Goal: Task Accomplishment & Management: Use online tool/utility

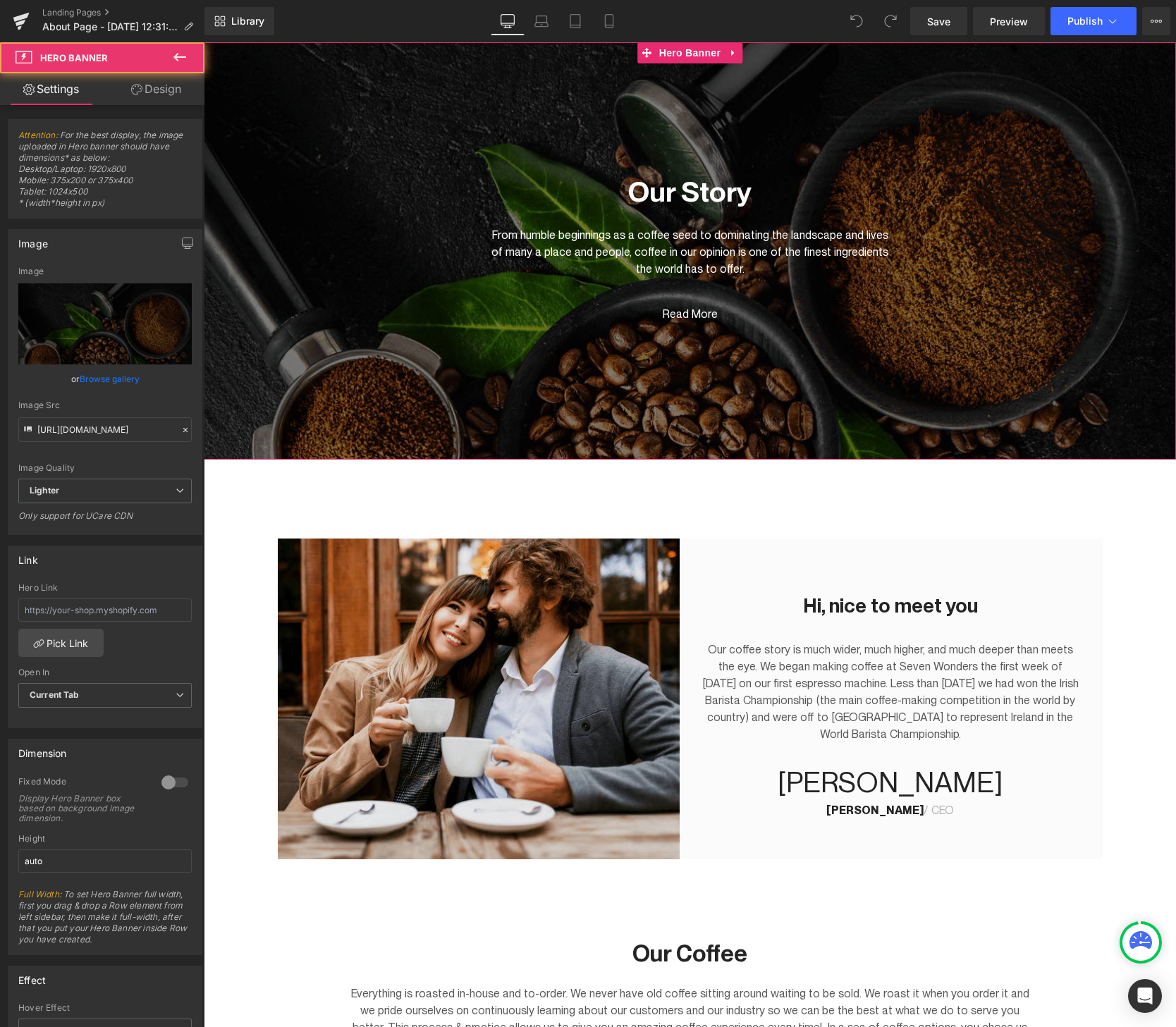
click at [926, 334] on span "Our Story Heading From humble beginnings as a coffee seed to dominating the lan…" at bounding box center [689, 244] width 972 height 183
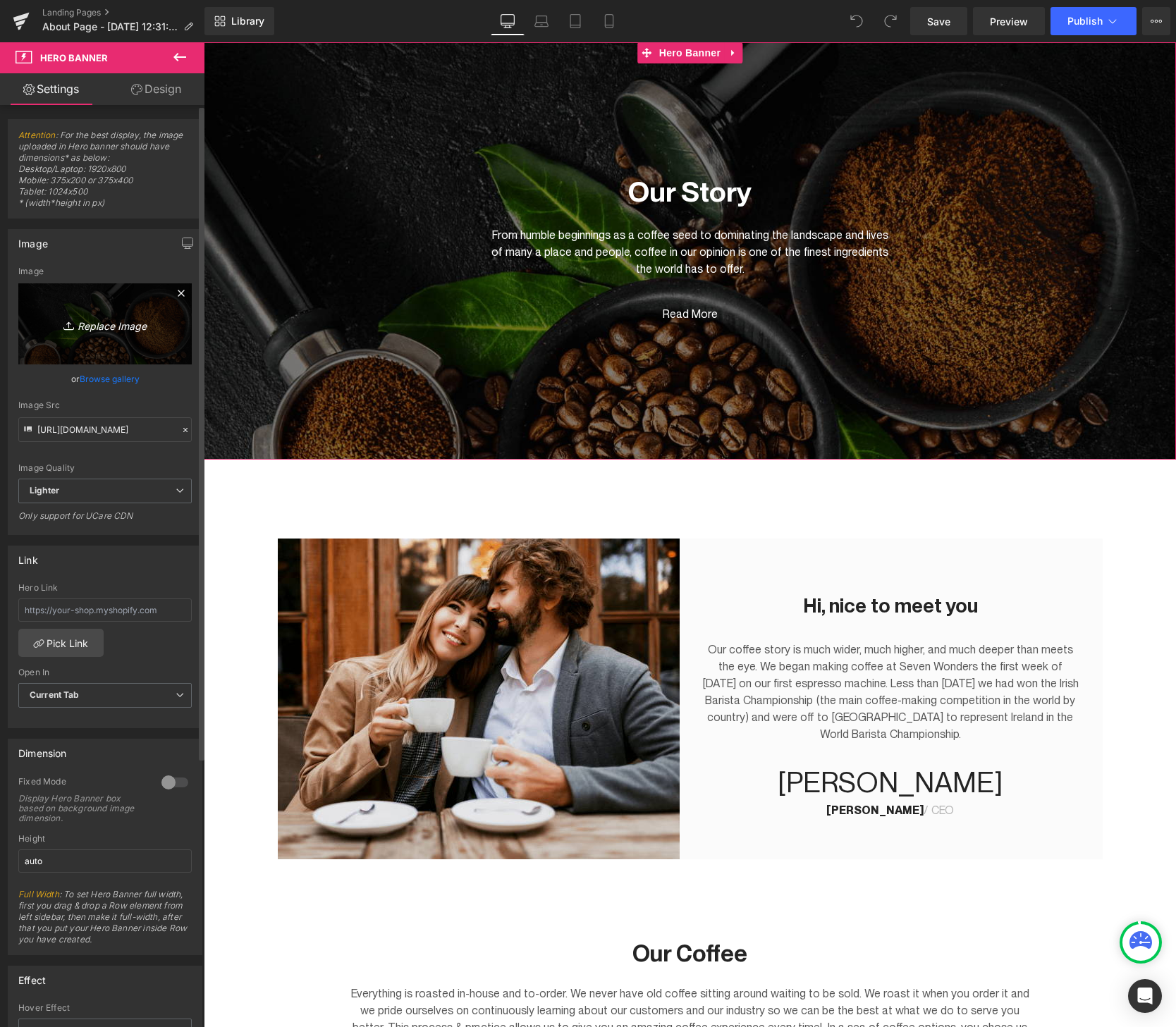
click at [81, 325] on icon "Replace Image" at bounding box center [106, 323] width 113 height 17
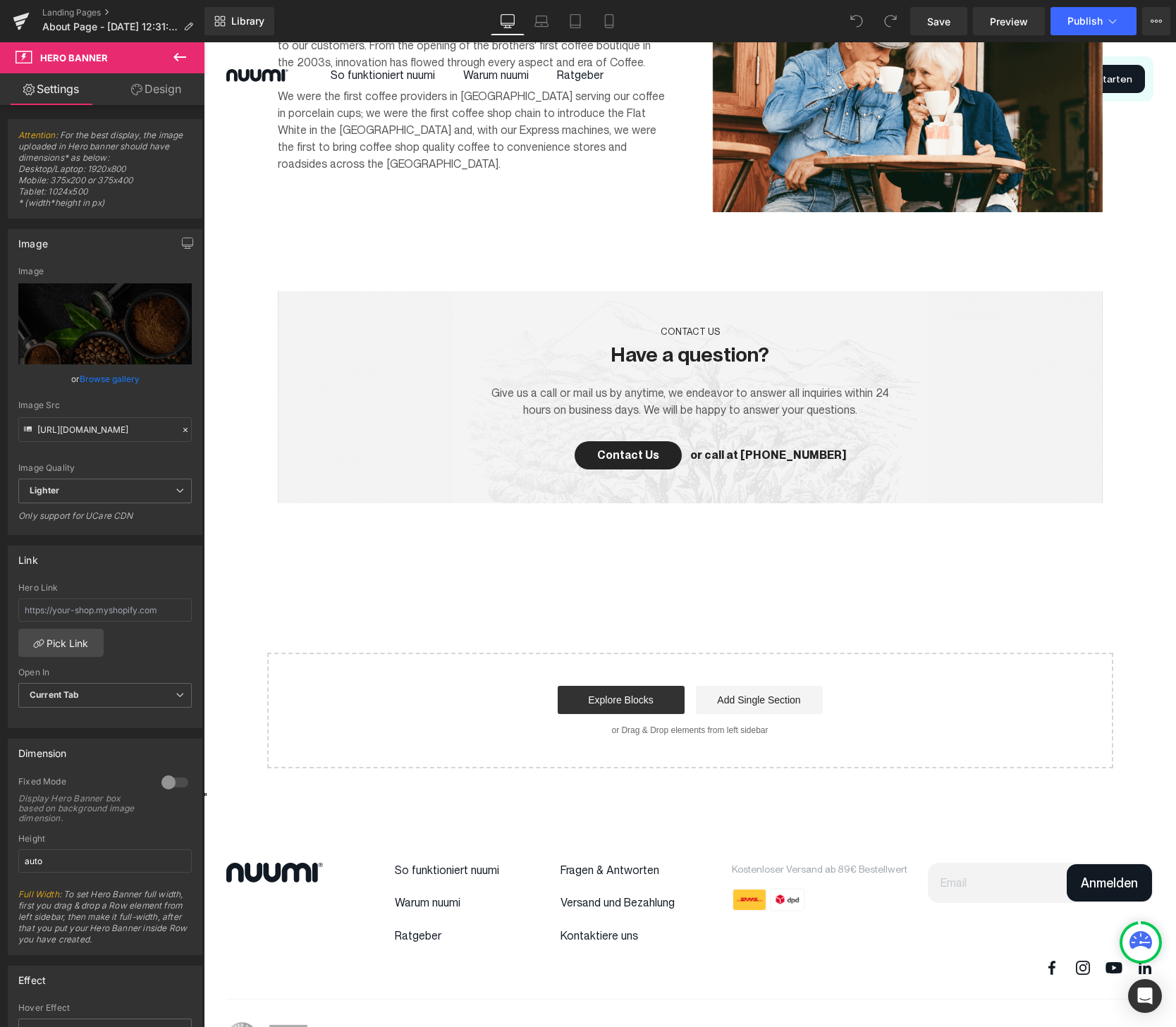
scroll to position [2104, 0]
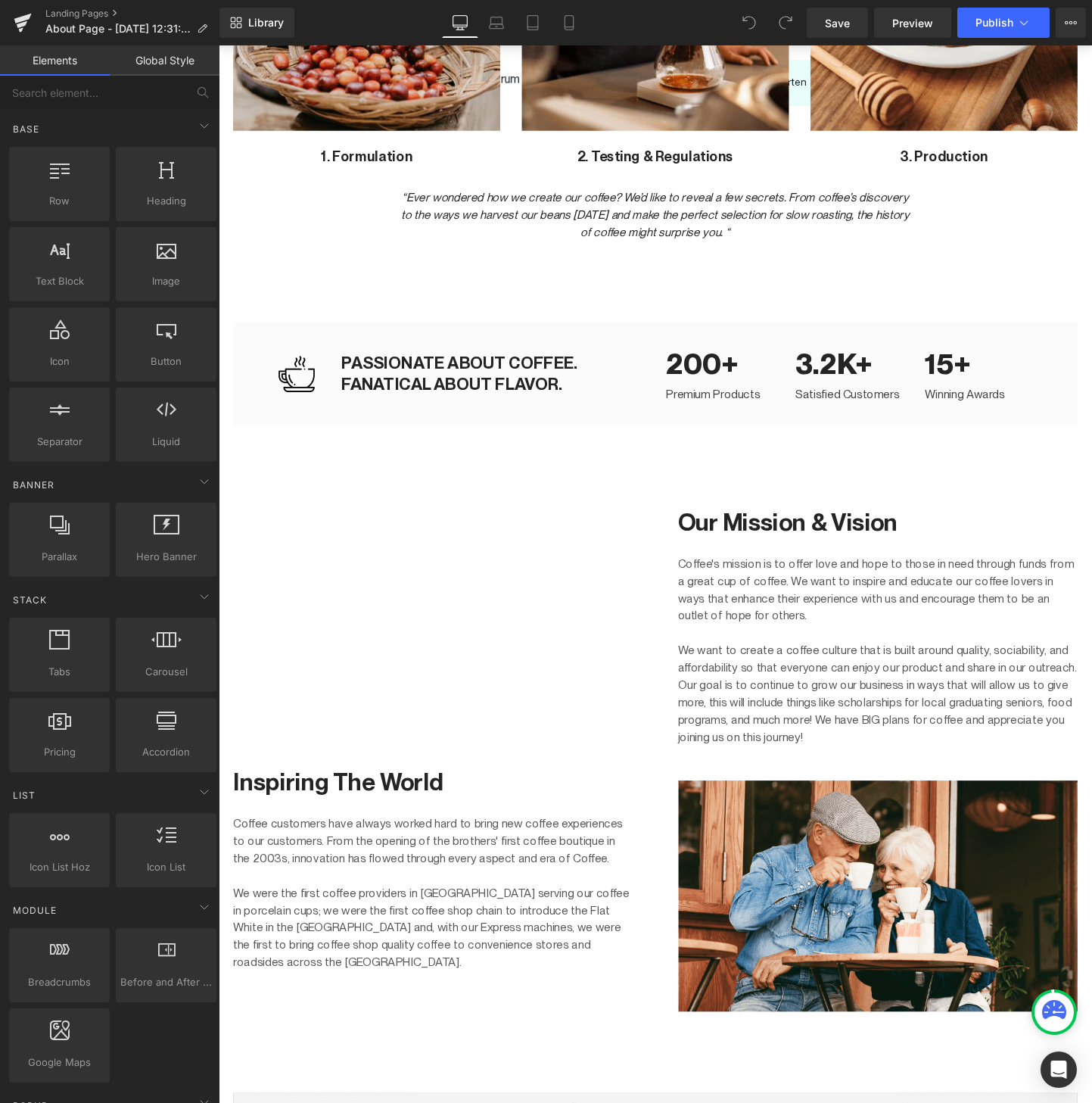
scroll to position [1429, 0]
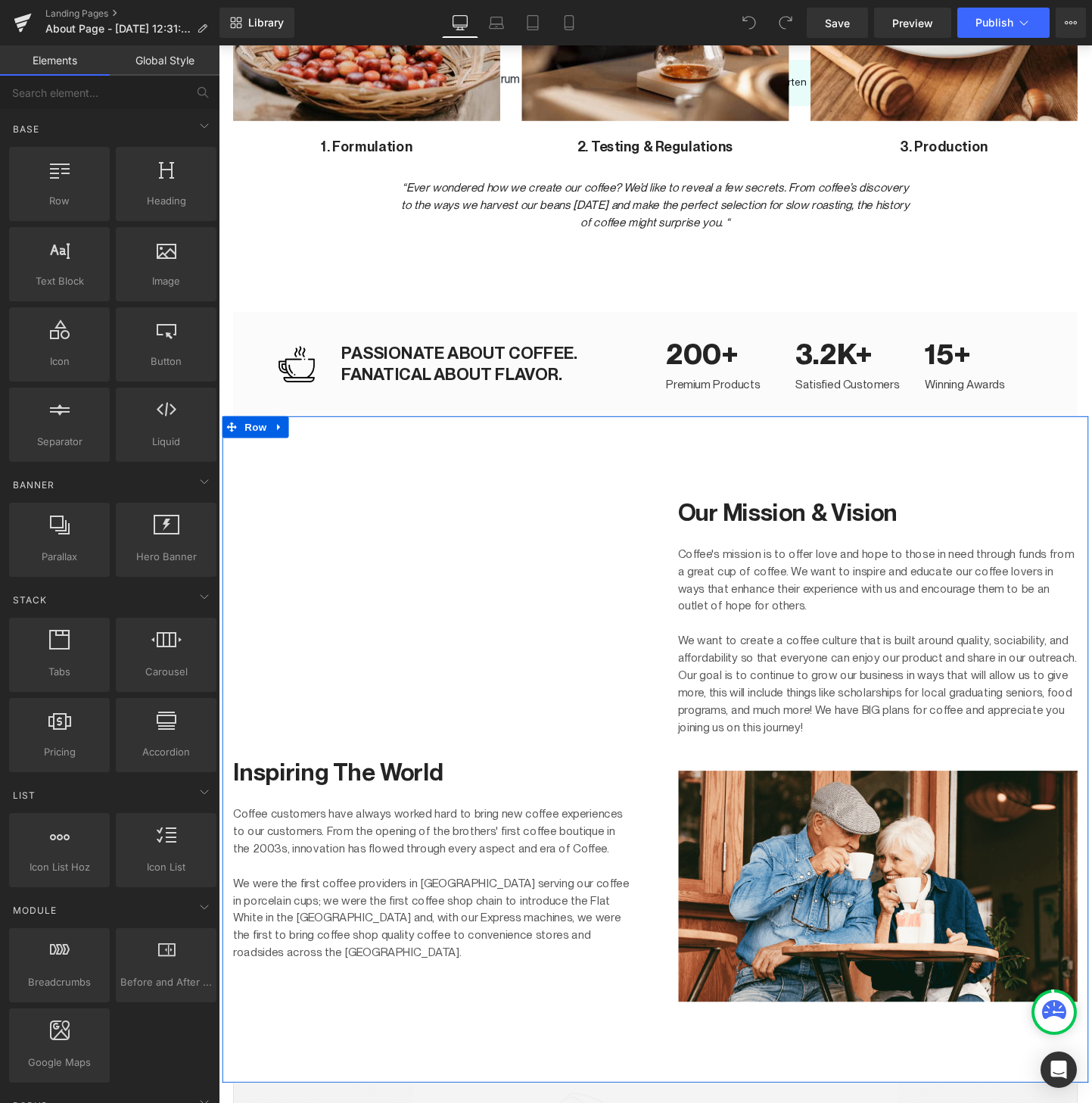
click at [278, 504] on div "Youtube Inspiring The World Text Block Coffee customers have always worked hard…" at bounding box center [677, 784] width 908 height 699
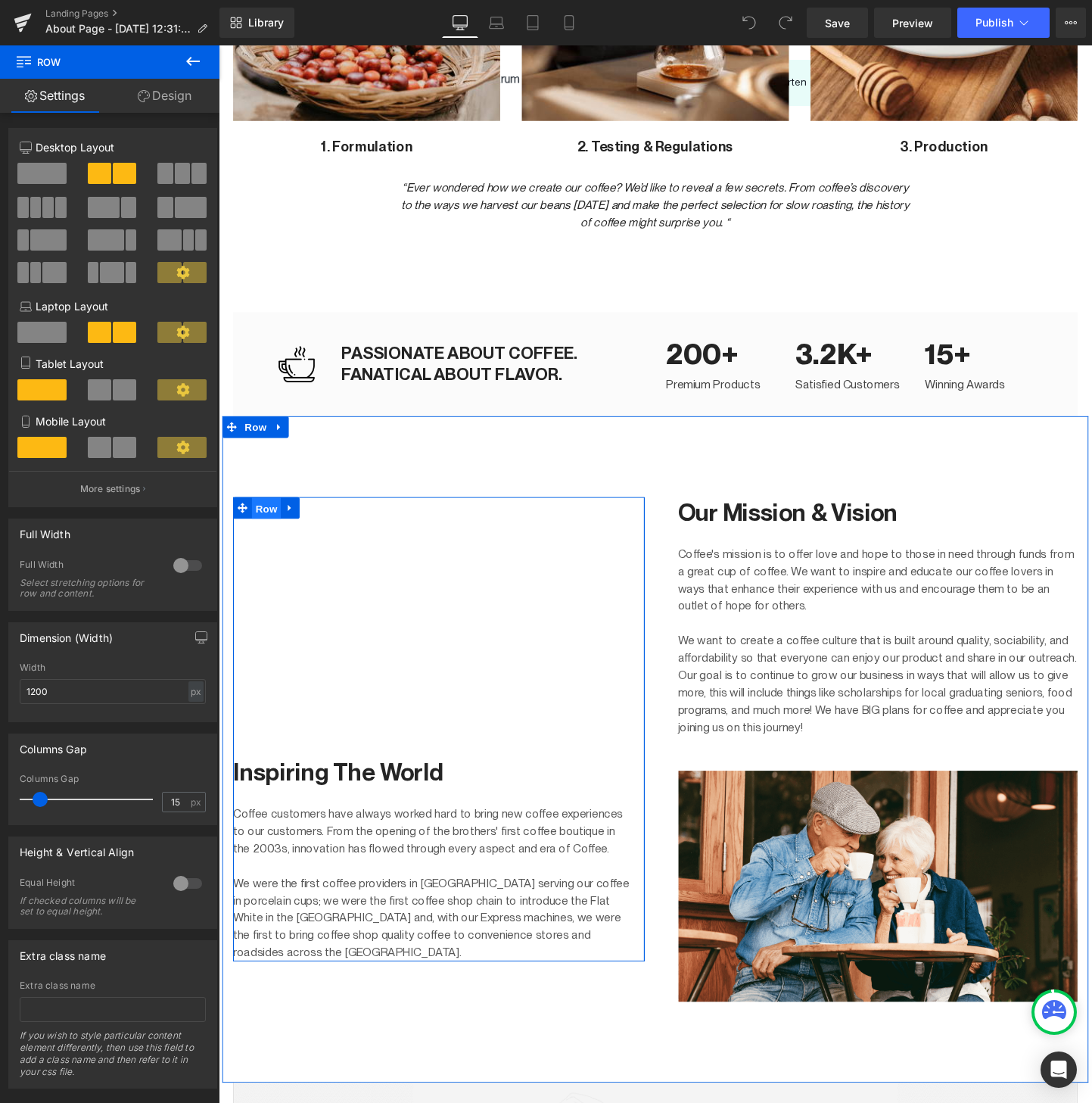
click at [278, 530] on span "Row" at bounding box center [268, 531] width 30 height 23
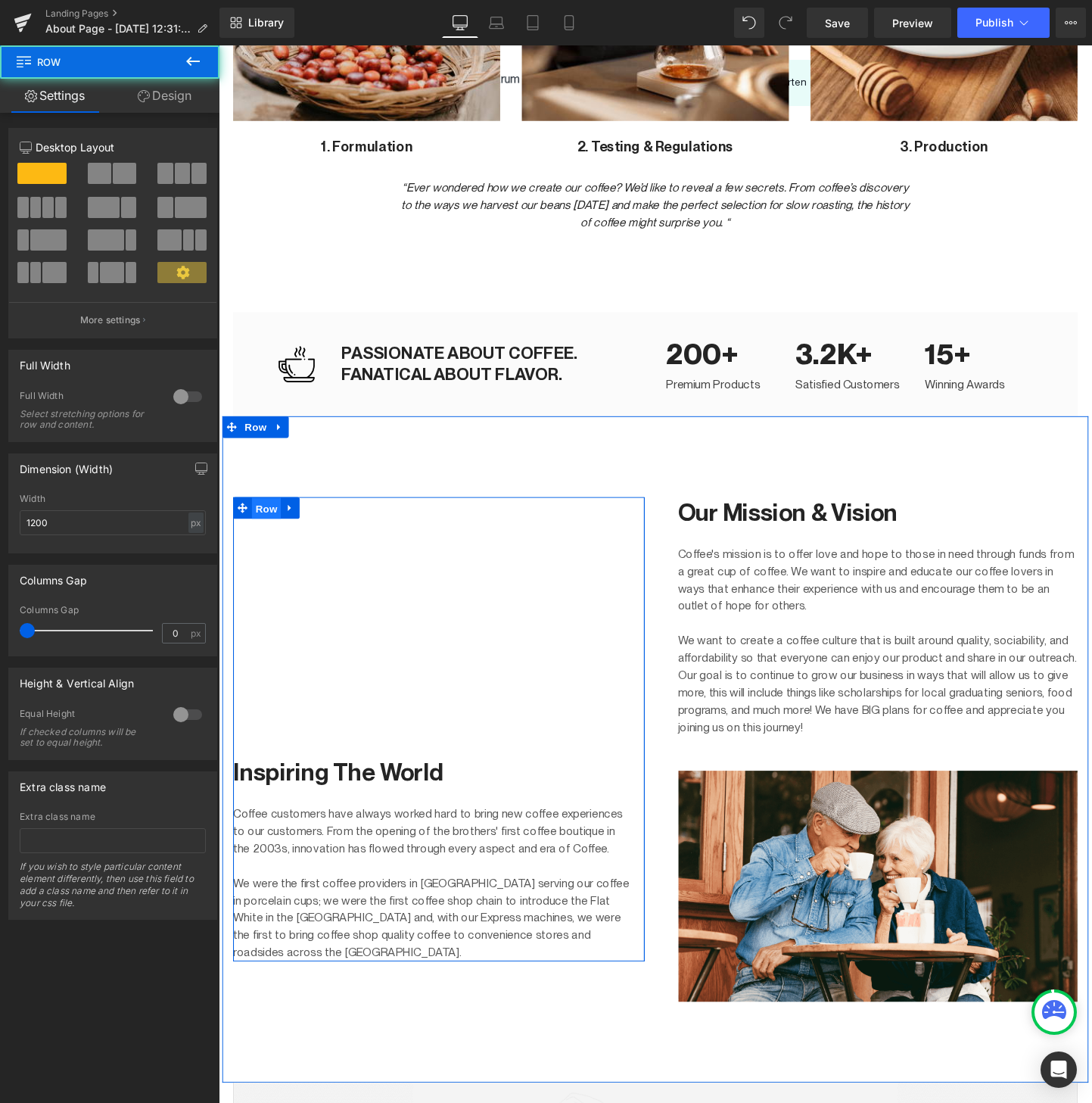
click at [274, 530] on span "Row" at bounding box center [268, 531] width 30 height 23
click at [288, 531] on icon at bounding box center [293, 530] width 11 height 11
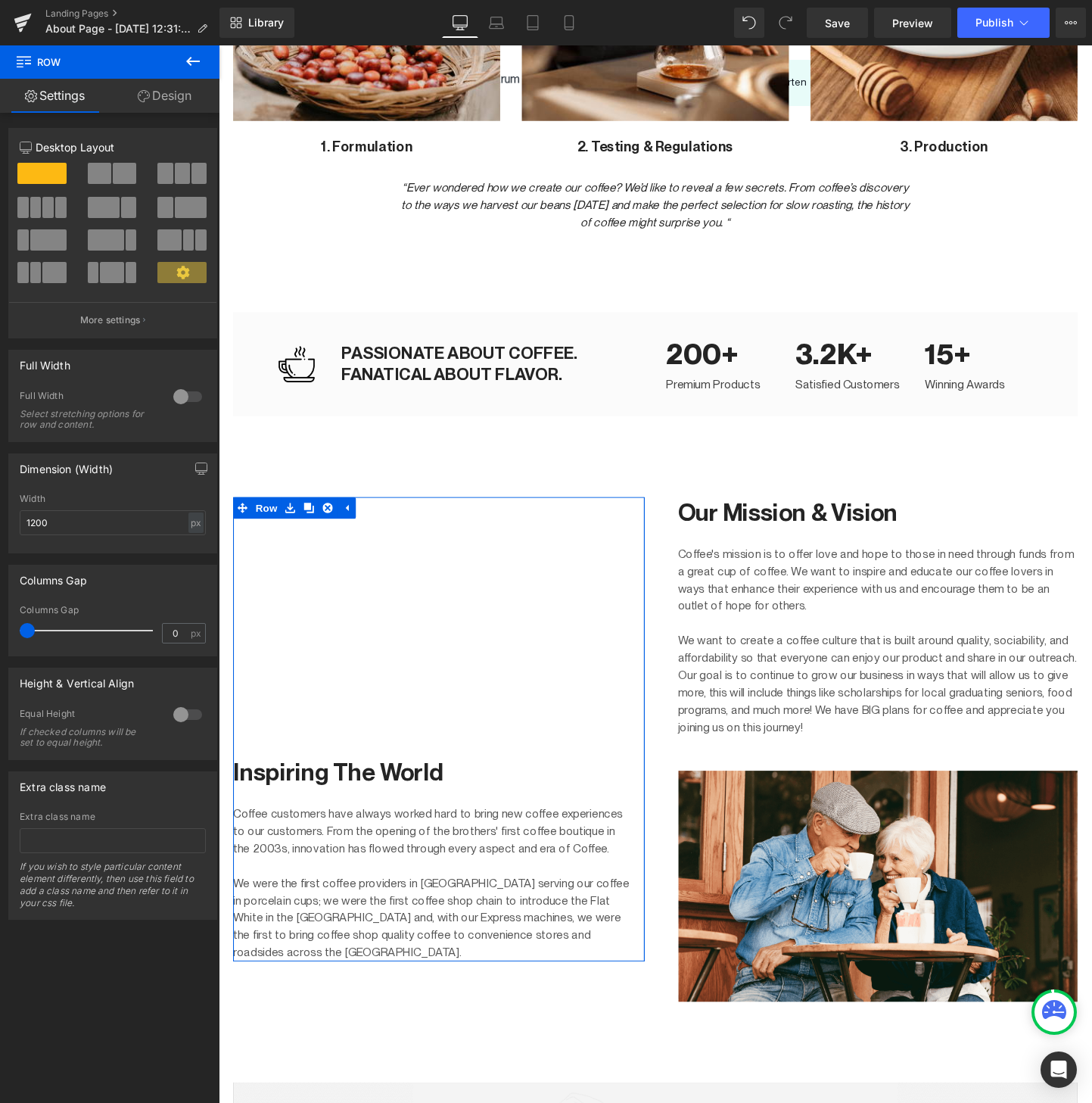
click at [157, 88] on link "Design" at bounding box center [165, 96] width 110 height 34
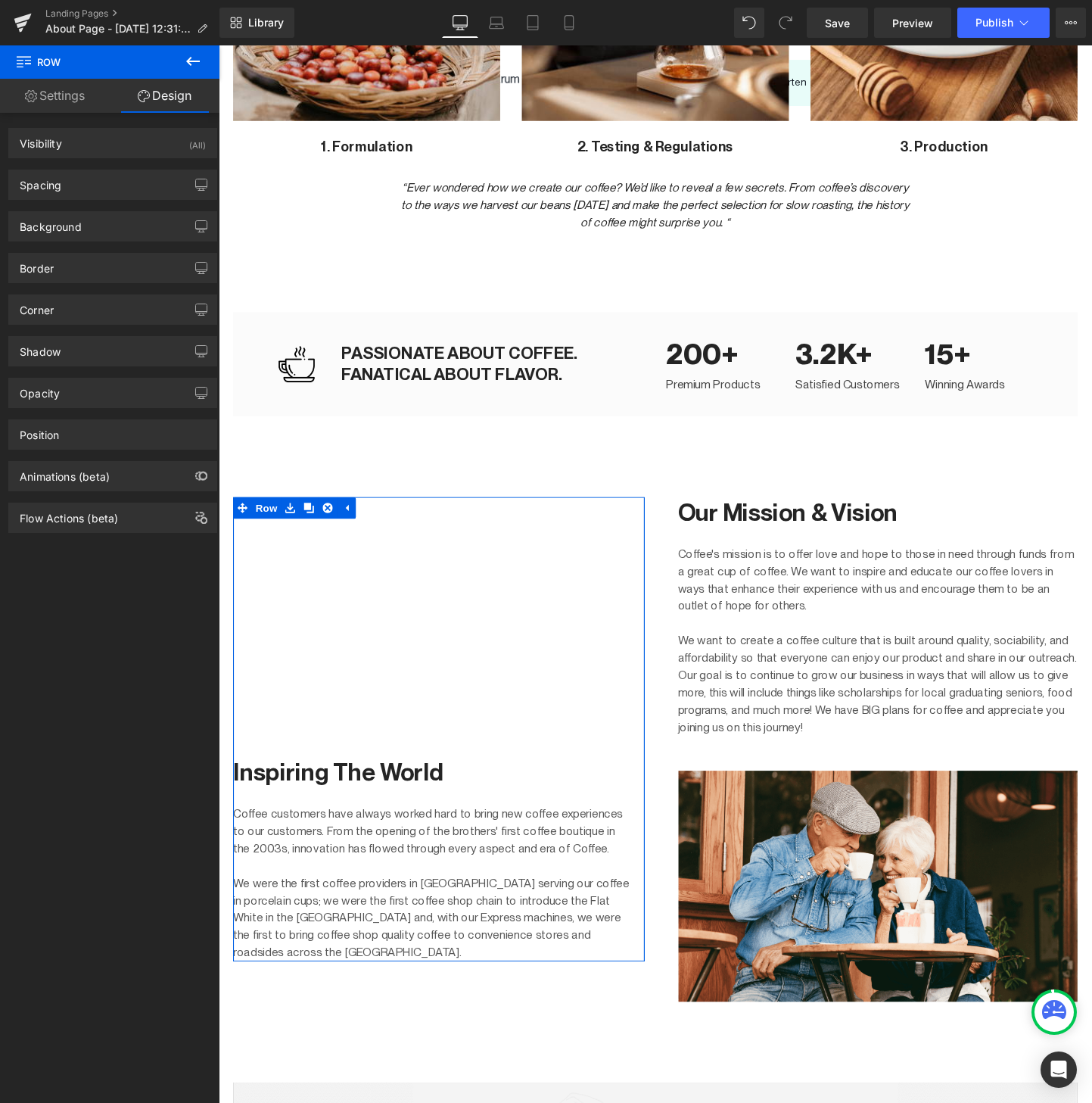
click at [60, 98] on link "Settings" at bounding box center [55, 96] width 110 height 34
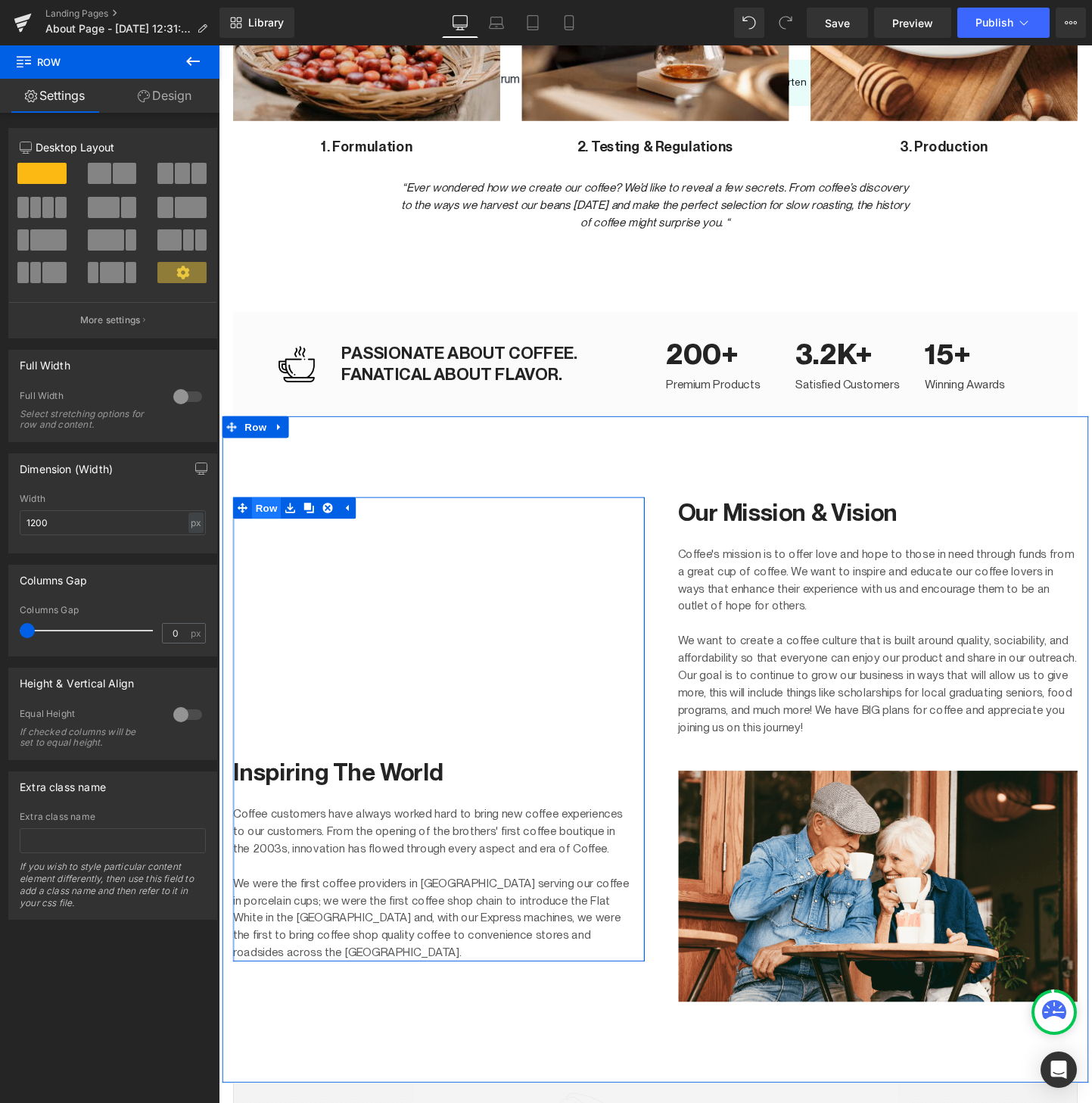
click at [262, 530] on span "Row" at bounding box center [268, 530] width 30 height 23
click at [262, 530] on span "Row" at bounding box center [268, 531] width 30 height 23
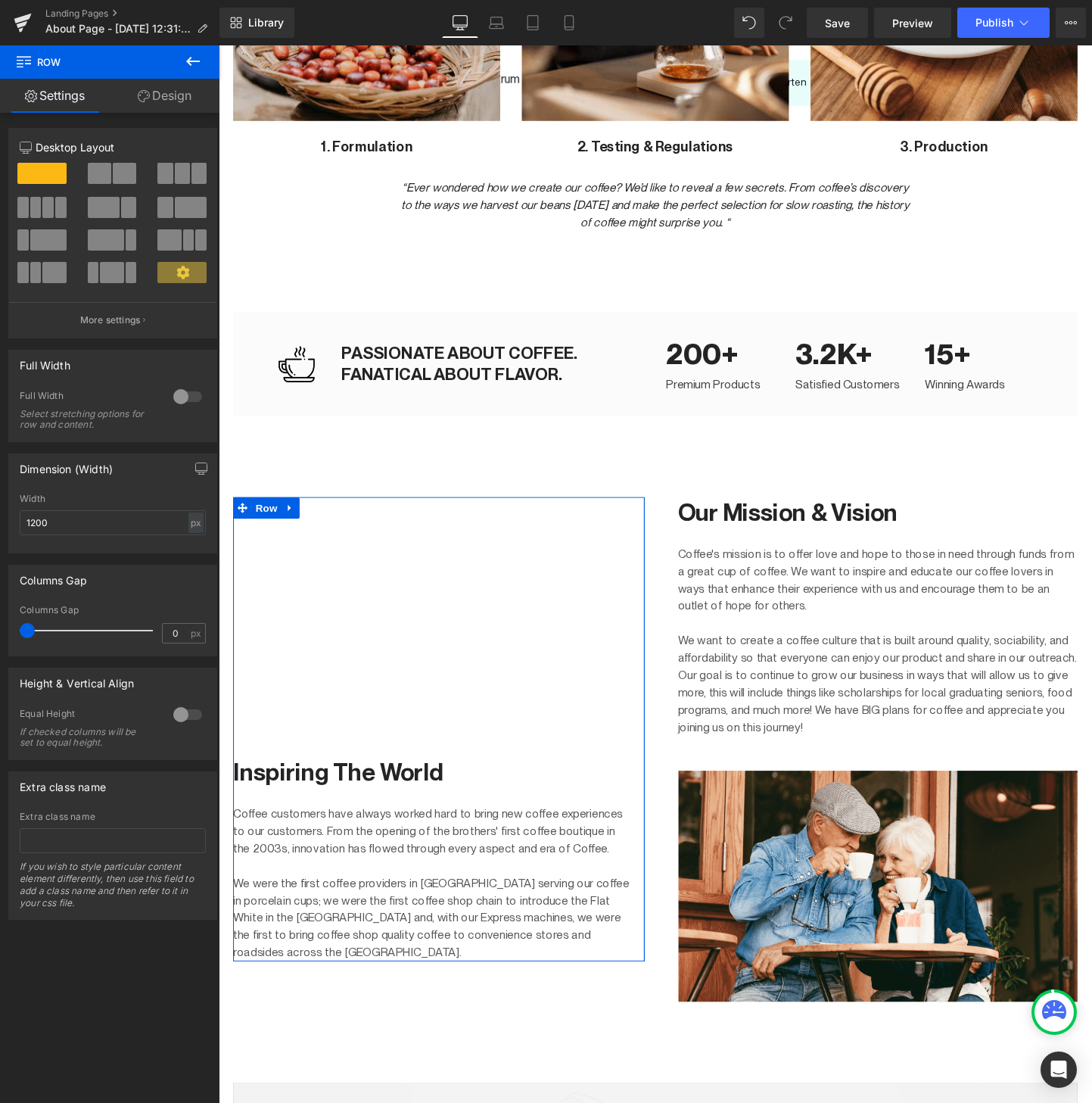
click at [156, 99] on link "Design" at bounding box center [165, 96] width 110 height 34
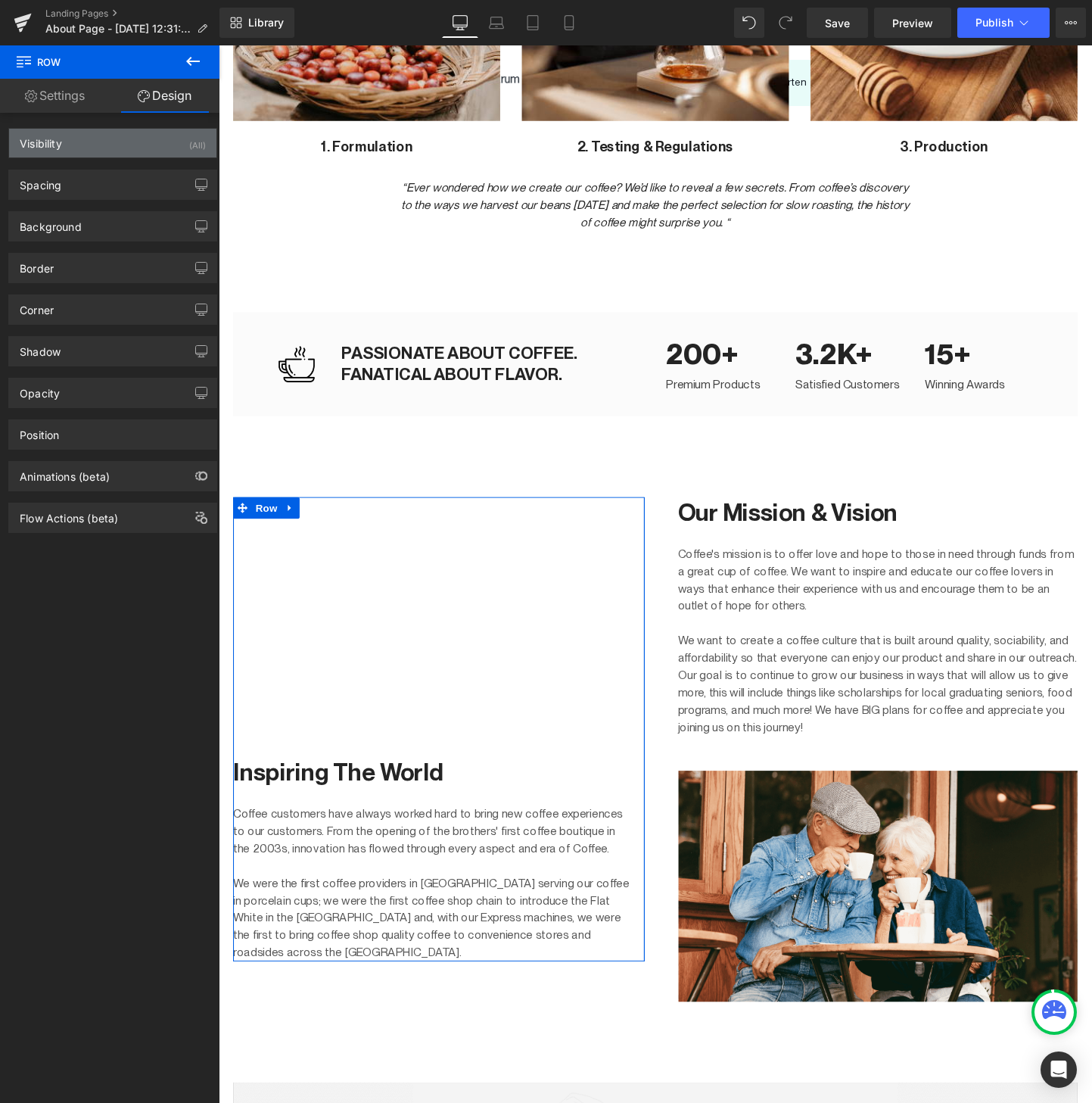
click at [66, 146] on div "Visibility (All)" at bounding box center [113, 143] width 207 height 29
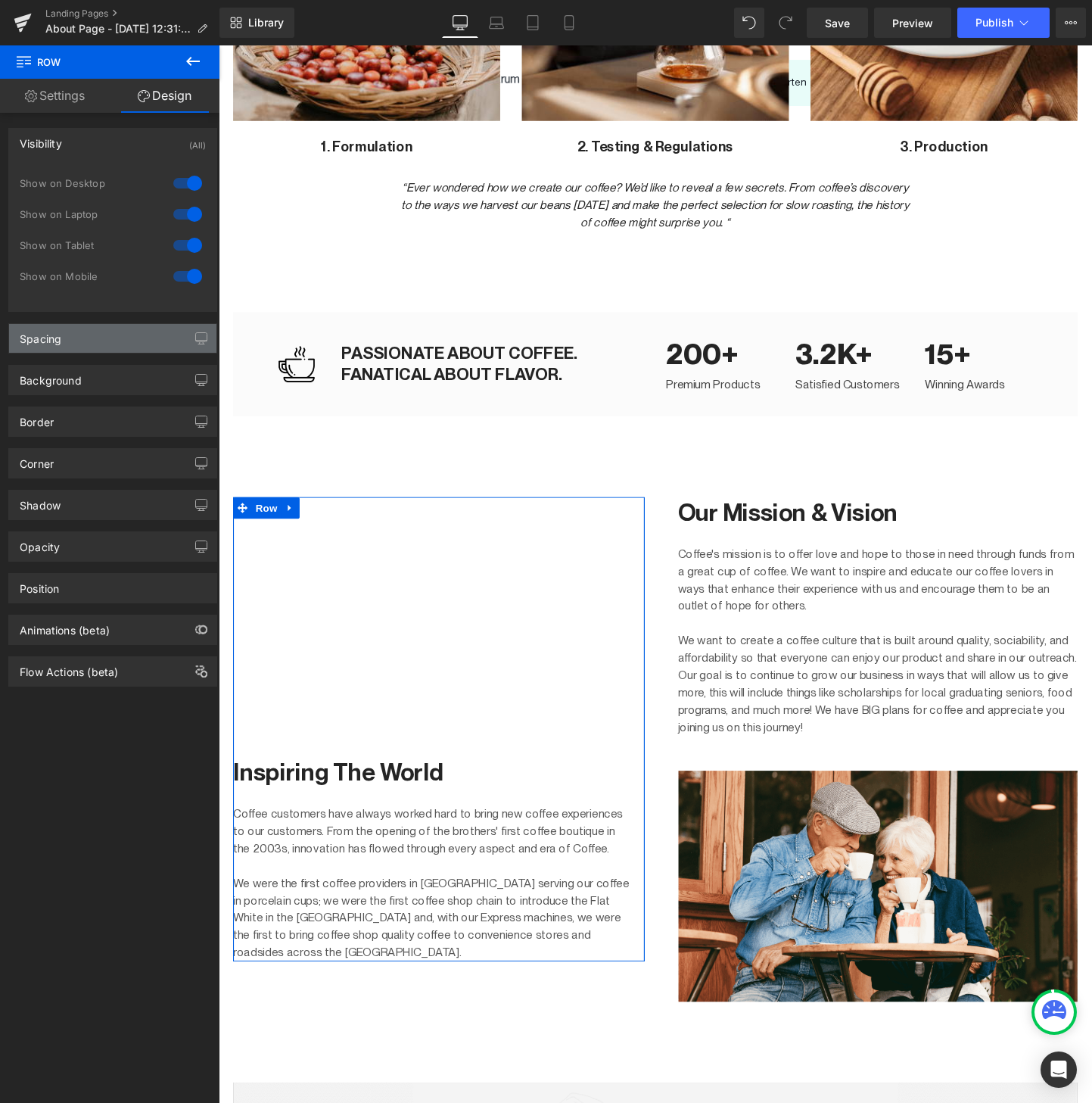
click at [49, 346] on div "Spacing" at bounding box center [113, 339] width 207 height 29
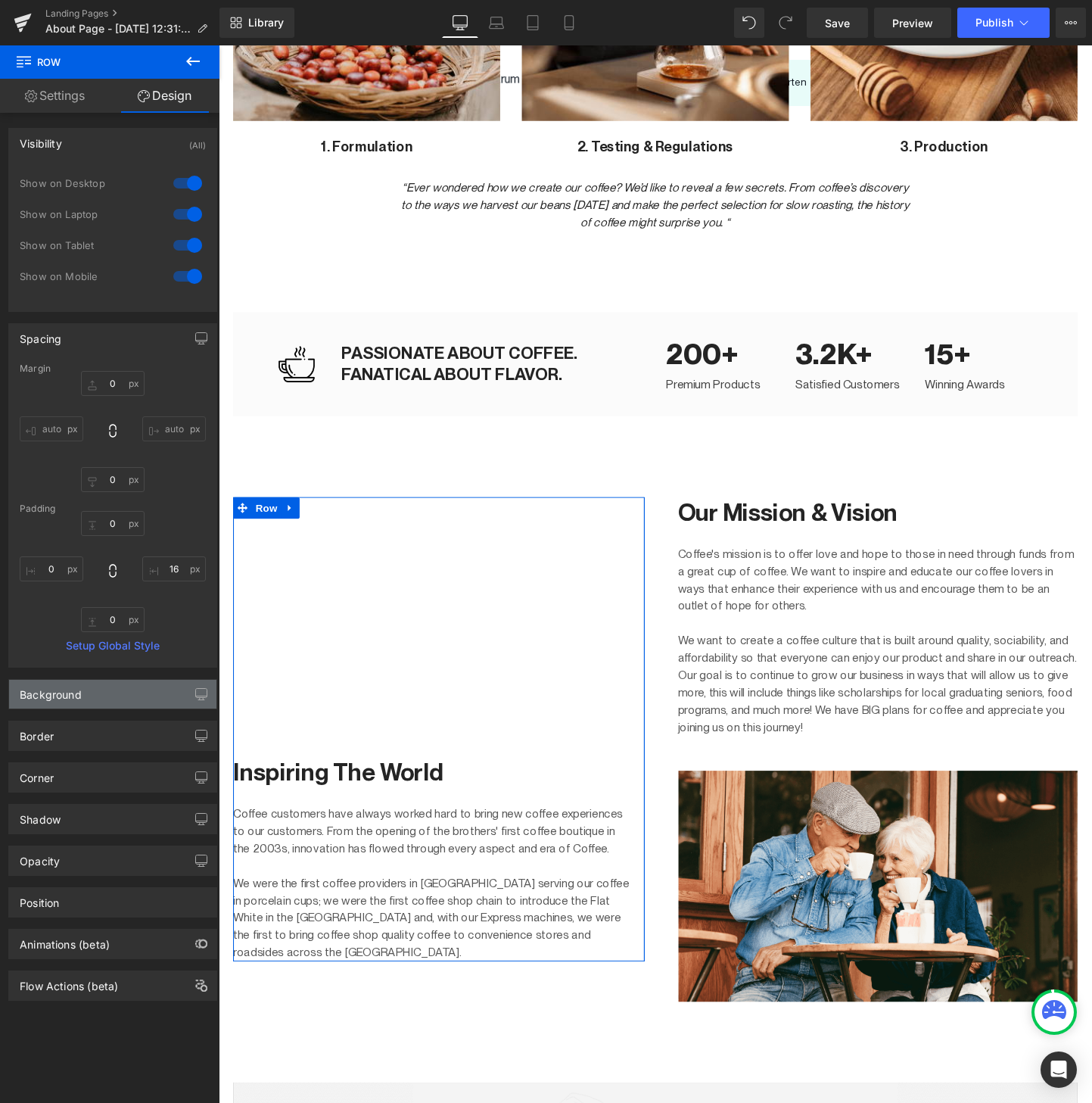
click at [49, 701] on div "Background" at bounding box center [50, 691] width 62 height 21
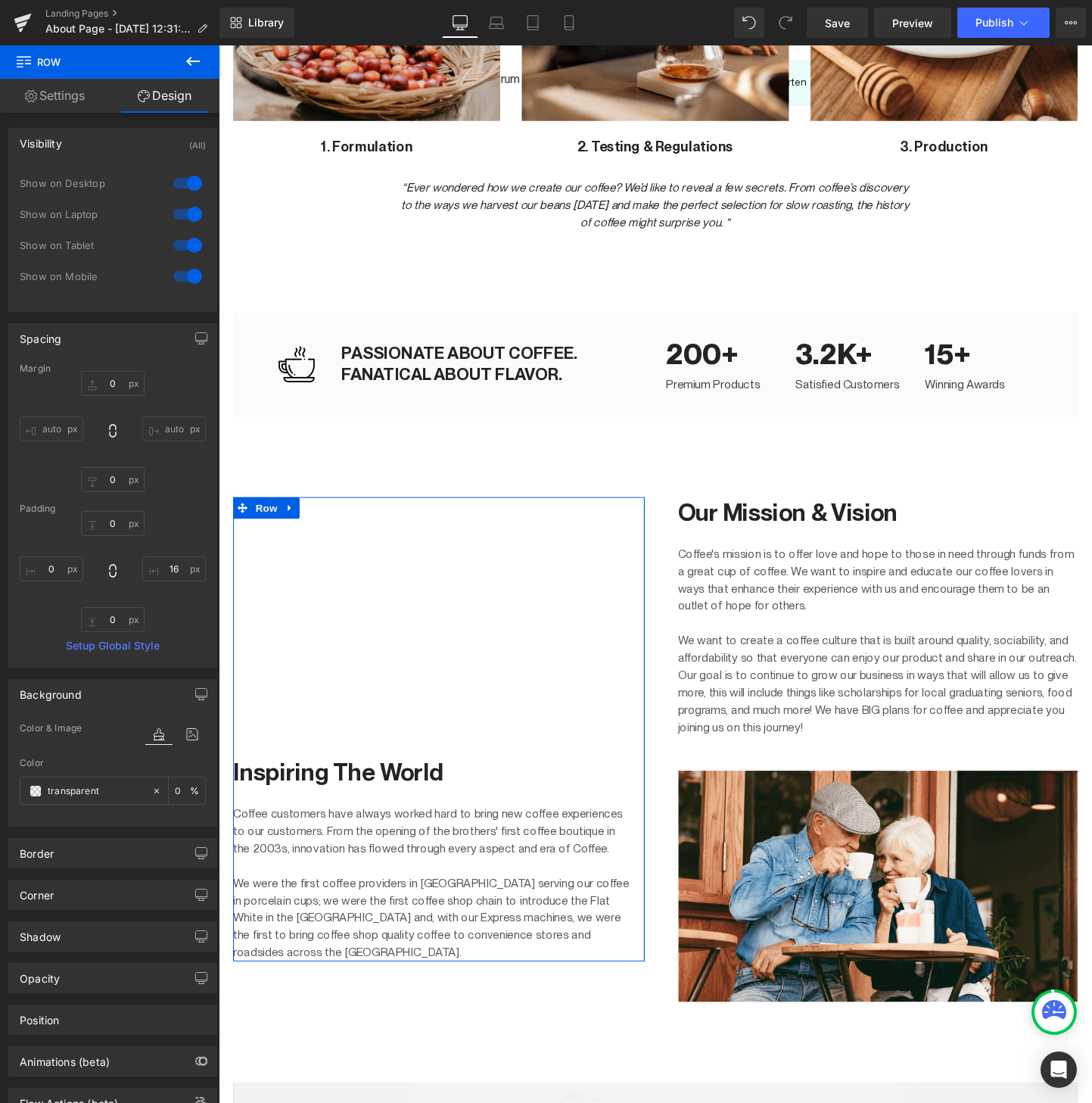
scroll to position [57, 0]
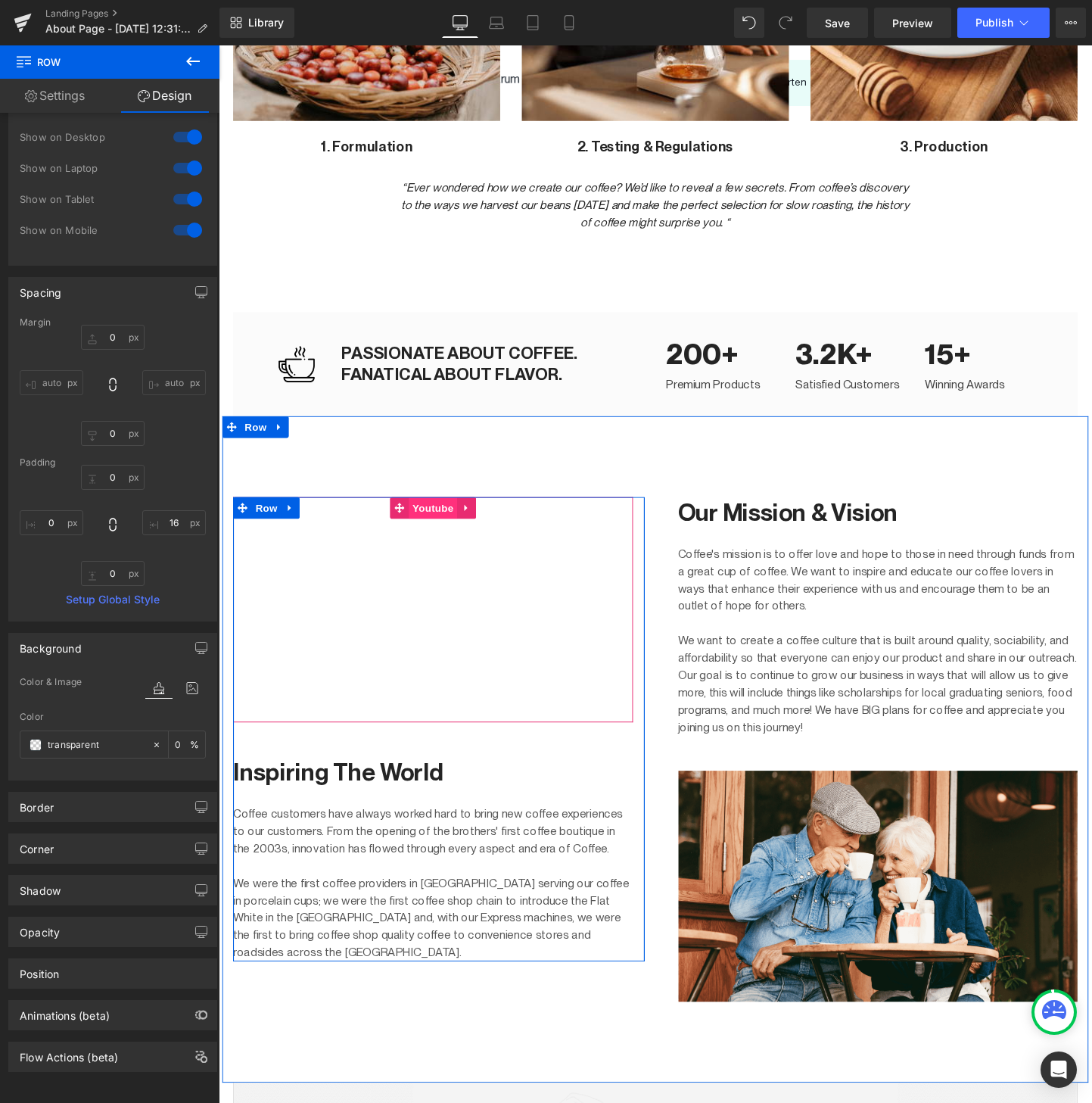
click at [455, 530] on span "Youtube" at bounding box center [443, 530] width 51 height 23
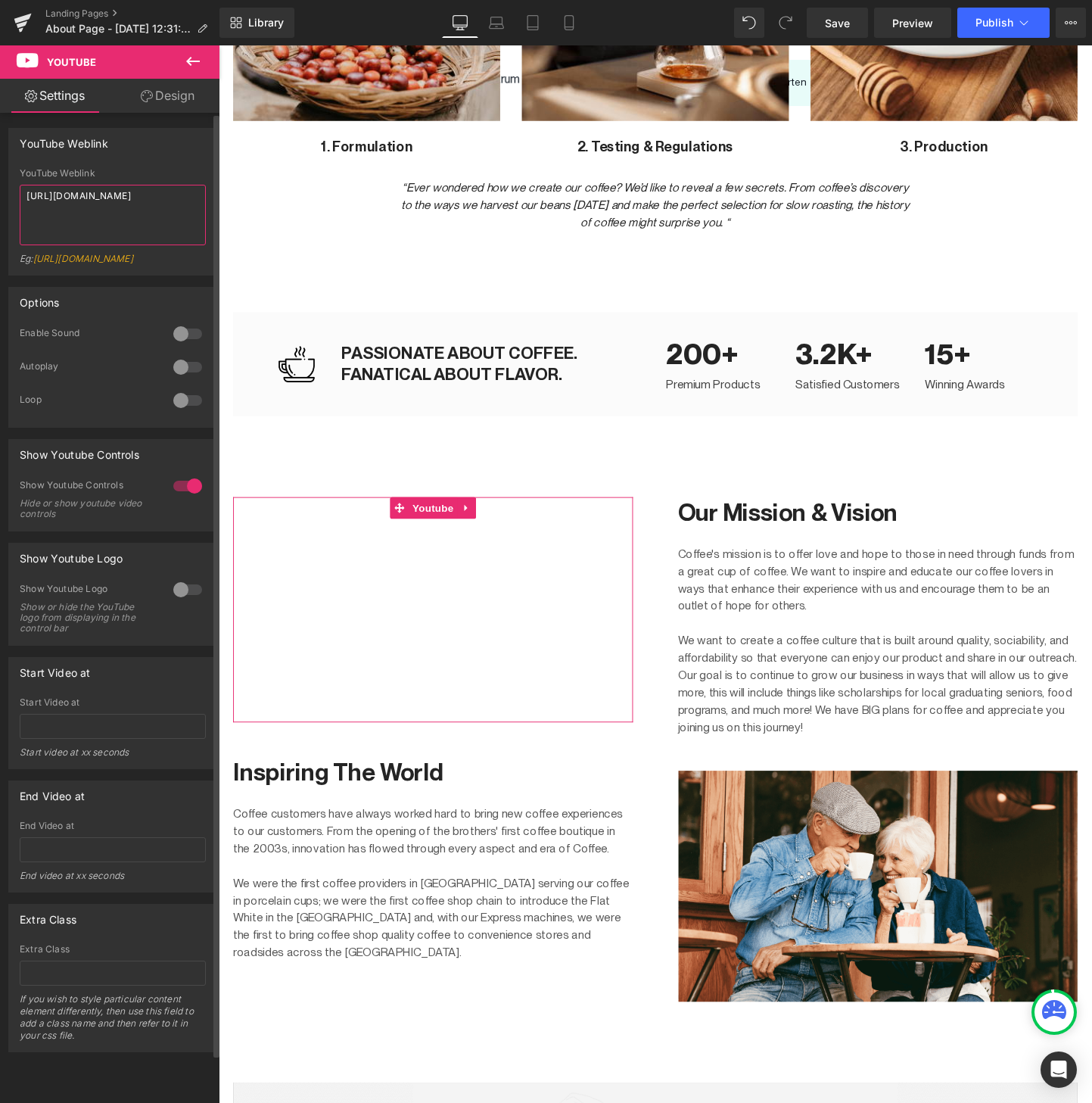
click at [144, 201] on textarea "https://youtu.be/UUhcSaaDjsk" at bounding box center [113, 215] width 186 height 61
paste textarea "www.youtube.com/watch?v=YYU8yshcZ9s"
type textarea "https://www.youtube.com/watch?v=YYU8yshcZ9s"
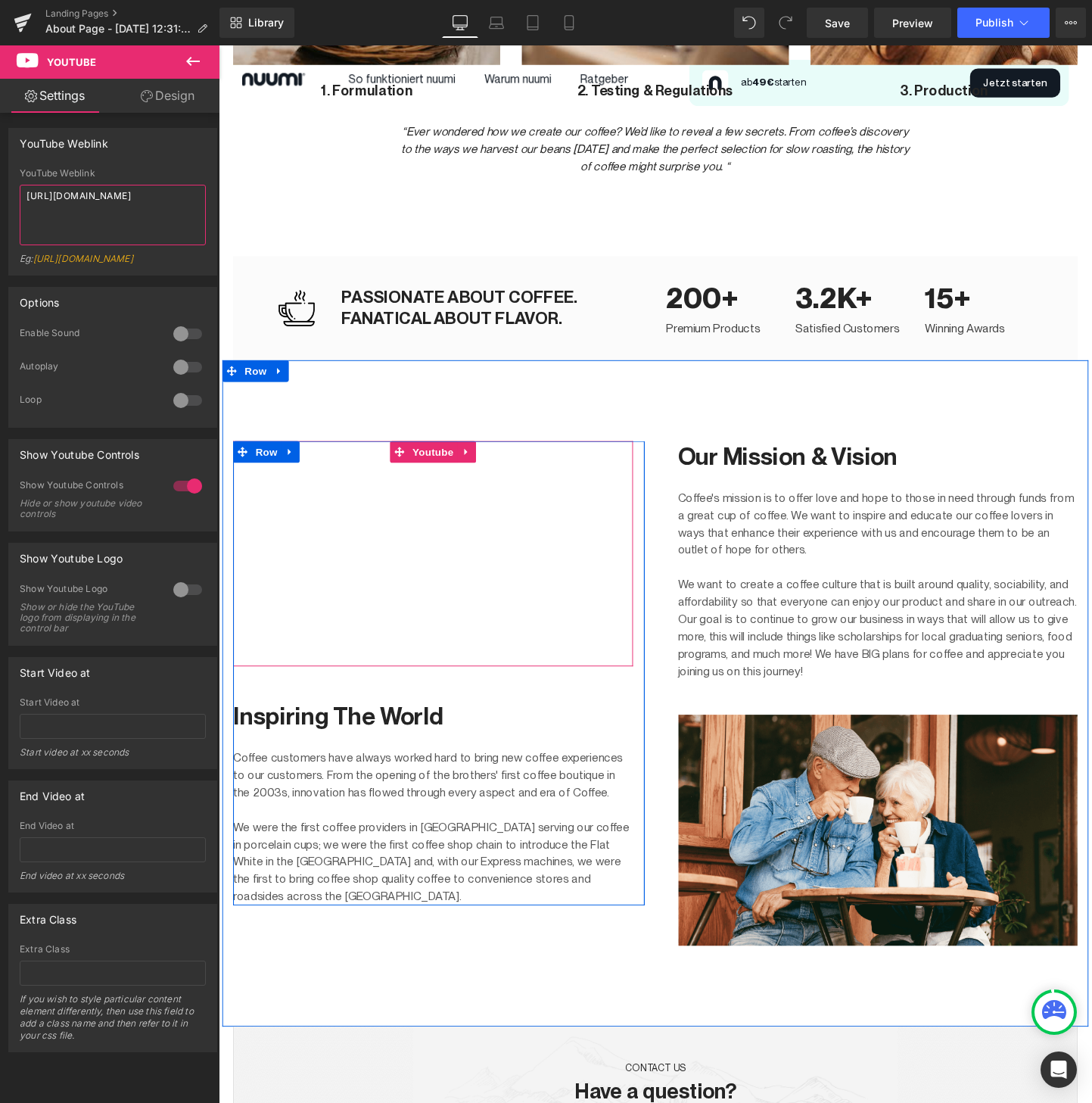
scroll to position [1574, 0]
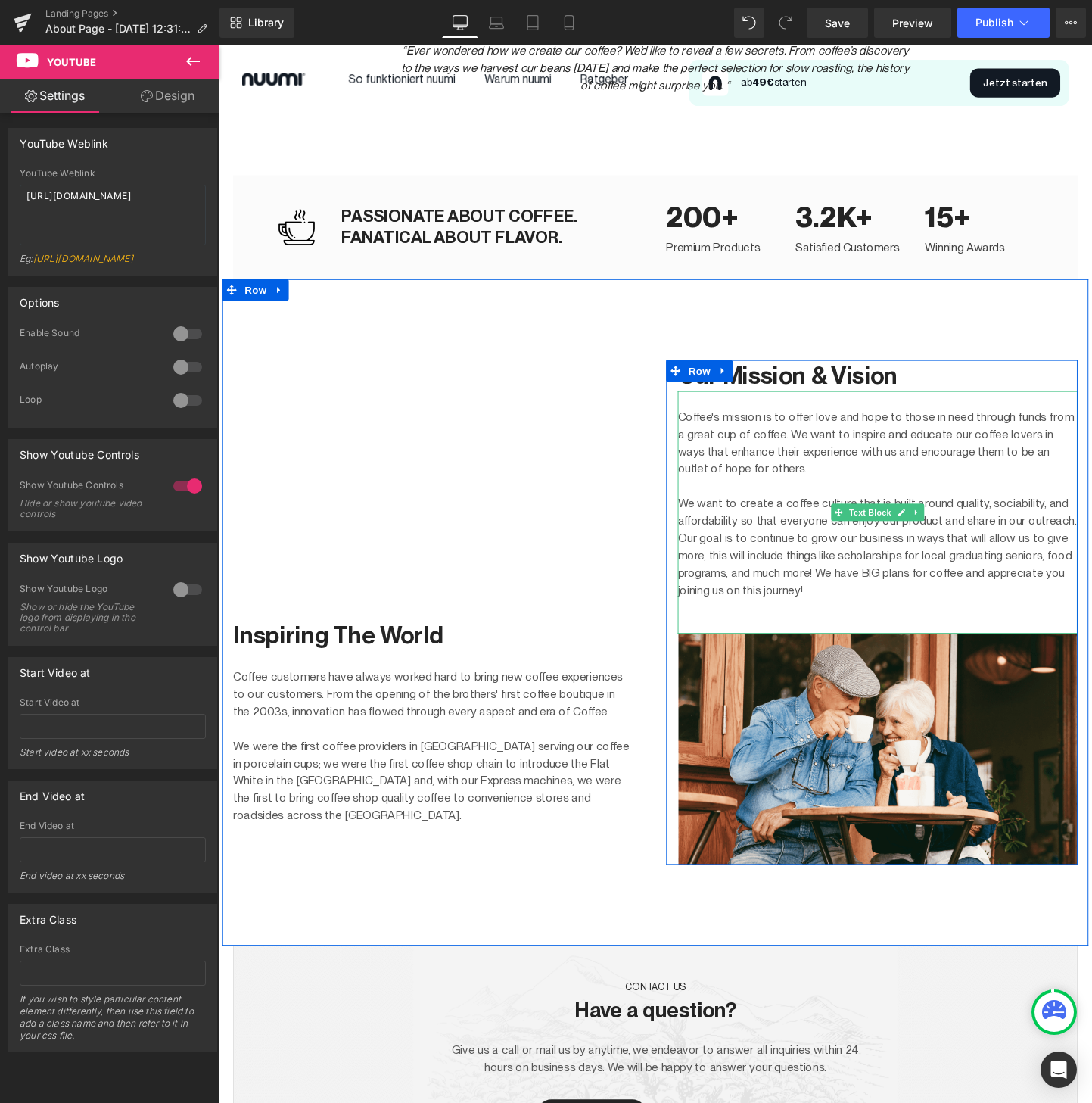
click at [737, 492] on p "Coffee's mission is to offer love and hope to those in need through funds from …" at bounding box center [910, 462] width 419 height 73
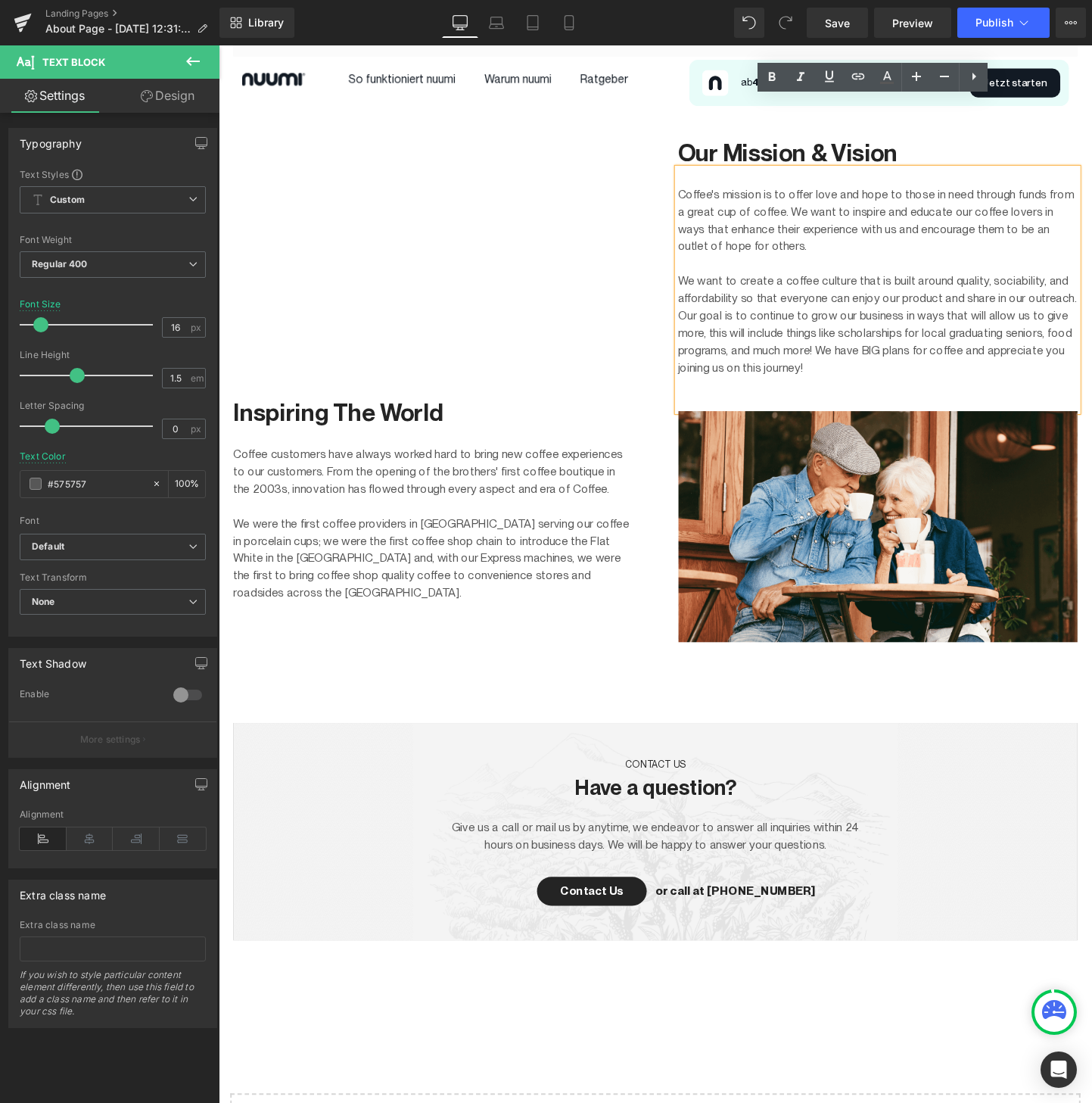
scroll to position [2072, 0]
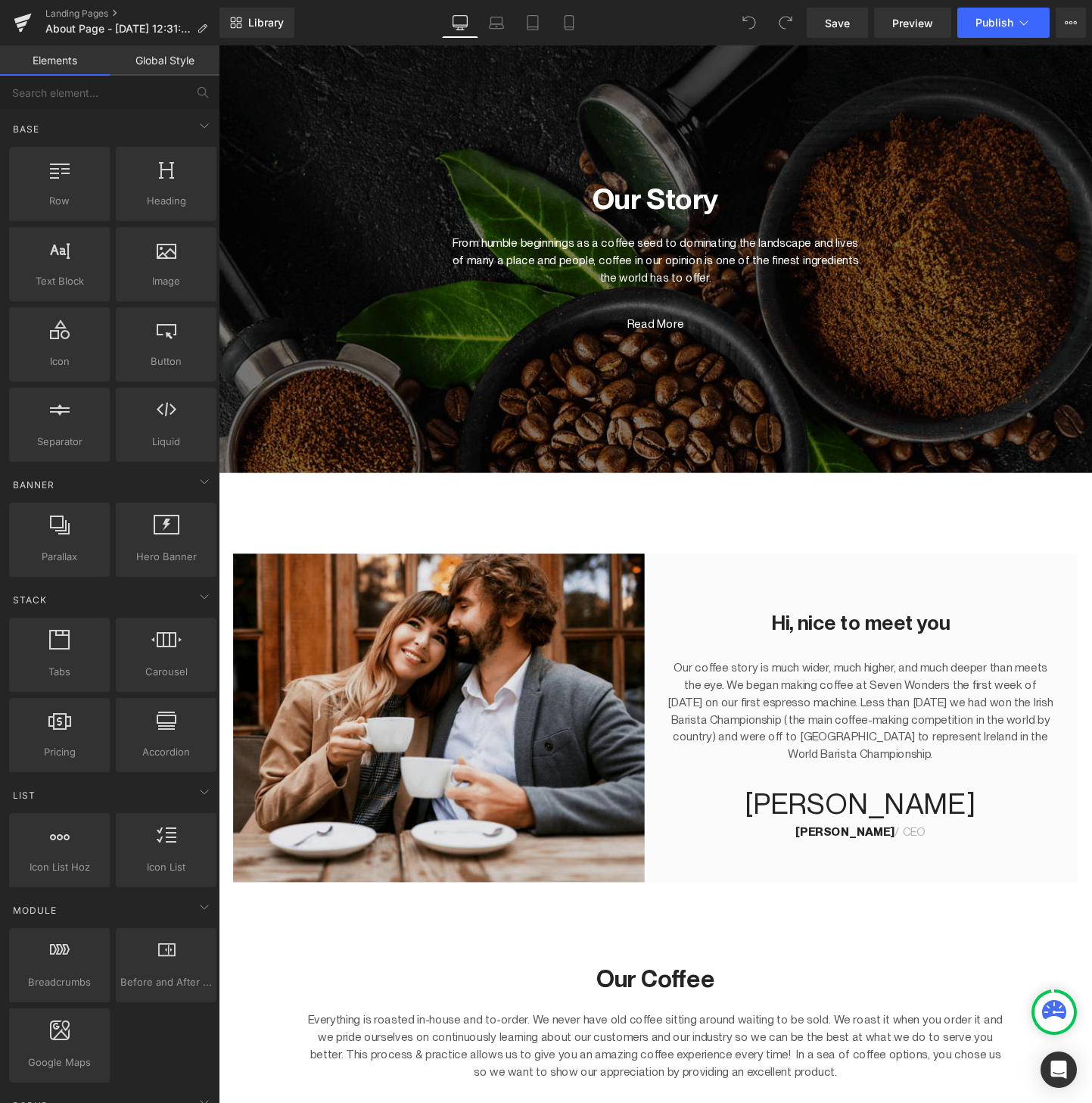
click at [818, 733] on p "Our coffee story is much wider, much higher, and much deeper than meets the eye…" at bounding box center [891, 743] width 407 height 109
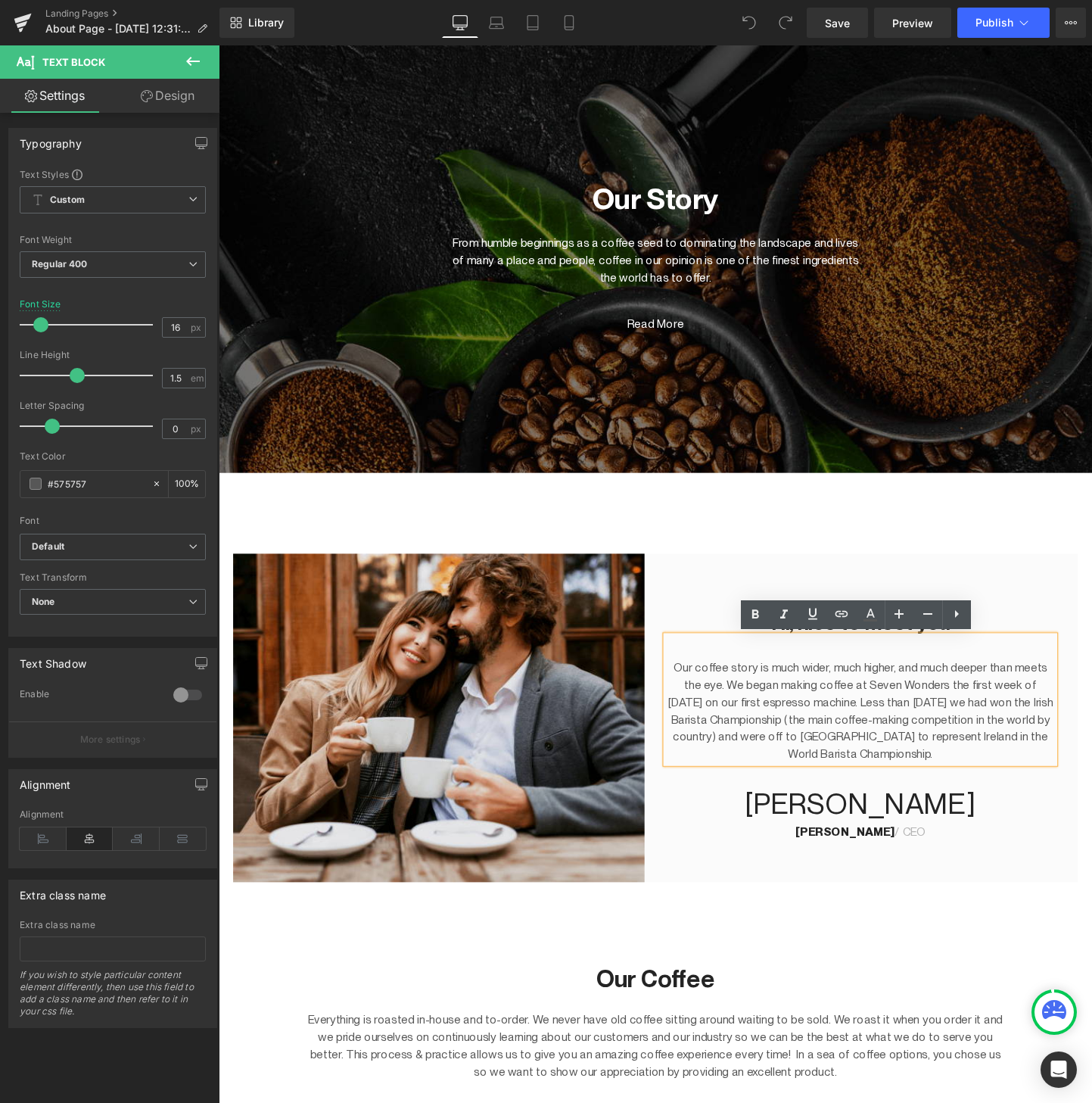
click at [773, 706] on p "Our coffee story is much wider, much higher, and much deeper than meets the eye…" at bounding box center [891, 743] width 407 height 109
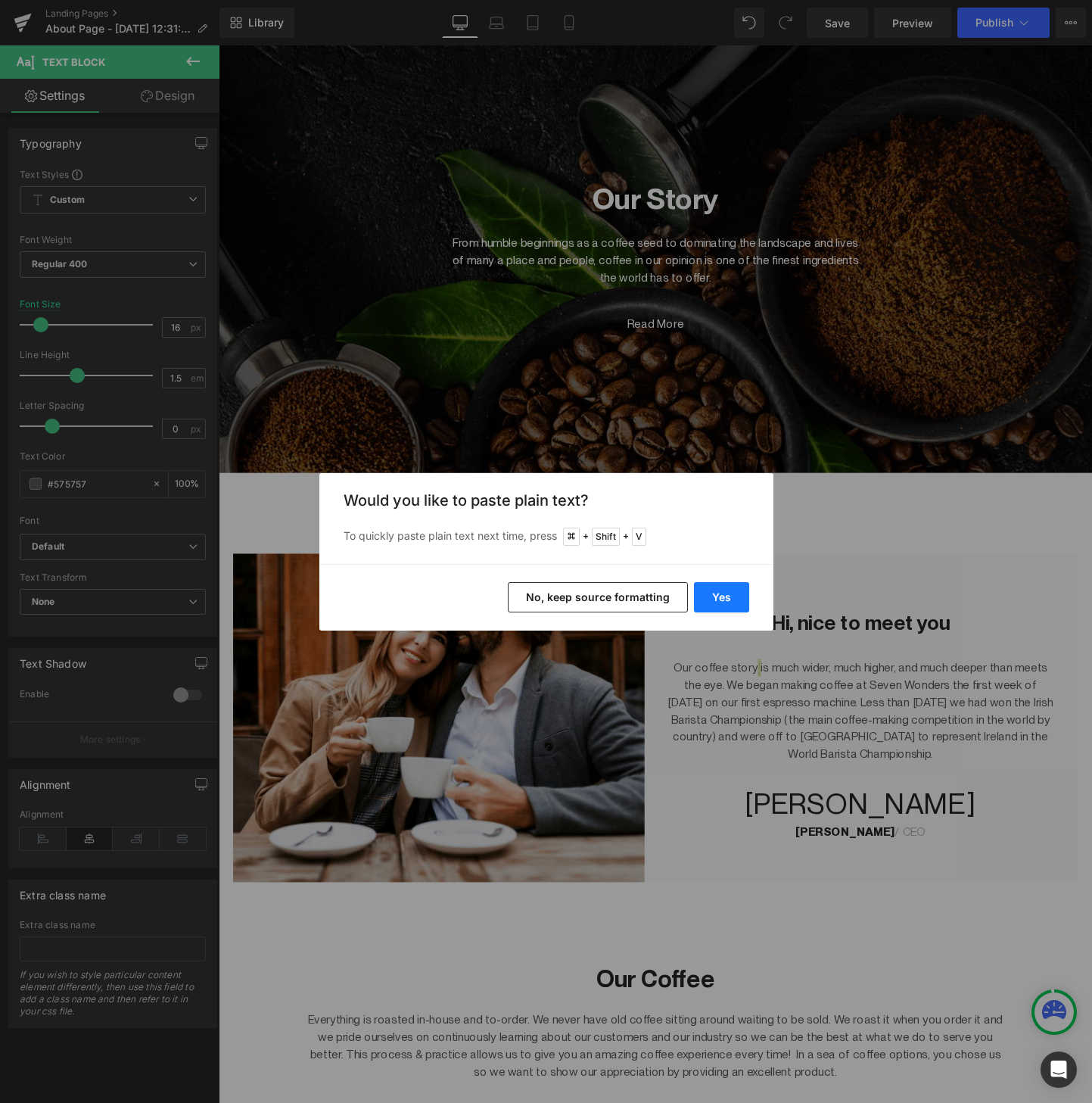
click at [703, 596] on button "Yes" at bounding box center [721, 597] width 55 height 30
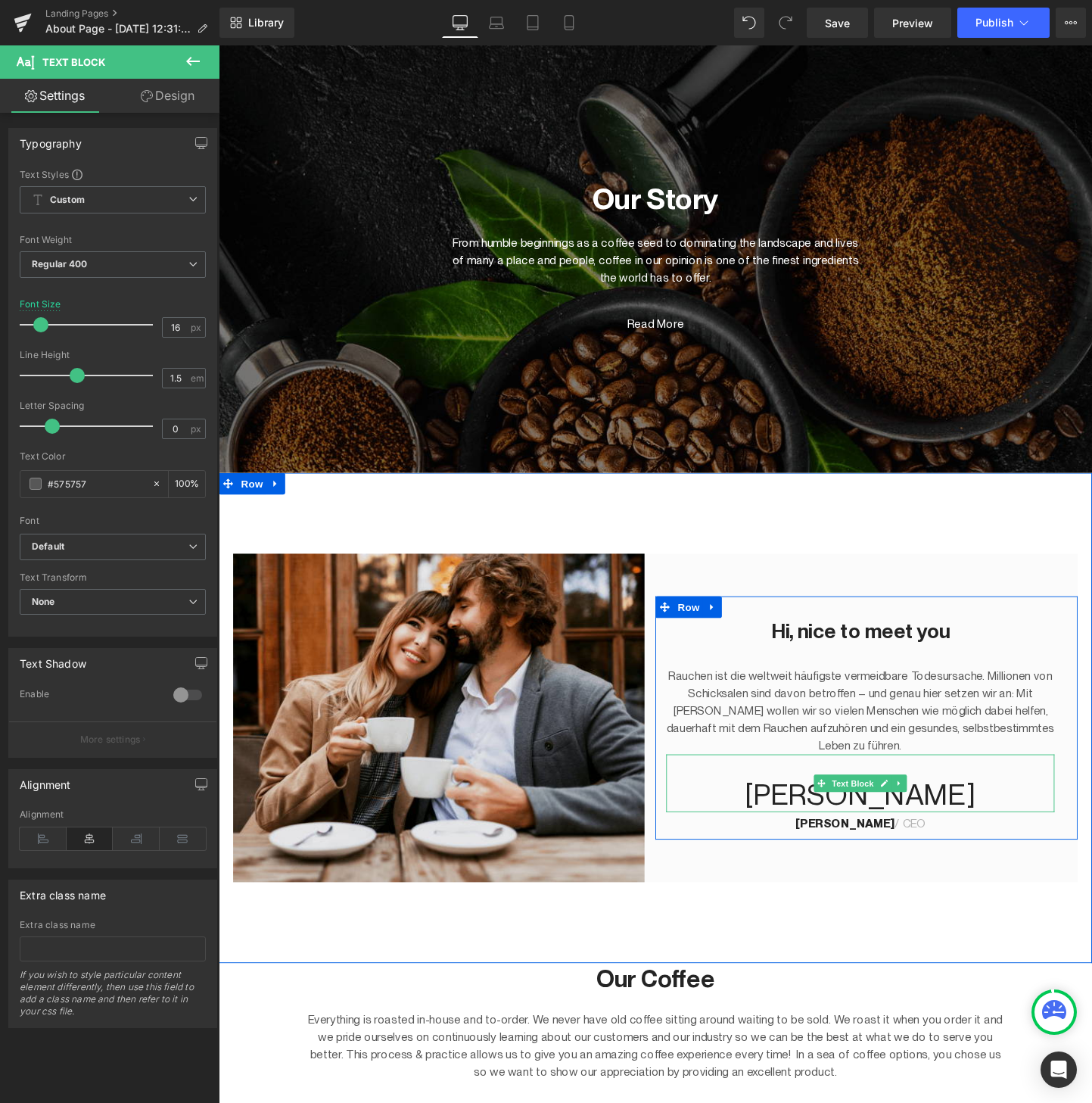
click at [893, 819] on p "[PERSON_NAME]" at bounding box center [891, 831] width 407 height 36
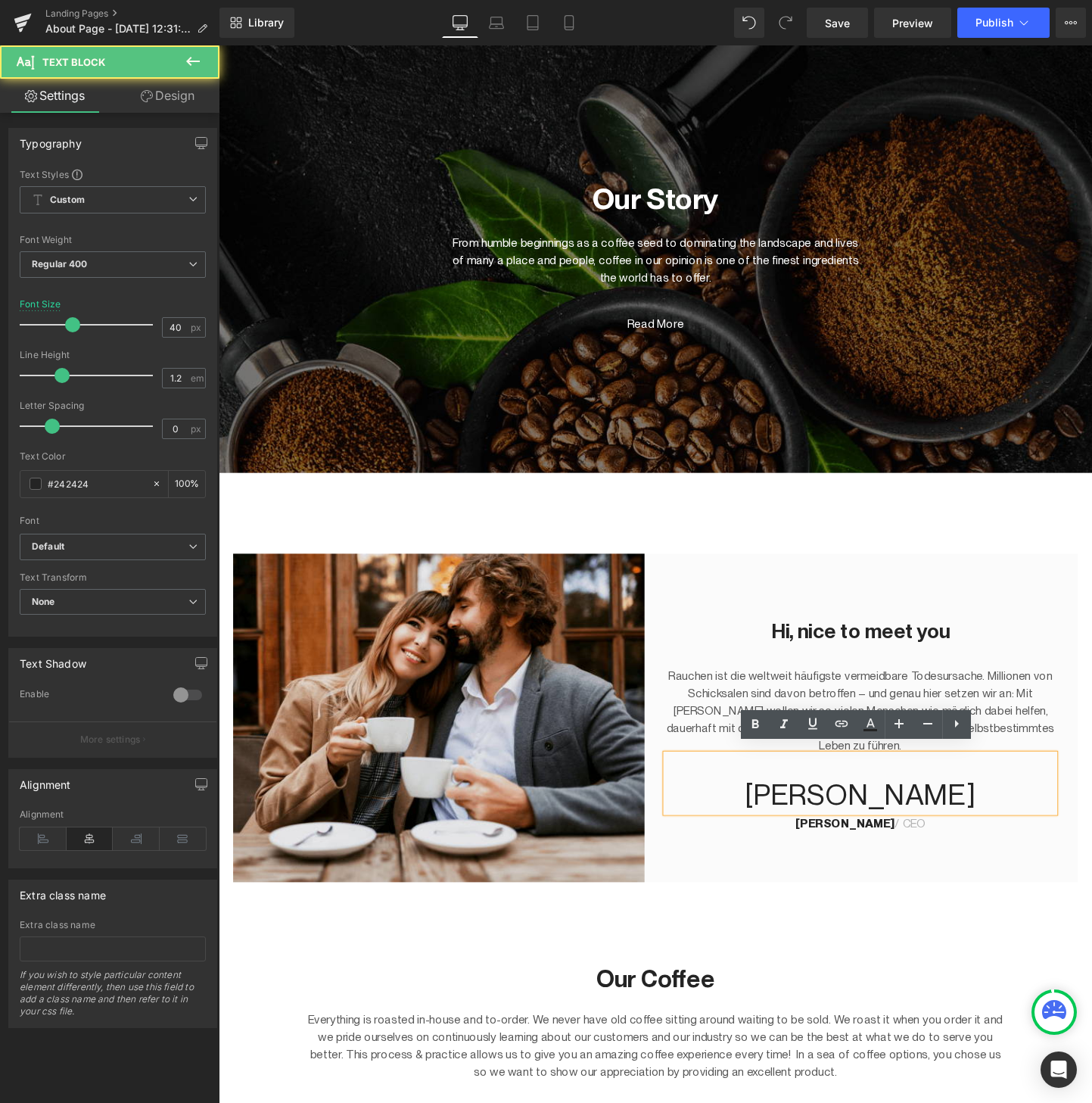
click at [891, 821] on p "[PERSON_NAME]" at bounding box center [891, 831] width 407 height 36
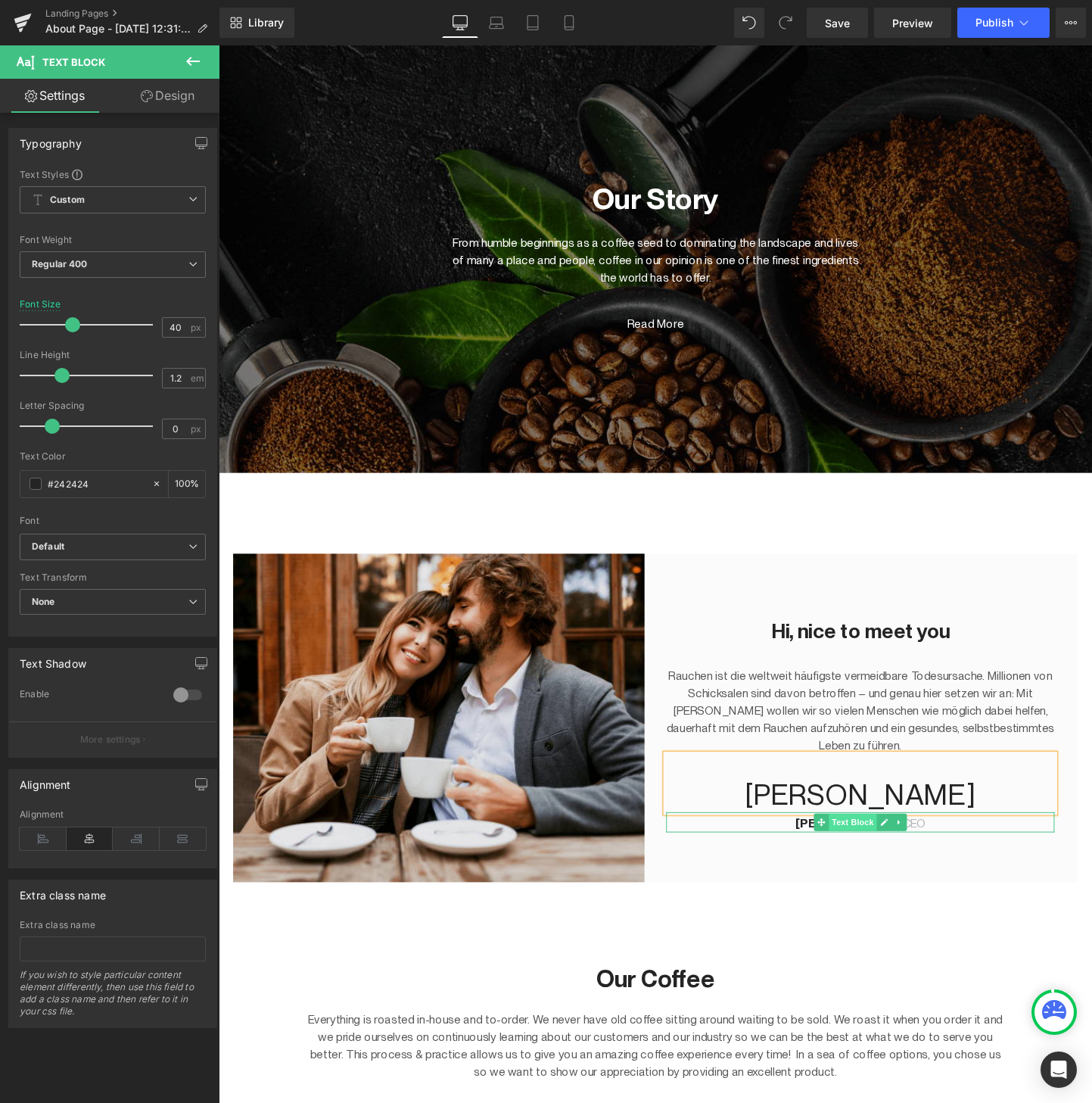
click at [862, 855] on span "Text Block" at bounding box center [883, 860] width 50 height 18
click at [873, 856] on span "Text Block" at bounding box center [883, 861] width 50 height 18
click at [831, 854] on p "James Frank / CEO" at bounding box center [891, 862] width 407 height 18
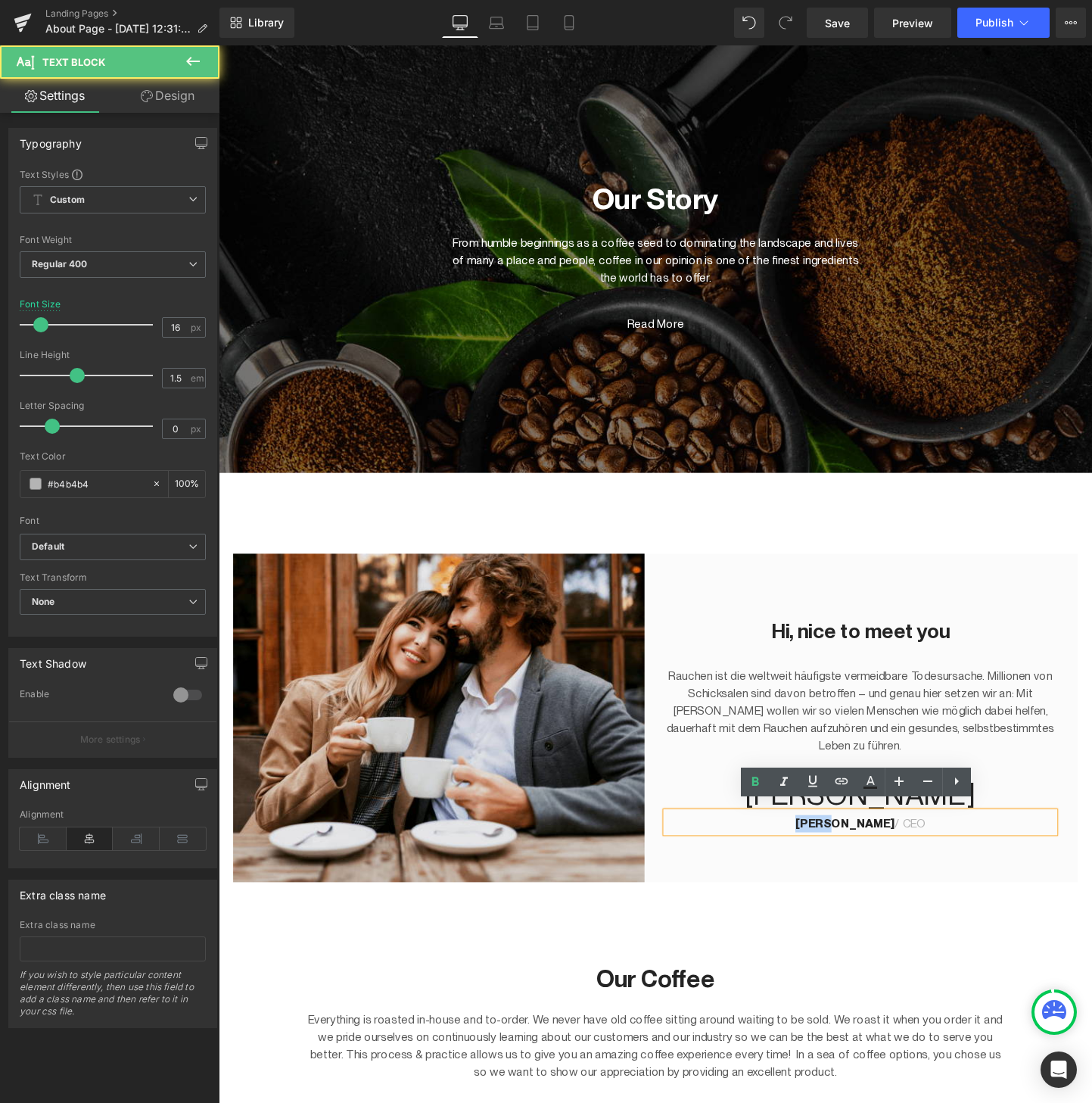
click at [831, 854] on p "James Frank / CEO" at bounding box center [891, 862] width 407 height 18
click at [906, 854] on strong "[PERSON_NAME]" at bounding box center [875, 862] width 104 height 15
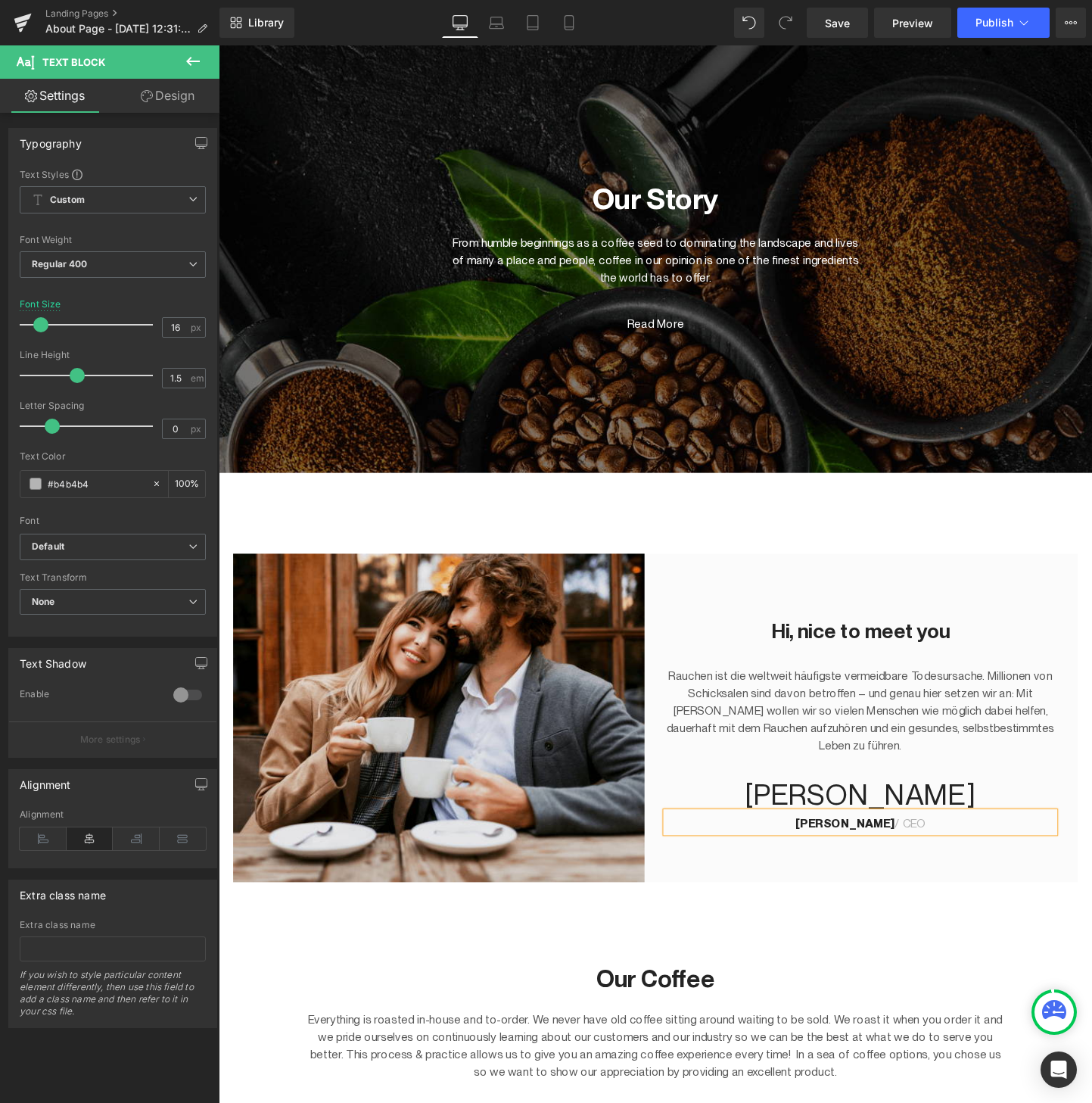
click at [789, 926] on div "Hi, nice to meet you Heading Rauchen ist die weltweit häufigste vermeidbare Tod…" at bounding box center [676, 751] width 916 height 514
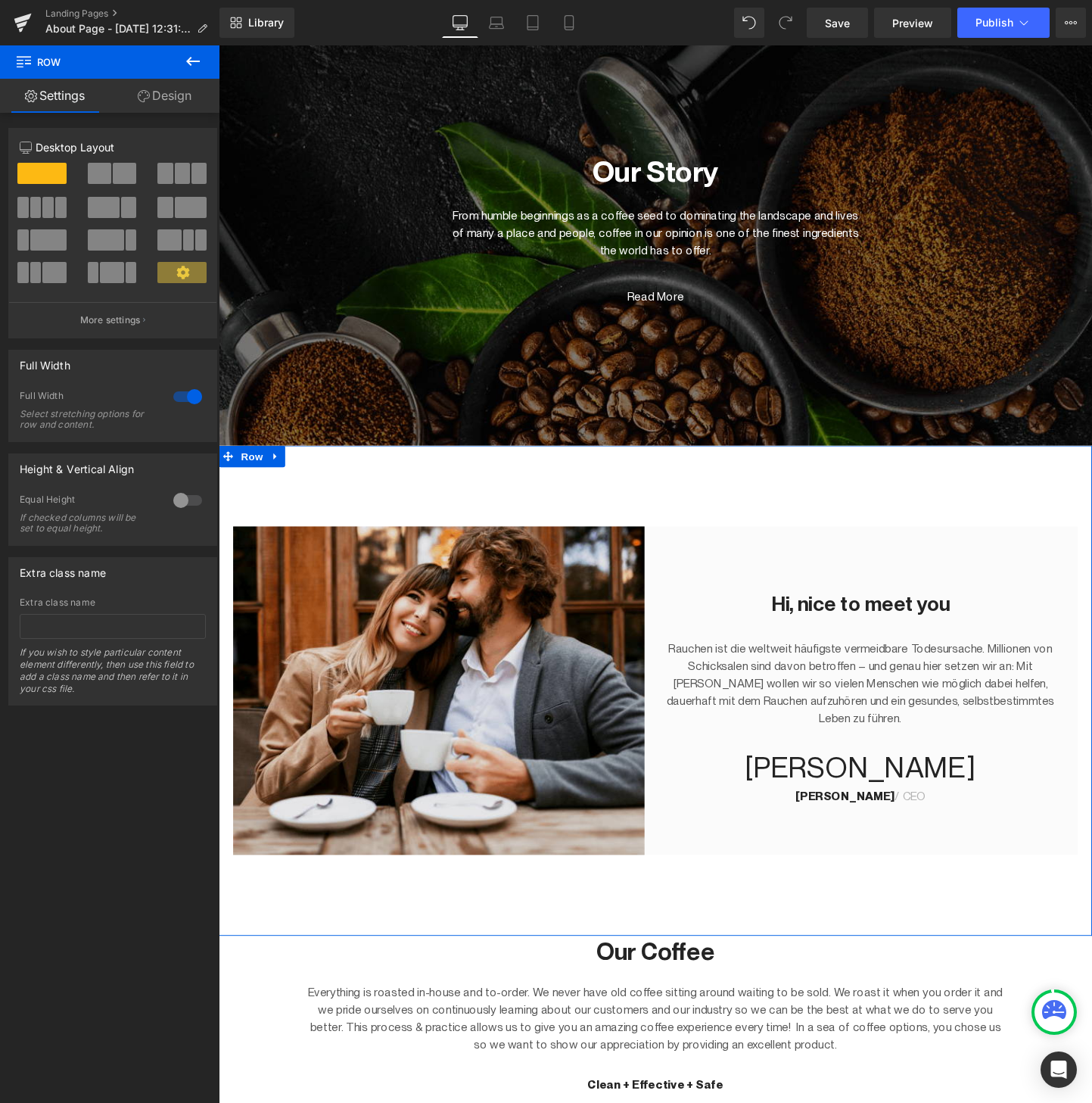
scroll to position [39, 0]
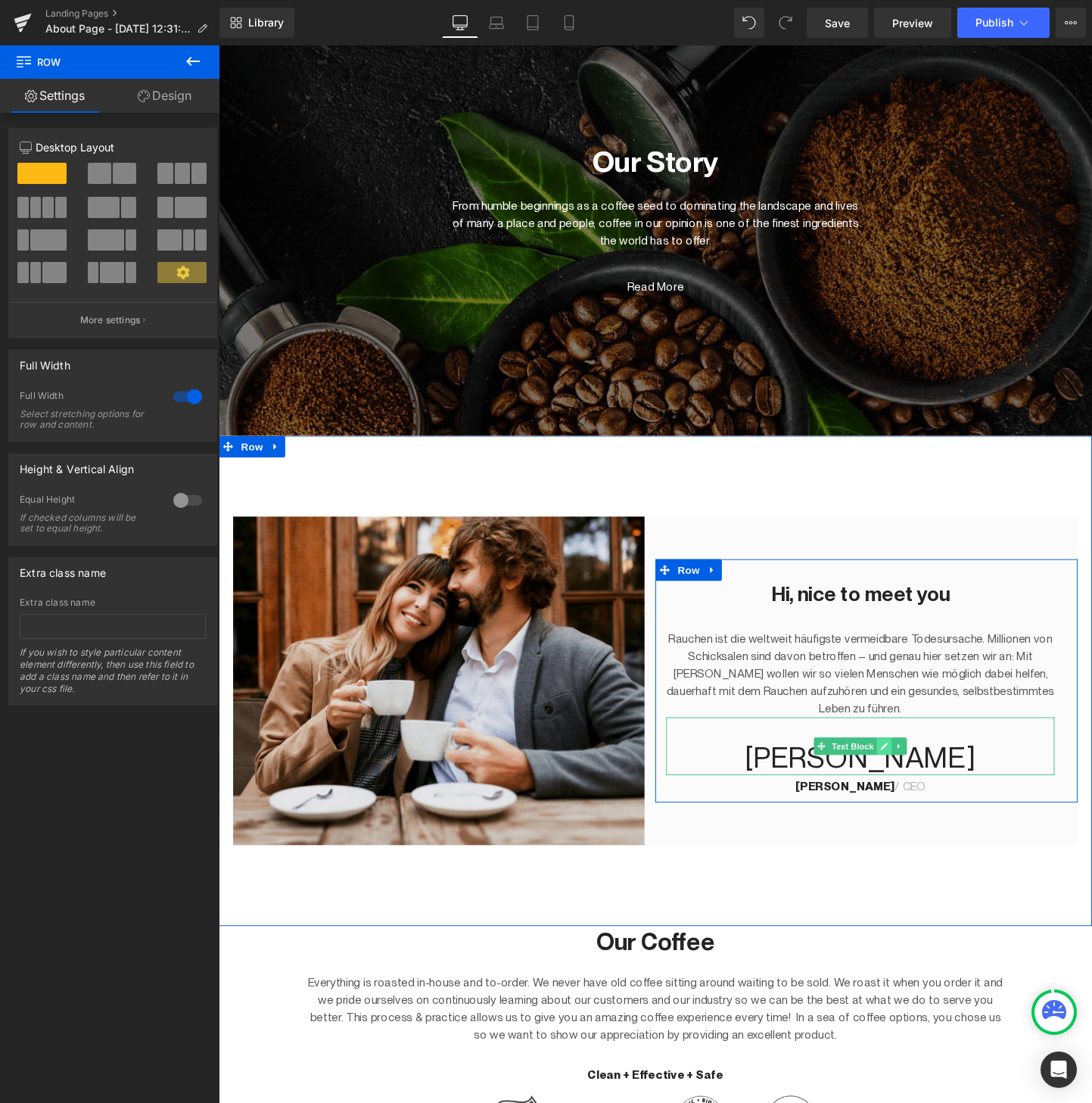
click at [913, 777] on icon at bounding box center [916, 780] width 7 height 7
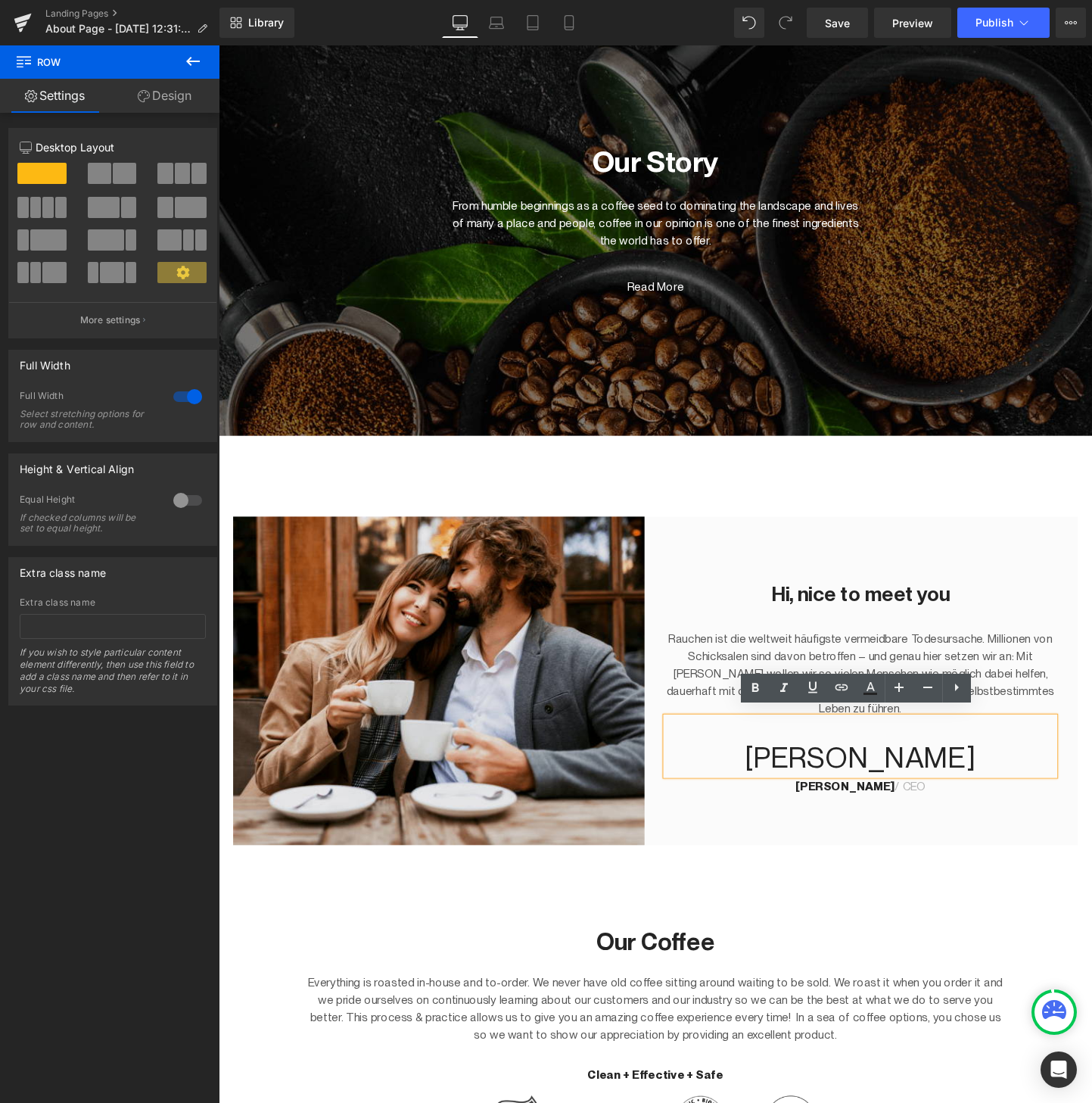
click at [936, 779] on p "Tobias" at bounding box center [891, 792] width 407 height 36
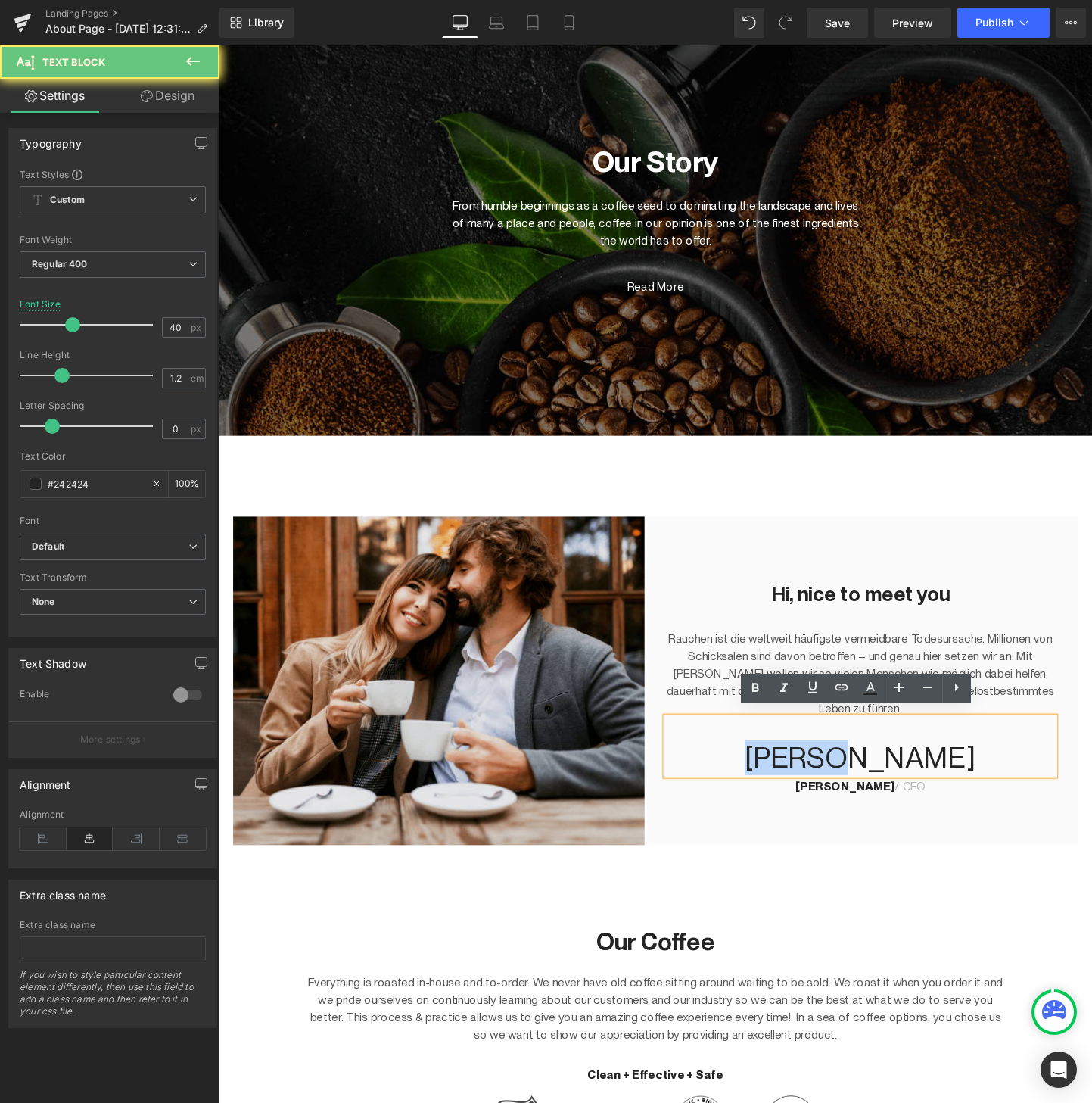
drag, startPoint x: 847, startPoint y: 782, endPoint x: 798, endPoint y: 782, distance: 49.0
click at [798, 782] on p "Tobias" at bounding box center [891, 792] width 407 height 36
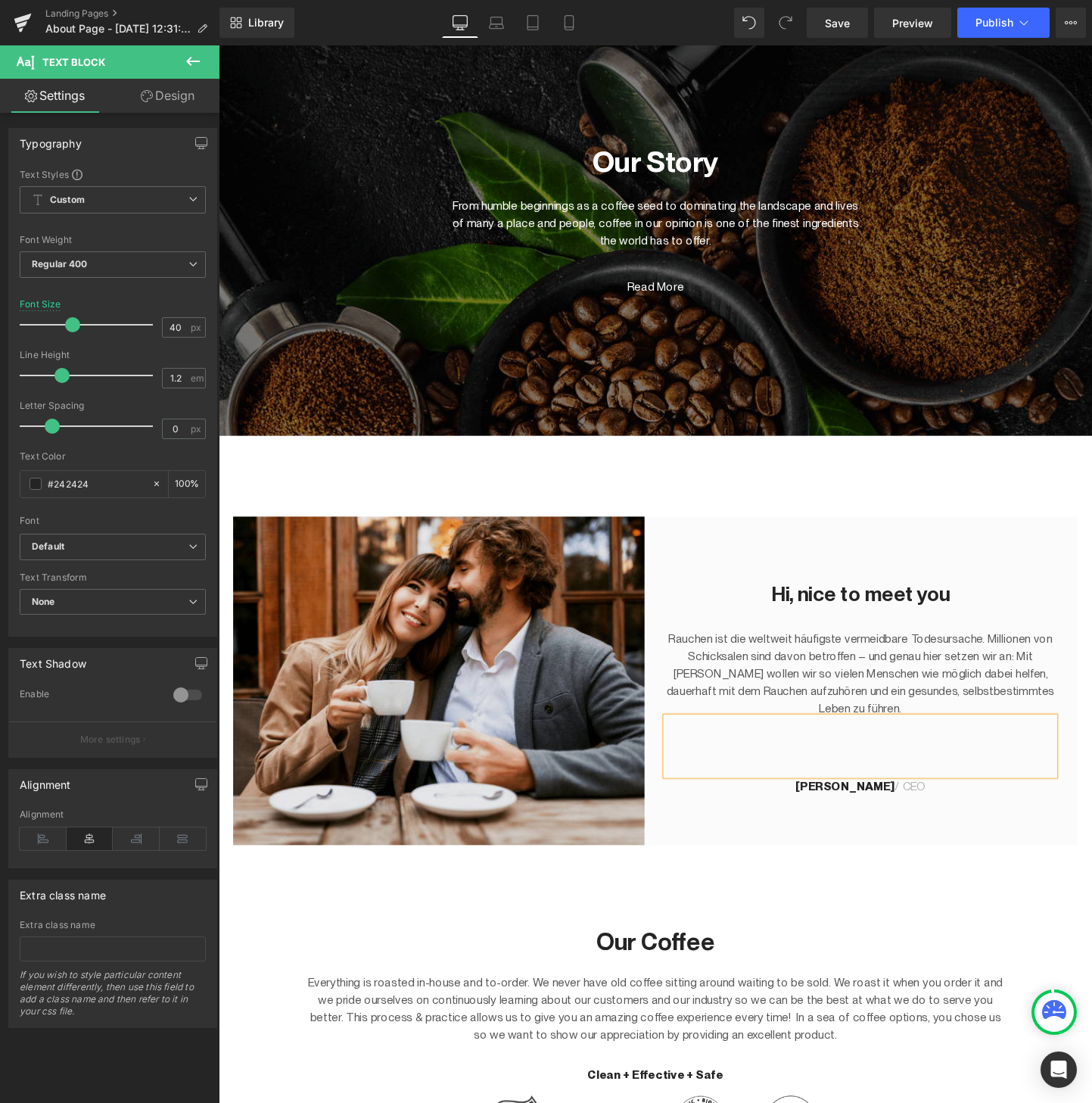
click at [807, 853] on div "Hi, nice to meet you Heading Rauchen ist die weltweit häufigste vermeidbare Tod…" at bounding box center [898, 712] width 443 height 344
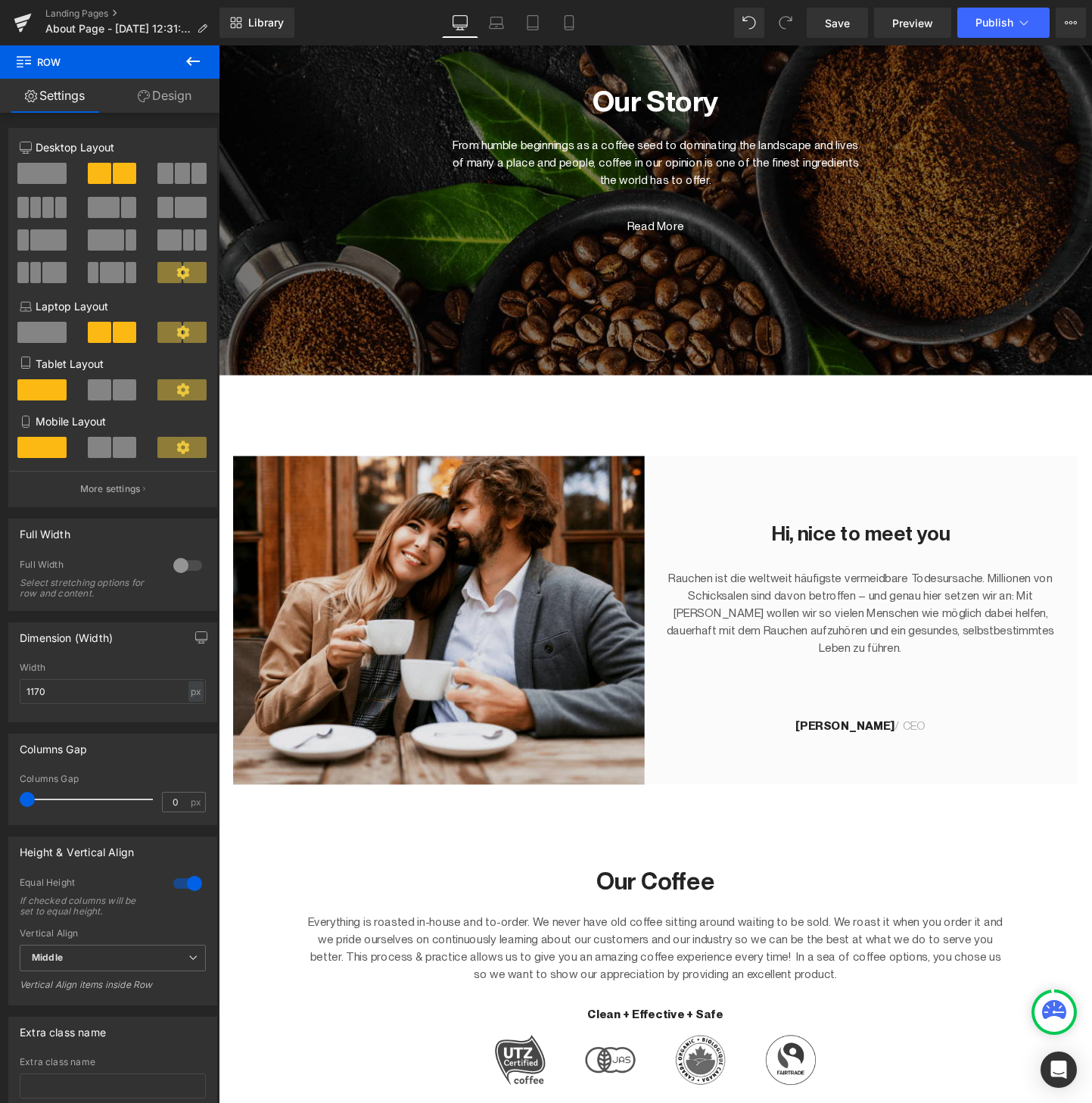
scroll to position [139, 0]
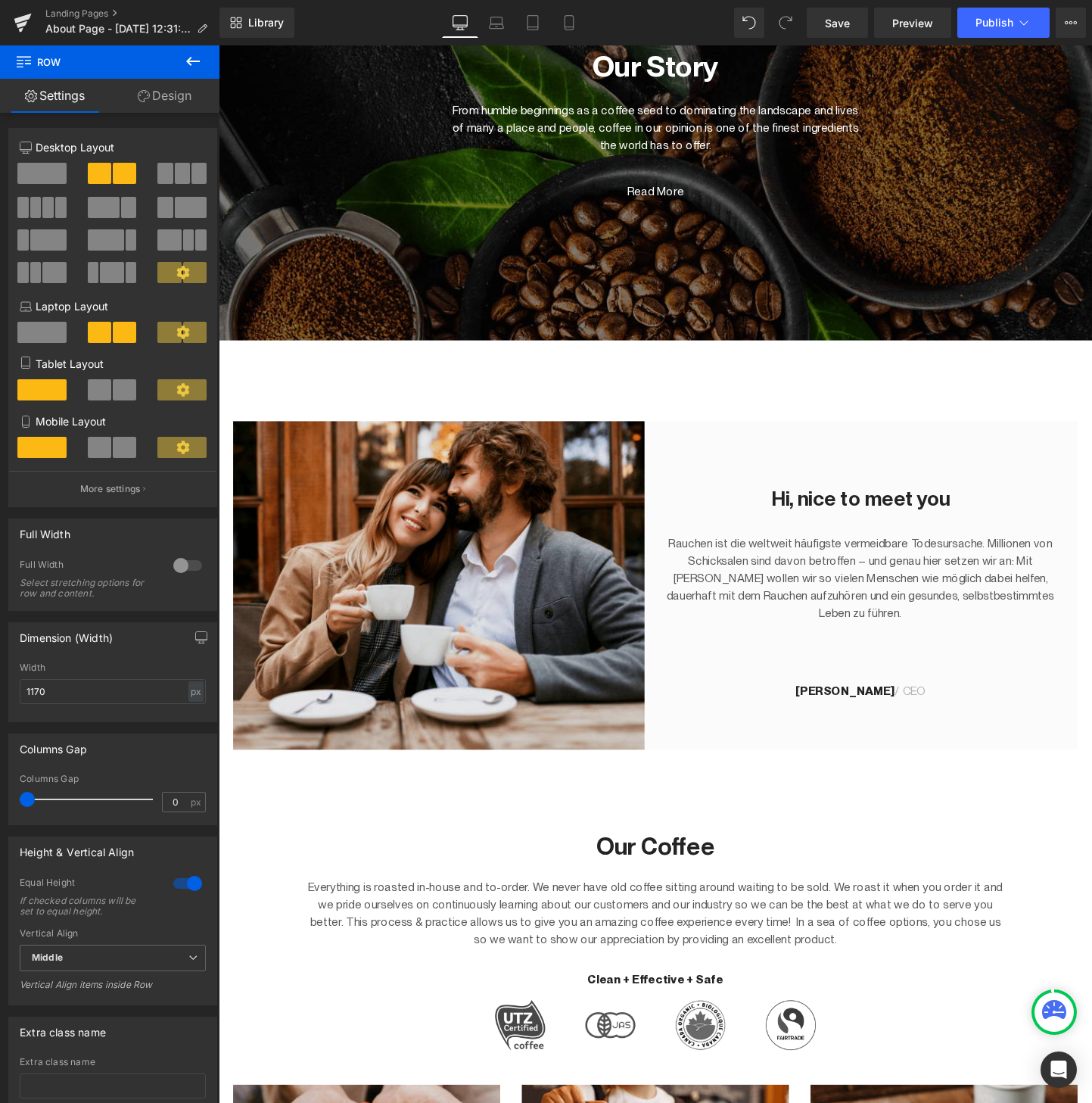
click at [819, 526] on h2 "Hi, nice to meet you" at bounding box center [891, 520] width 407 height 28
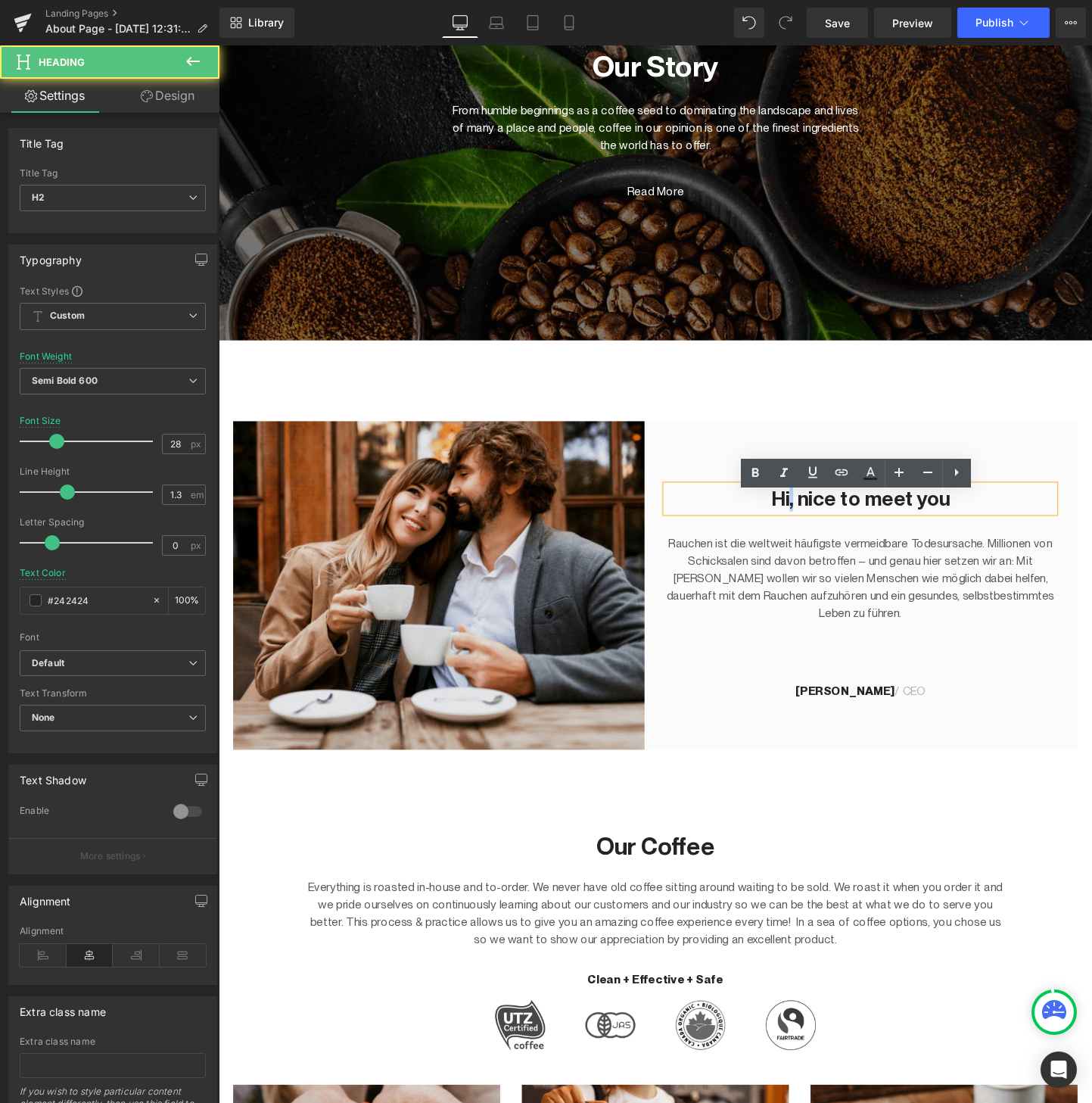
click at [819, 526] on h2 "Hi, nice to meet you" at bounding box center [891, 520] width 407 height 28
paste div
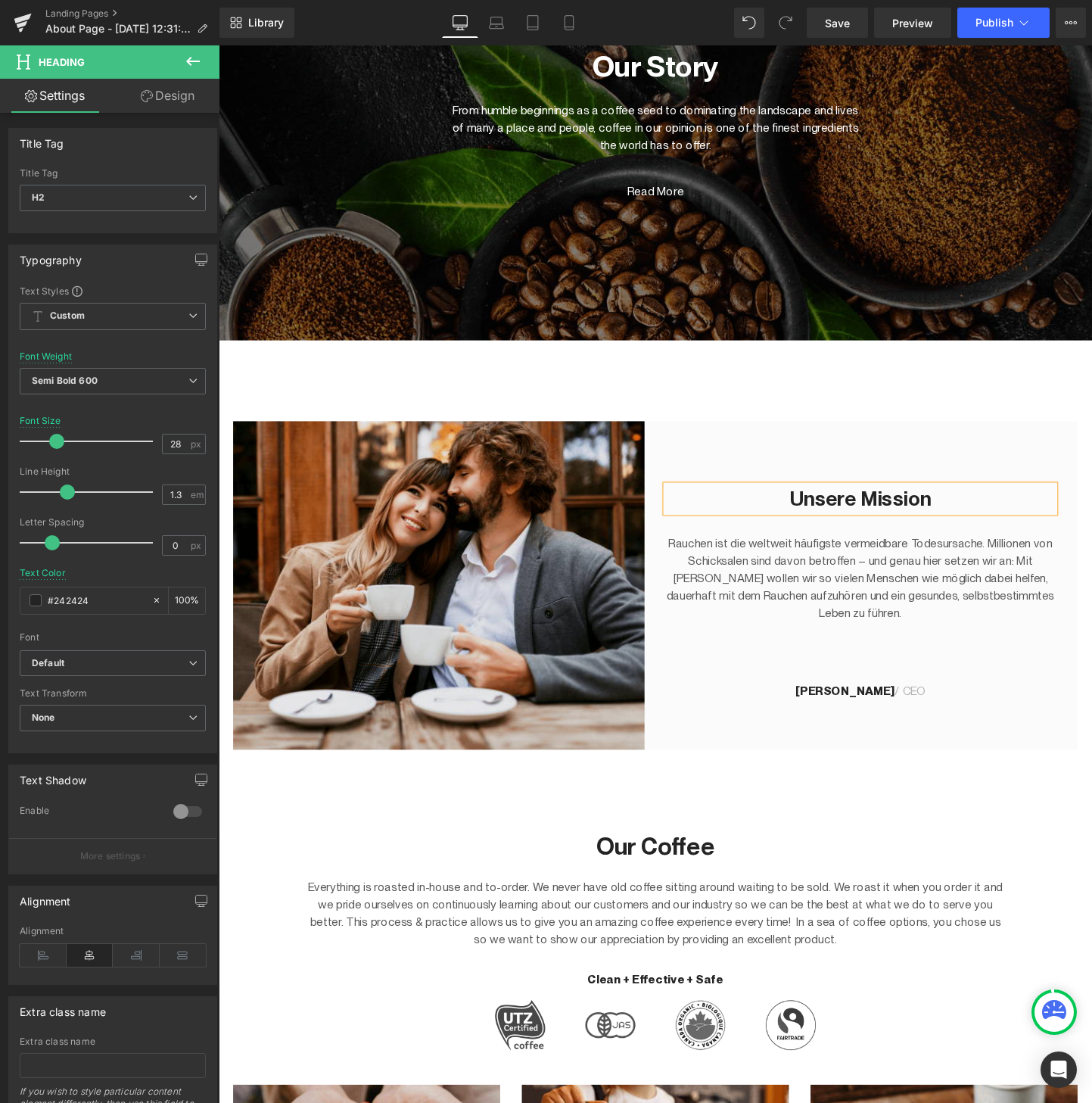
click at [809, 458] on div "Unsere Mission Heading Rauchen ist die weltweit häufigste vermeidbare Todesursa…" at bounding box center [898, 611] width 443 height 344
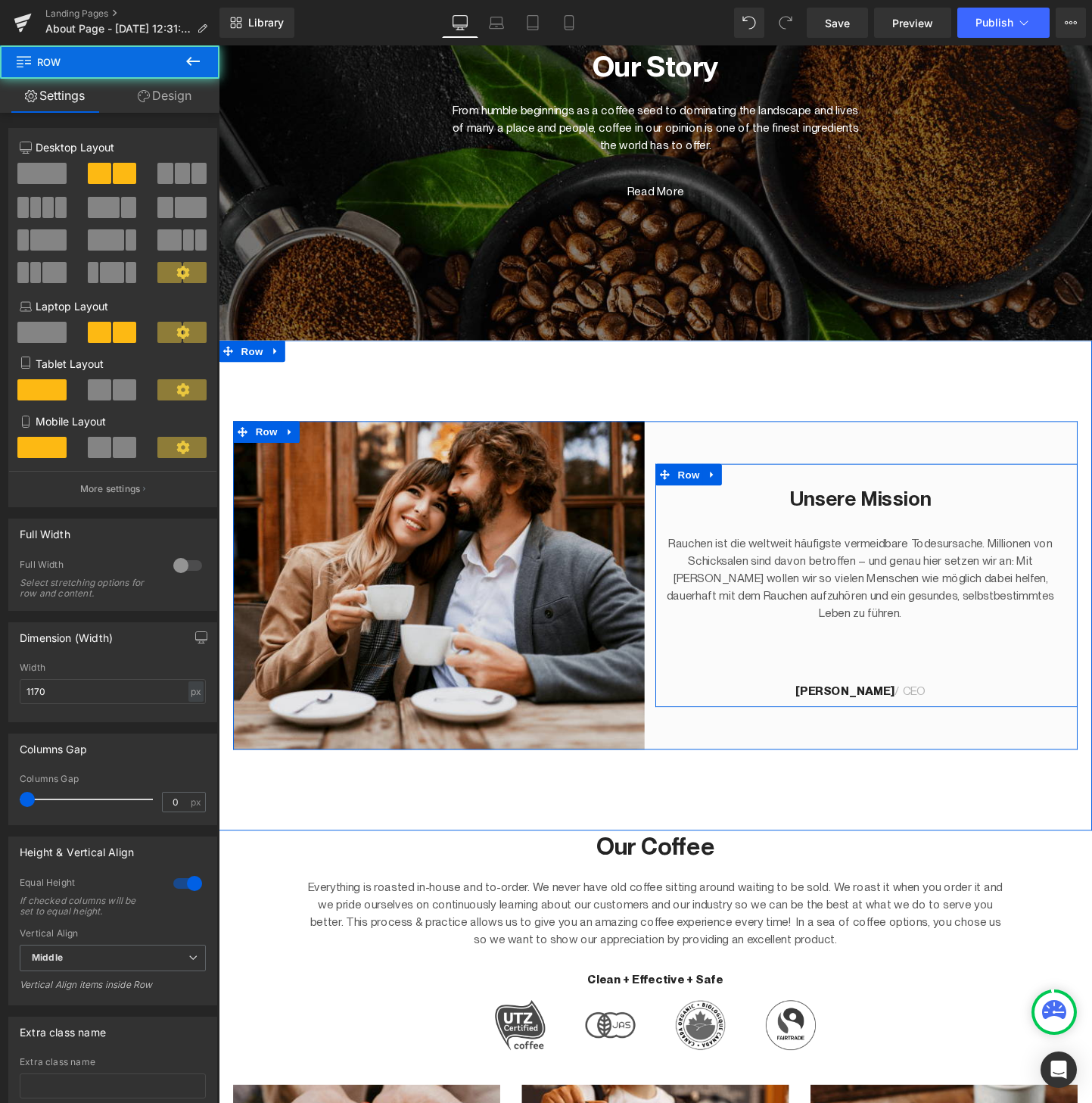
scroll to position [0, 0]
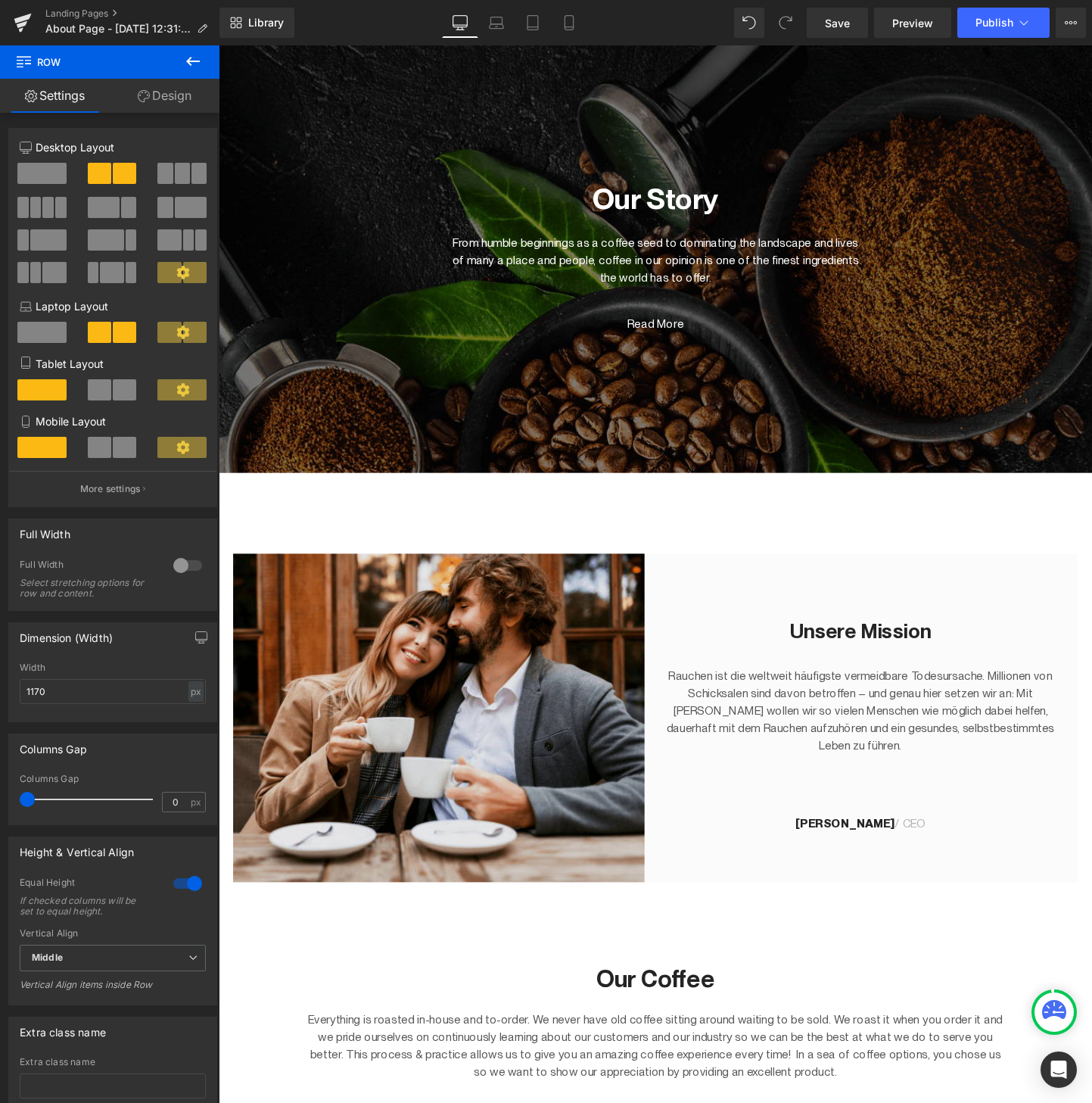
click at [733, 399] on div at bounding box center [676, 269] width 916 height 448
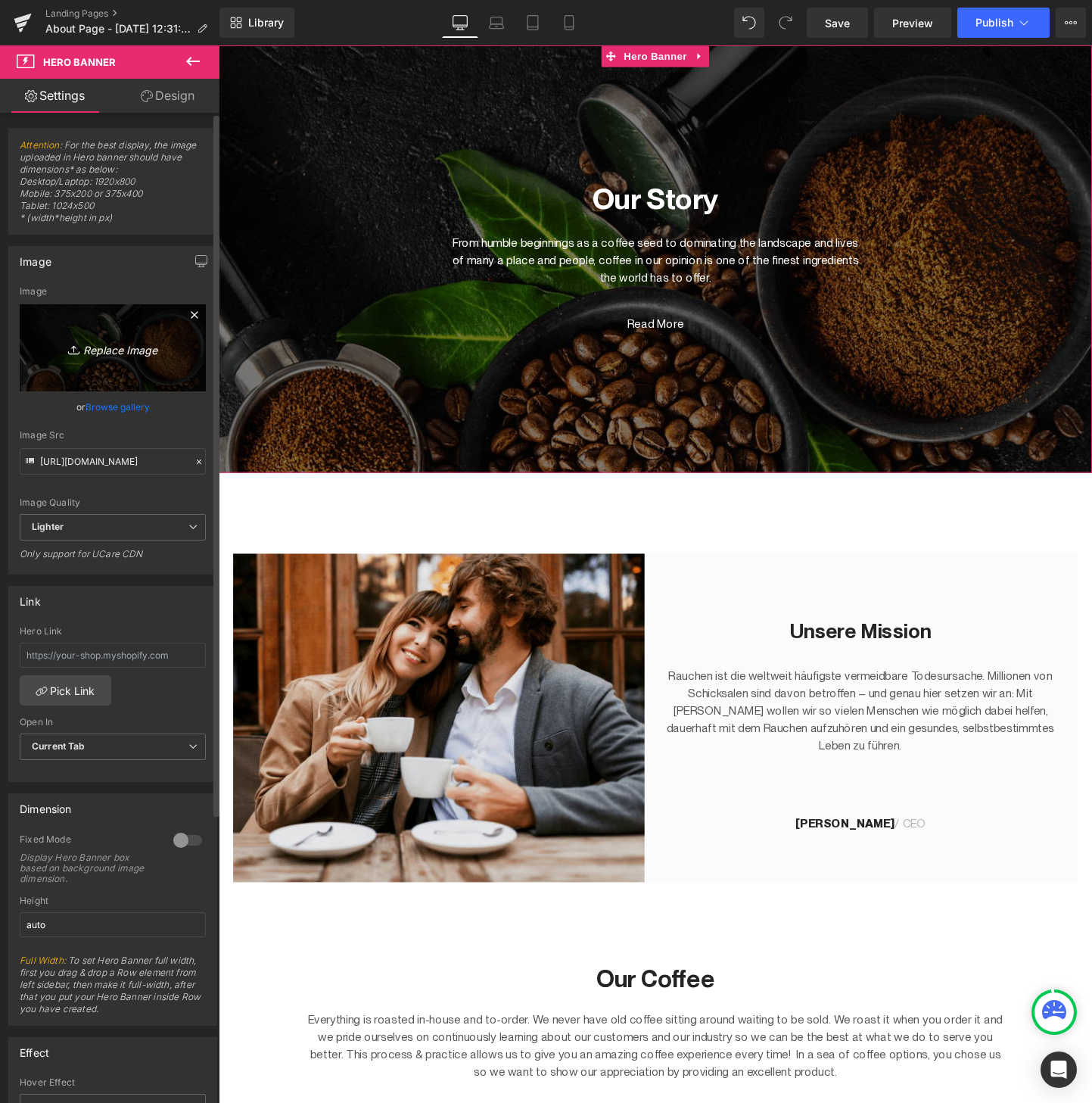
click at [100, 354] on icon "Replace Image" at bounding box center [113, 347] width 121 height 19
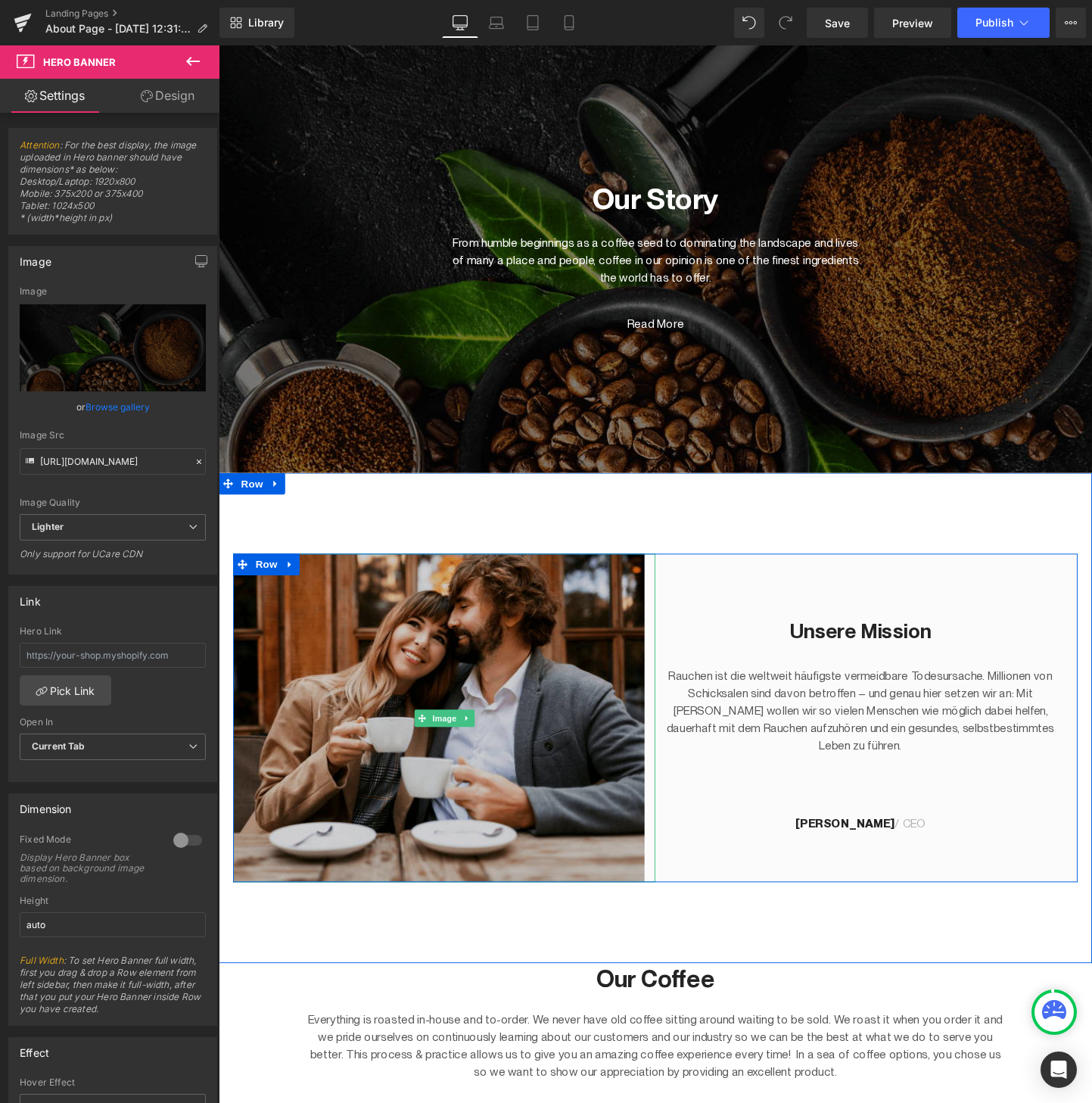
click at [543, 746] on img at bounding box center [455, 750] width 443 height 344
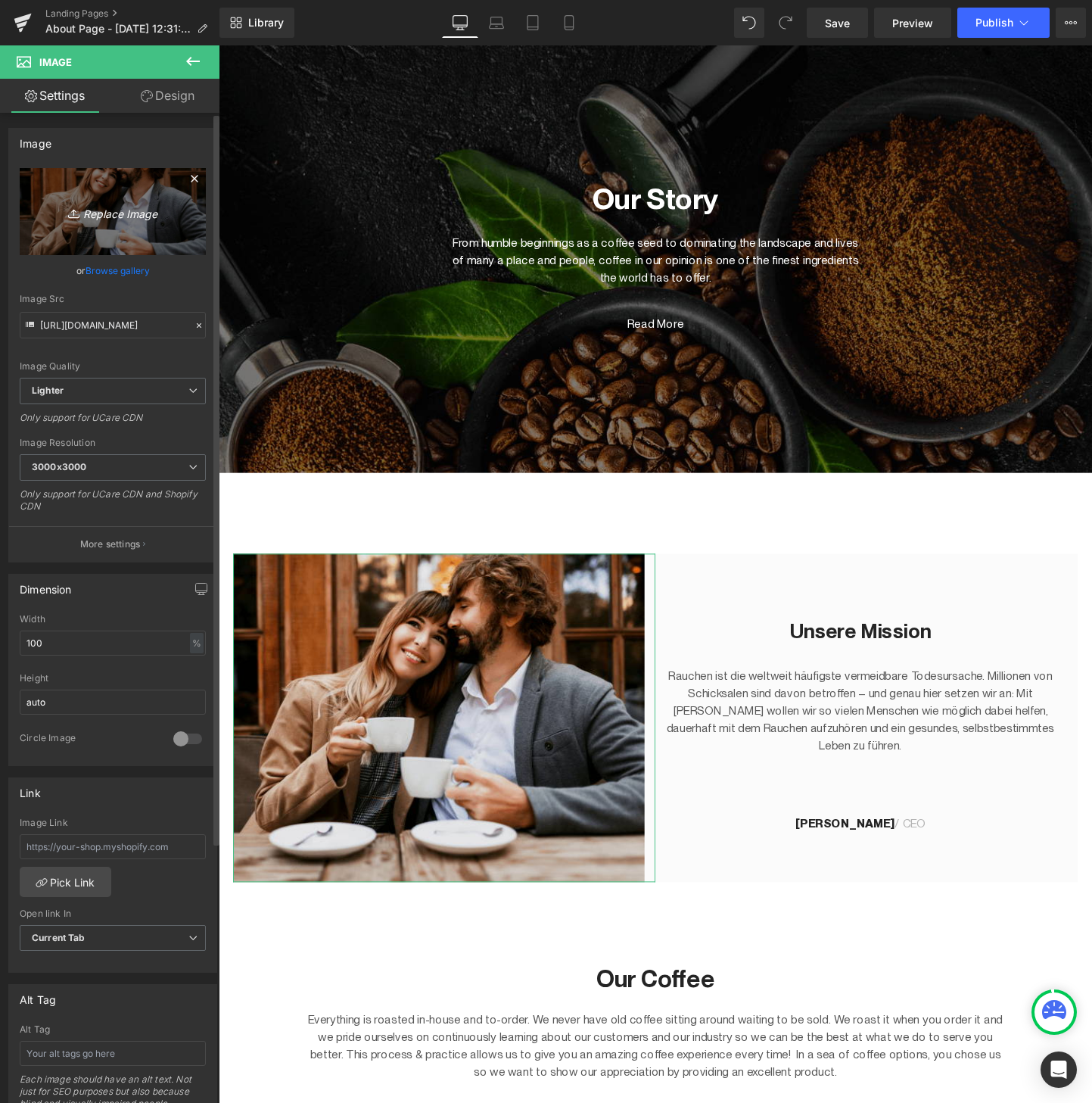
click at [110, 207] on icon "Replace Image" at bounding box center [113, 211] width 121 height 19
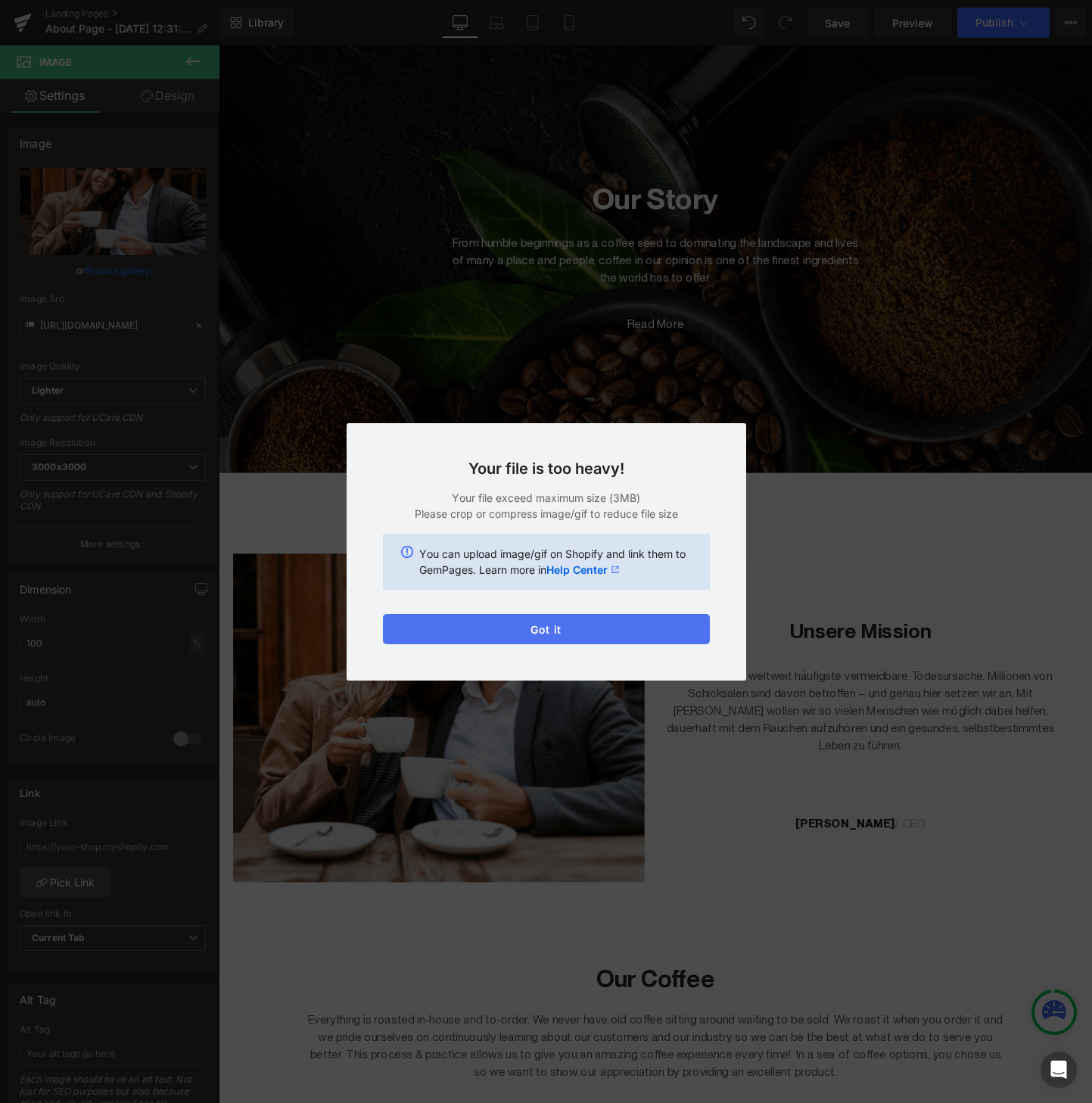
click at [567, 628] on button "Got it" at bounding box center [546, 628] width 327 height 30
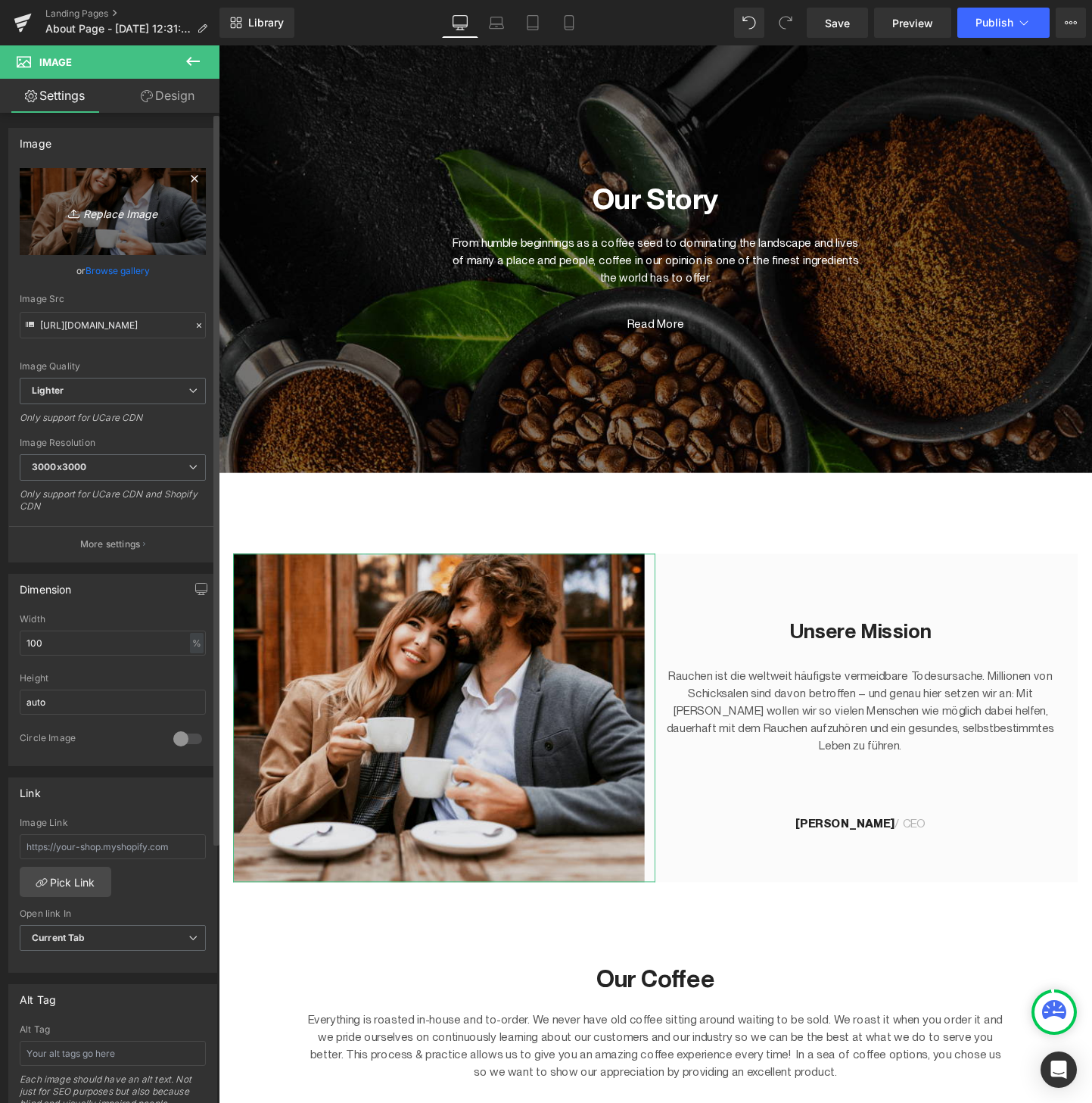
click at [99, 203] on icon "Replace Image" at bounding box center [113, 211] width 121 height 19
type input "C:\fakepath\Gruender_nuumi.jpeg"
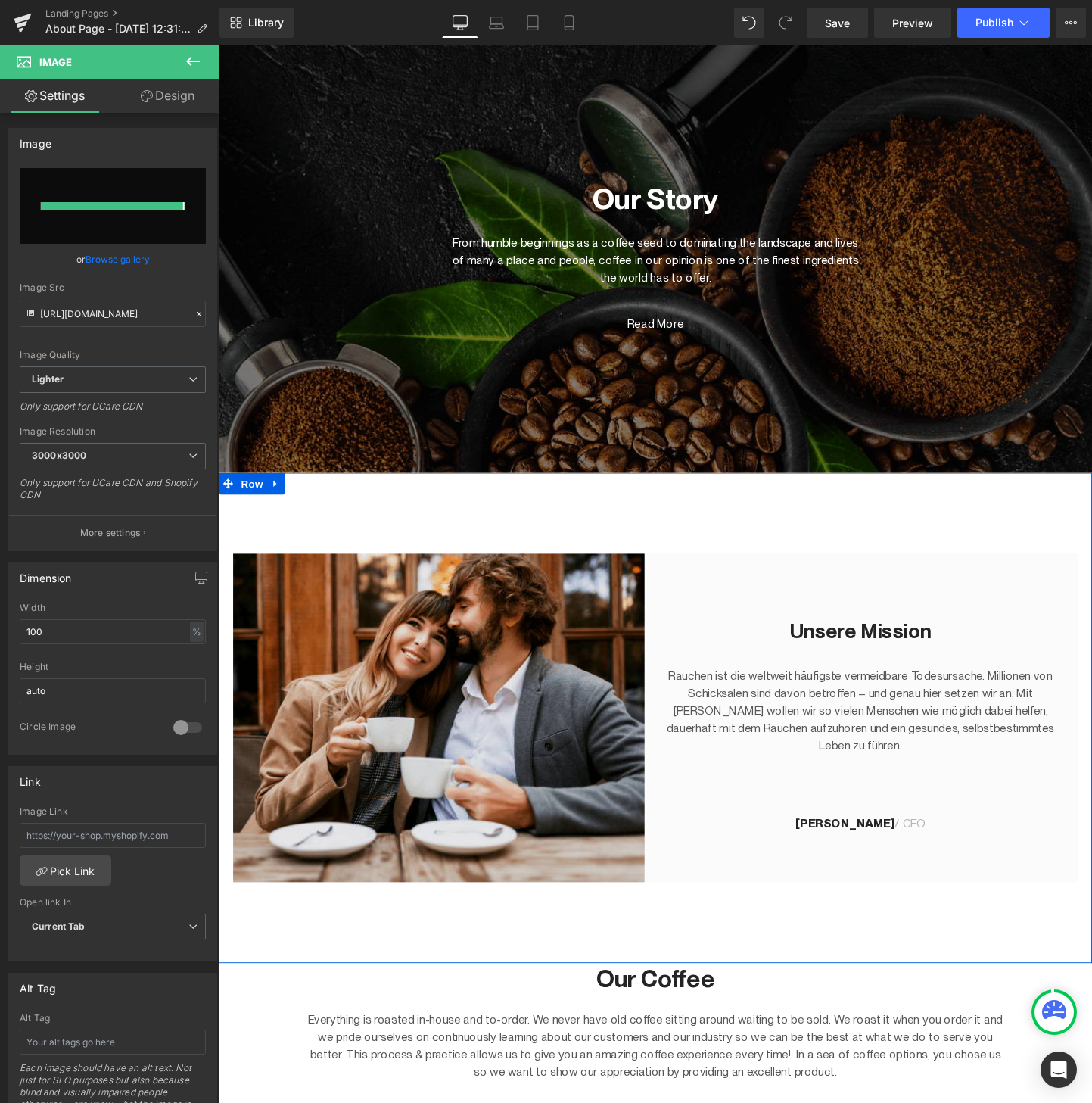
type input "https://ucarecdn.com/75c4a3e2-d523-4fff-b5fc-6eeb805c322f/-/format/auto/-/previ…"
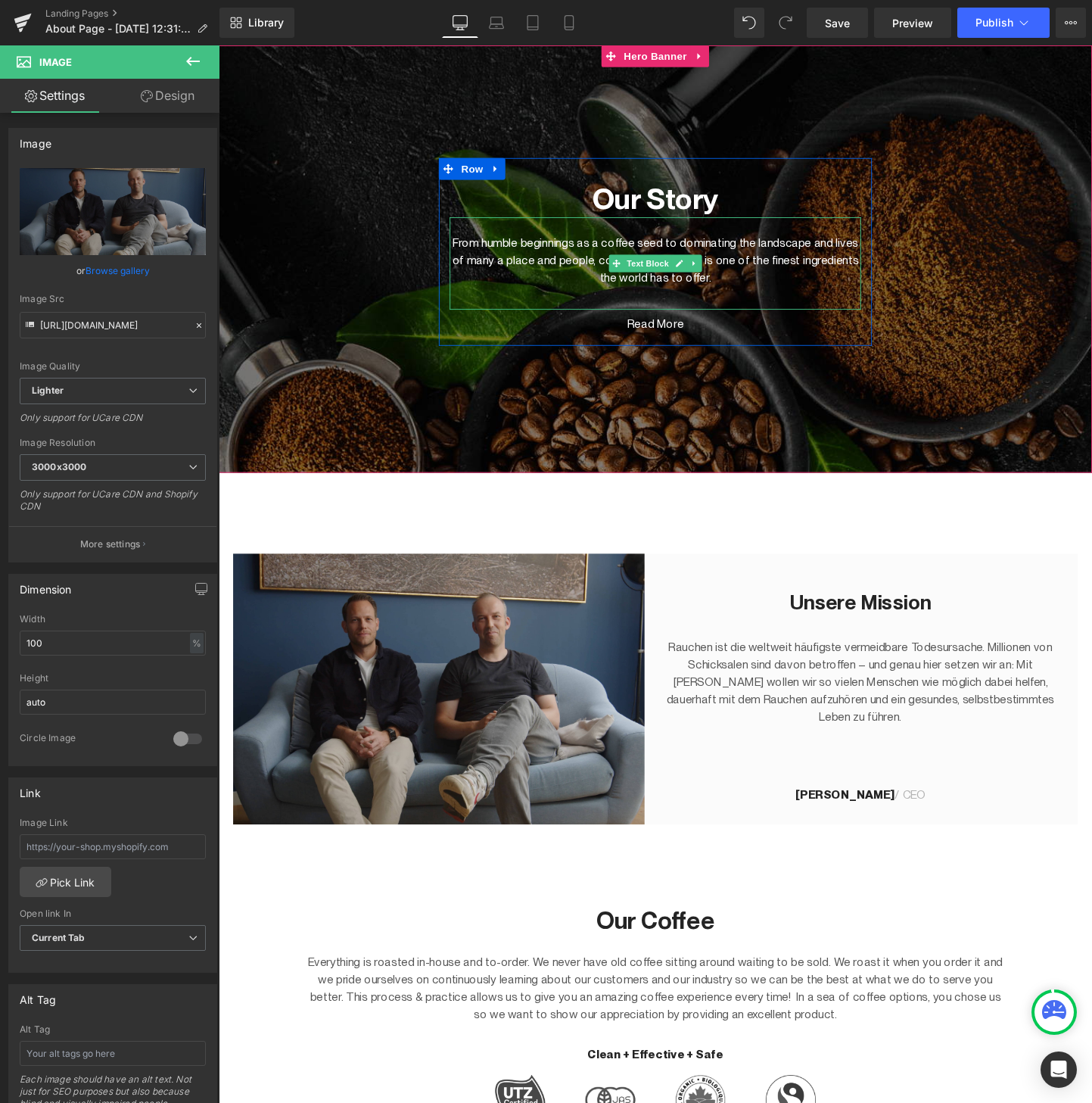
click at [567, 264] on p "From humble beginnings as a coffee seed to dominating the landscape and lives o…" at bounding box center [676, 270] width 431 height 54
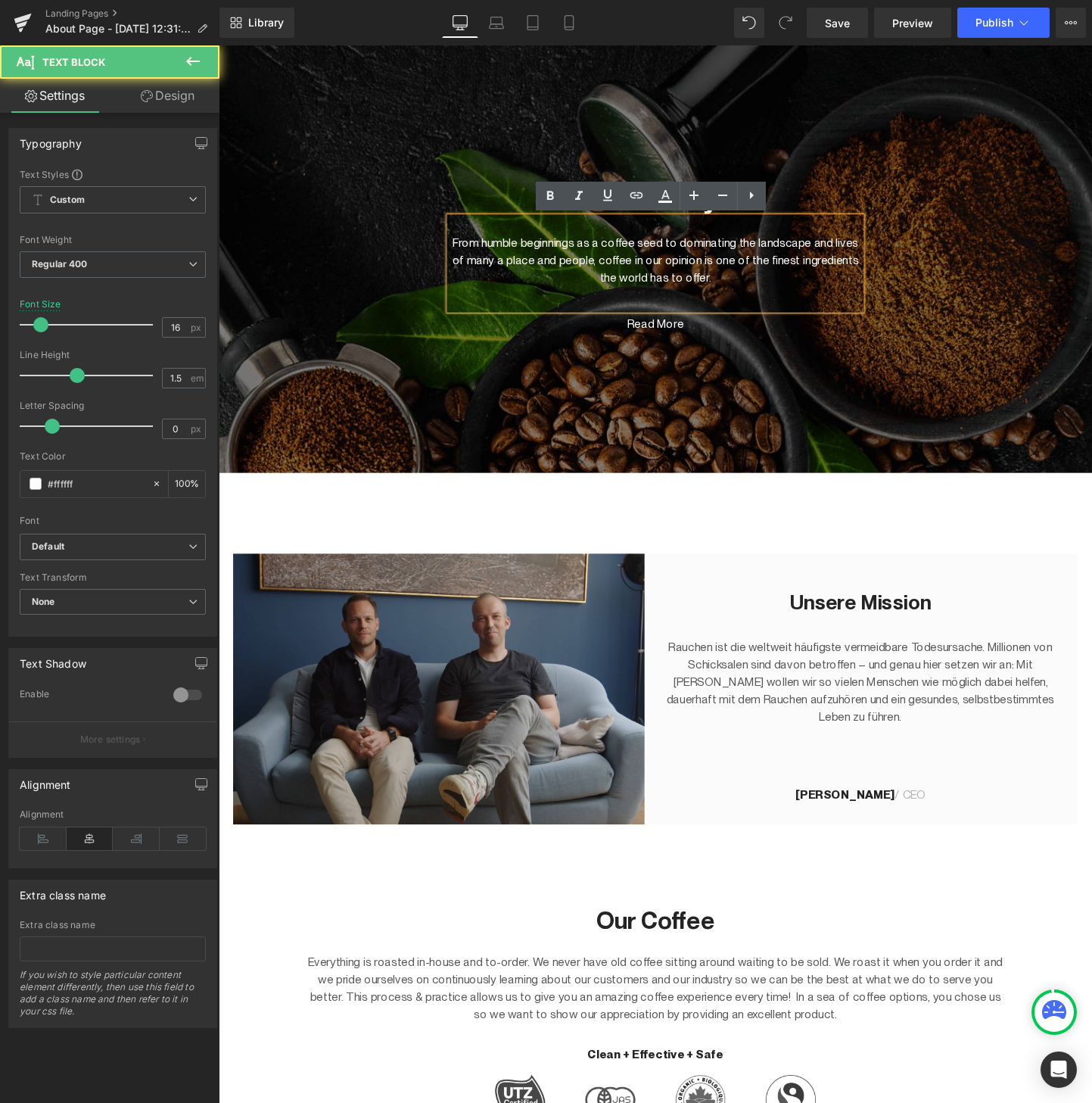
click at [372, 288] on span "Our Story Heading From humble beginnings as a coffee seed to dominating the lan…" at bounding box center [676, 262] width 916 height 197
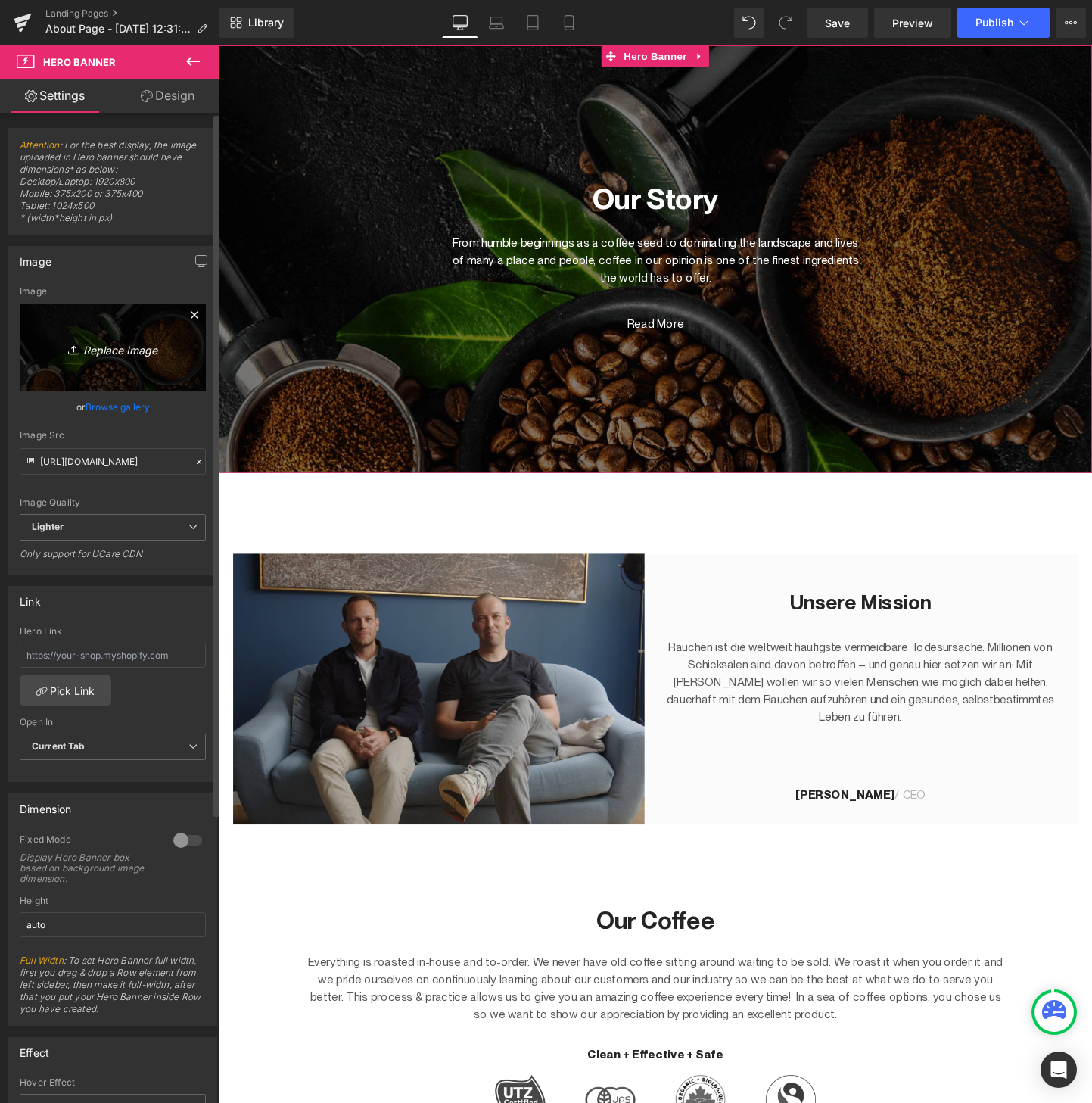
click at [108, 345] on icon "Replace Image" at bounding box center [113, 347] width 121 height 19
type input "C:\fakepath\Header.jpeg"
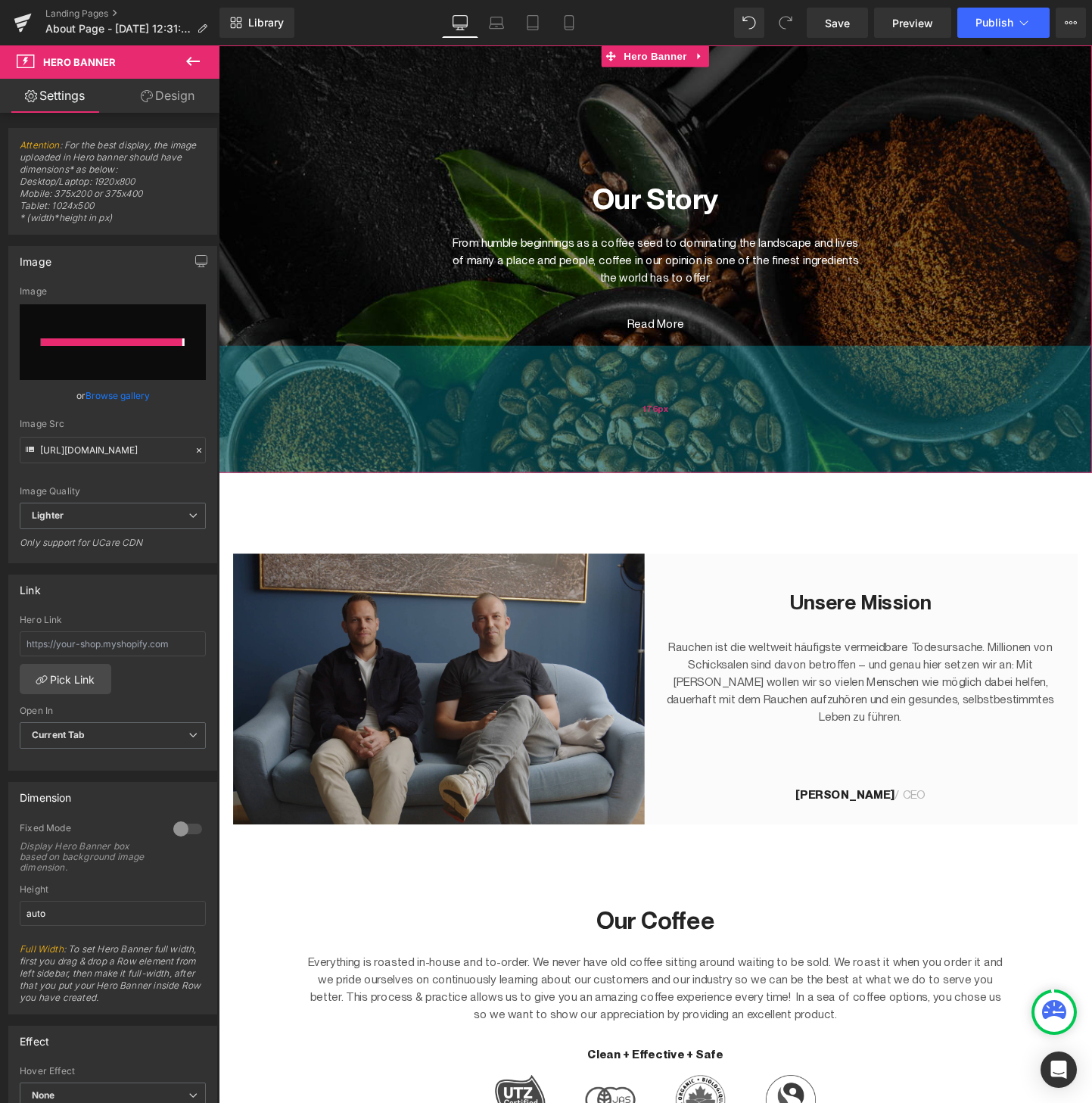
type input "https://ucarecdn.com/f97f2a6c-7d2d-4ae8-82d7-3018ad3968f0/-/format/auto/-/previ…"
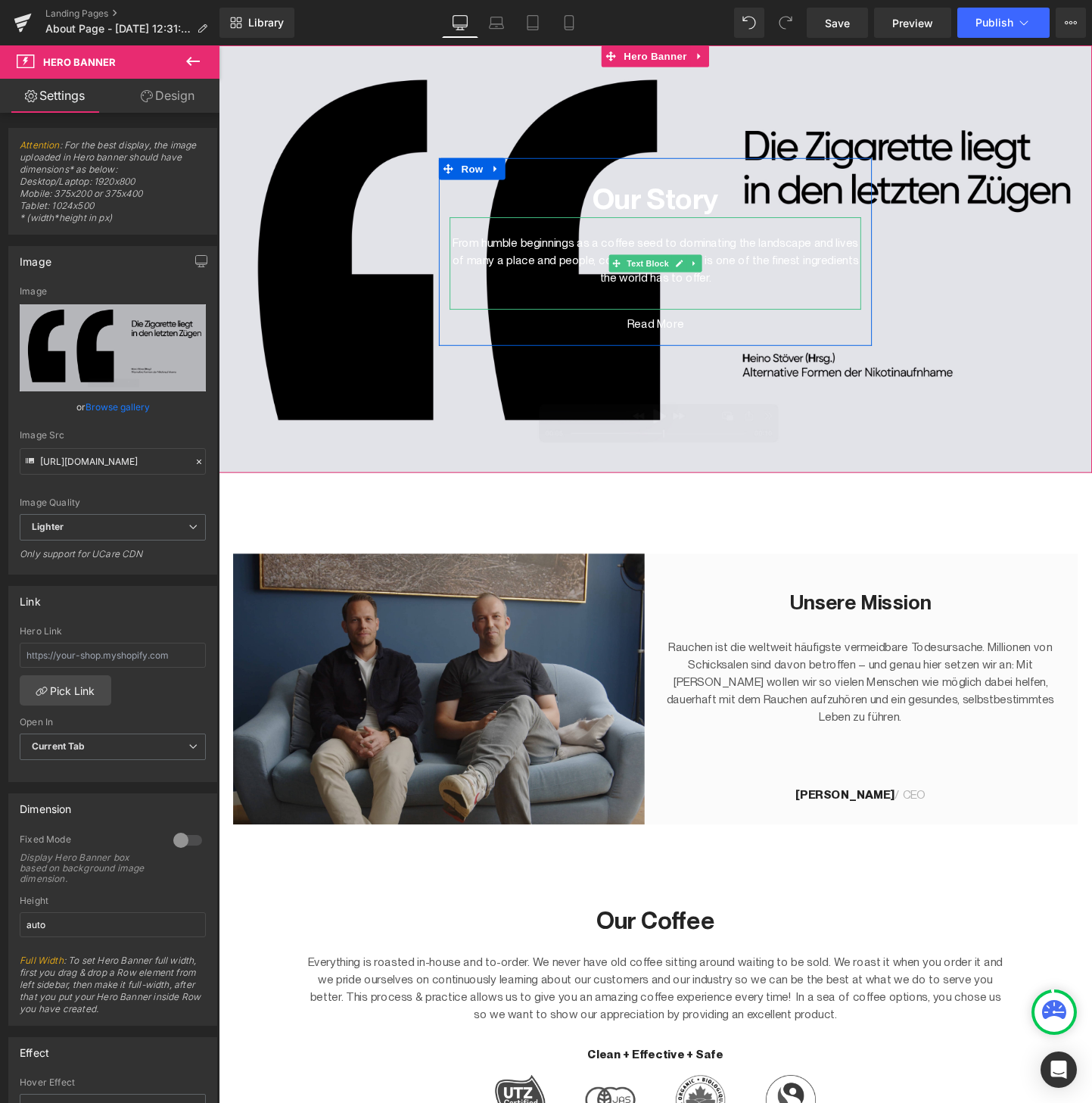
click at [655, 232] on div "From humble beginnings as a coffee seed to dominating the landscape and lives o…" at bounding box center [676, 275] width 431 height 97
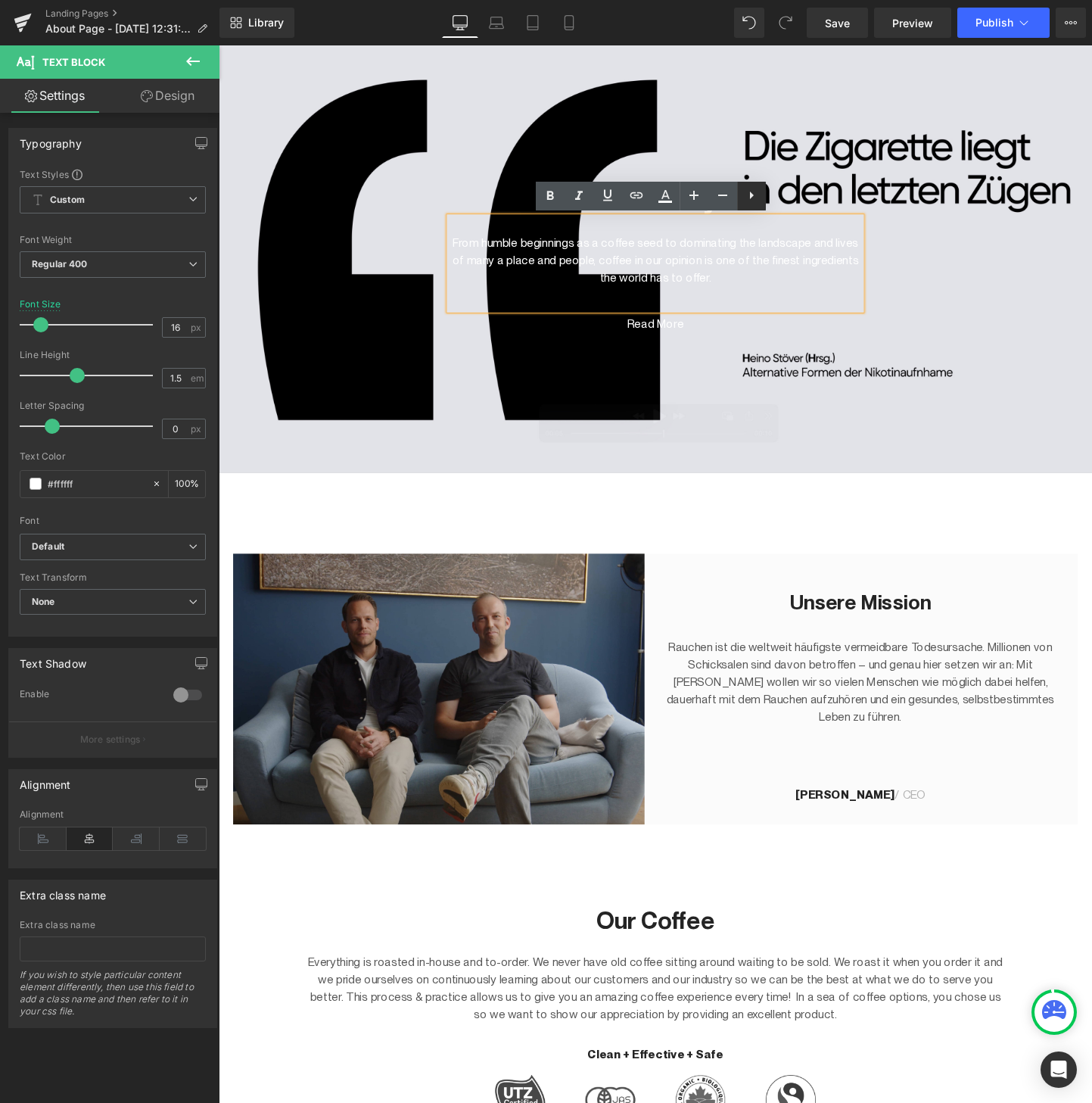
click at [763, 203] on link at bounding box center [752, 196] width 29 height 29
click at [741, 266] on p "From humble beginnings as a coffee seed to dominating the landscape and lives o…" at bounding box center [676, 270] width 431 height 54
click at [720, 109] on div at bounding box center [676, 269] width 916 height 448
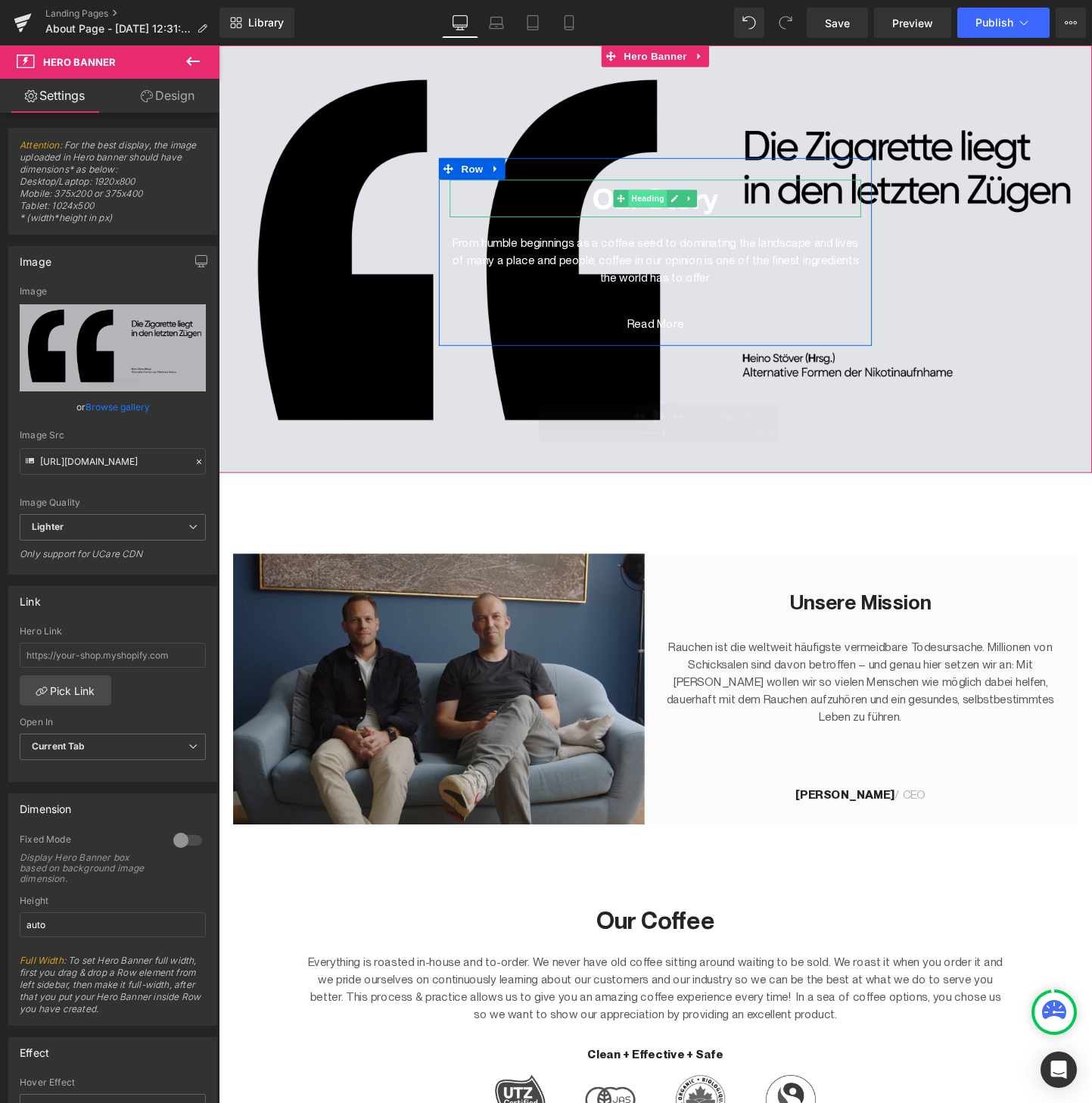
click at [670, 209] on span "Heading" at bounding box center [669, 206] width 40 height 18
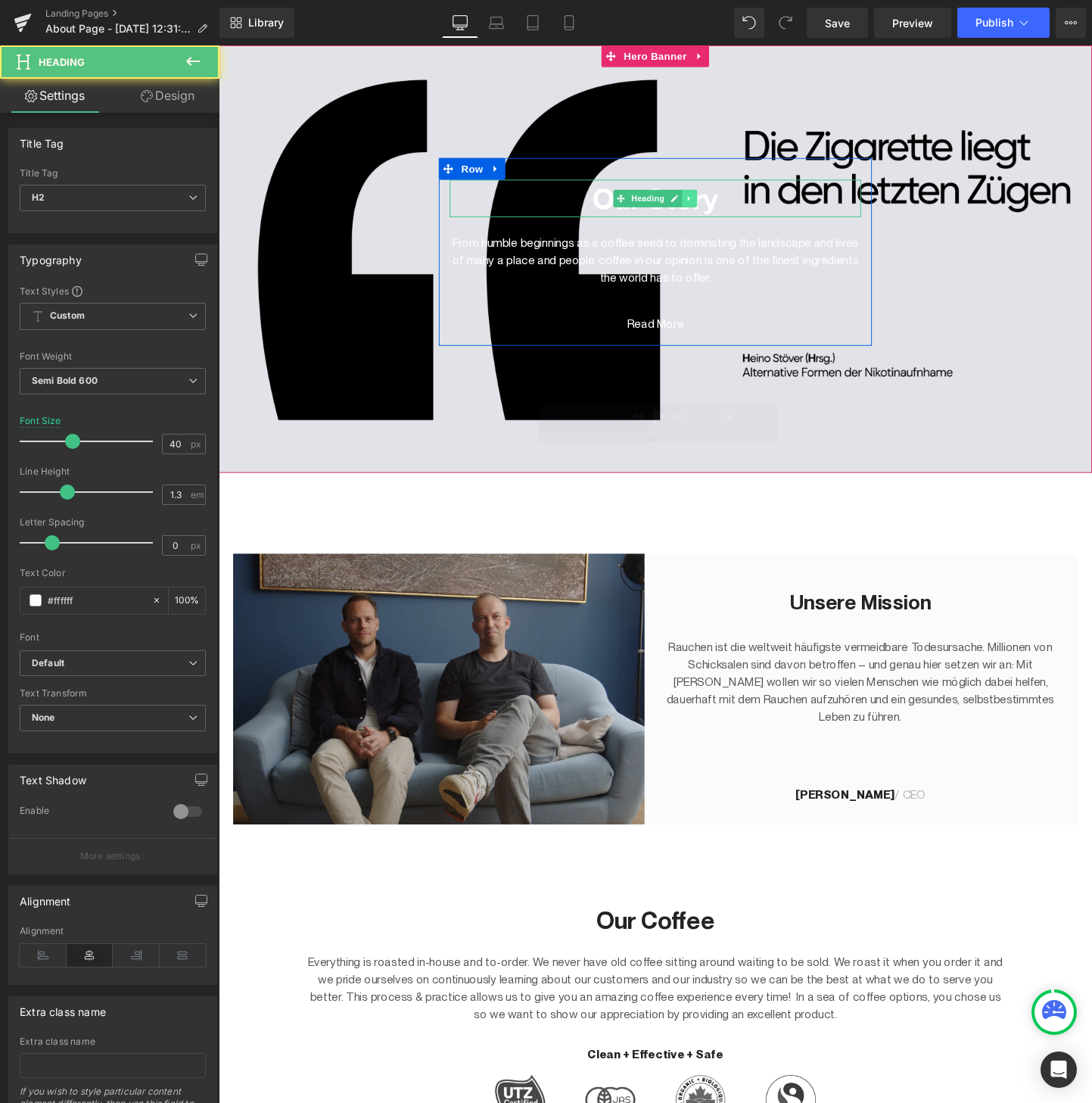
click at [720, 208] on link at bounding box center [712, 206] width 16 height 18
click at [720, 208] on icon at bounding box center [720, 206] width 8 height 8
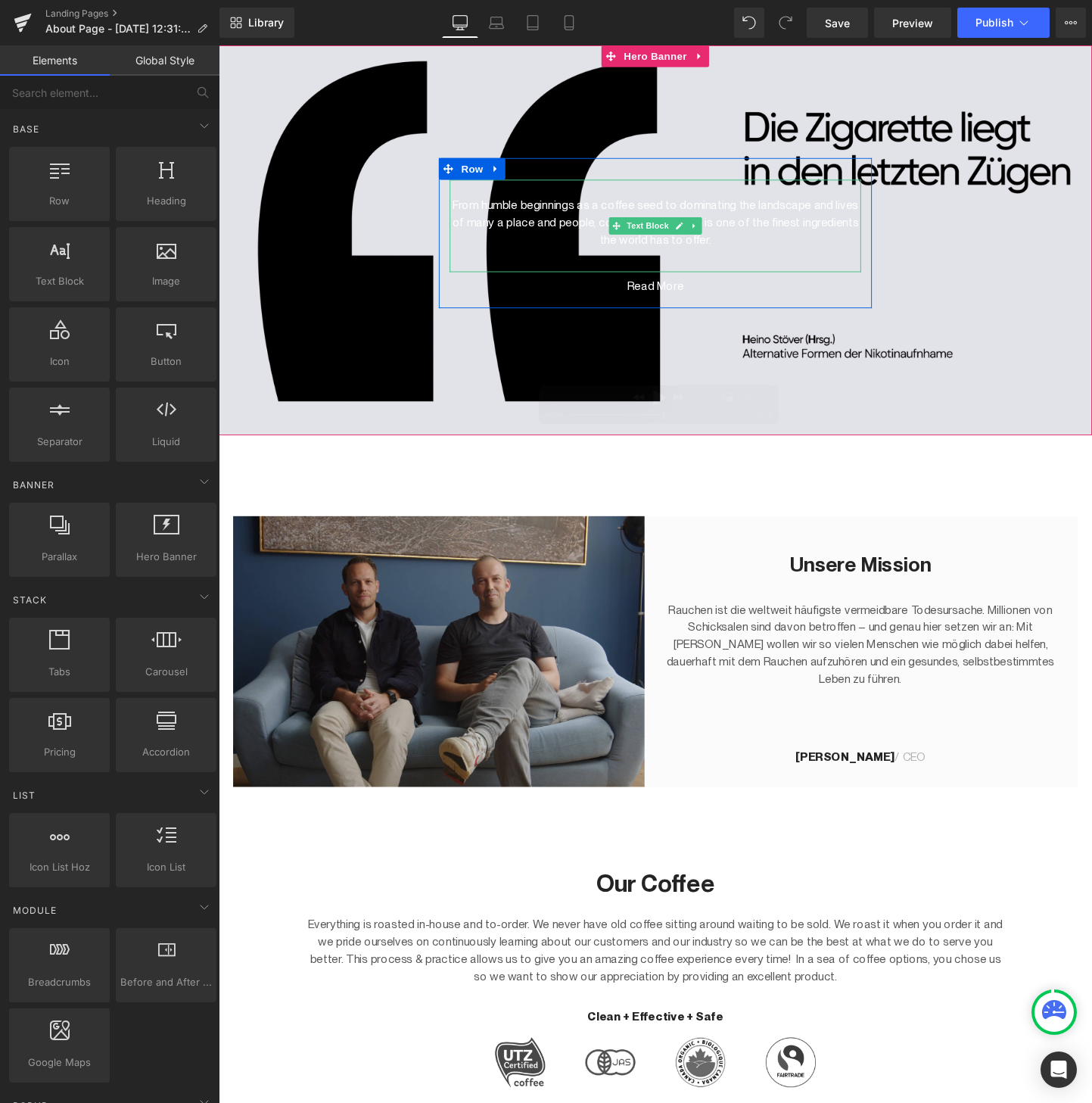
click at [734, 211] on p "From humble beginnings as a coffee seed to dominating the landscape and lives o…" at bounding box center [676, 231] width 431 height 54
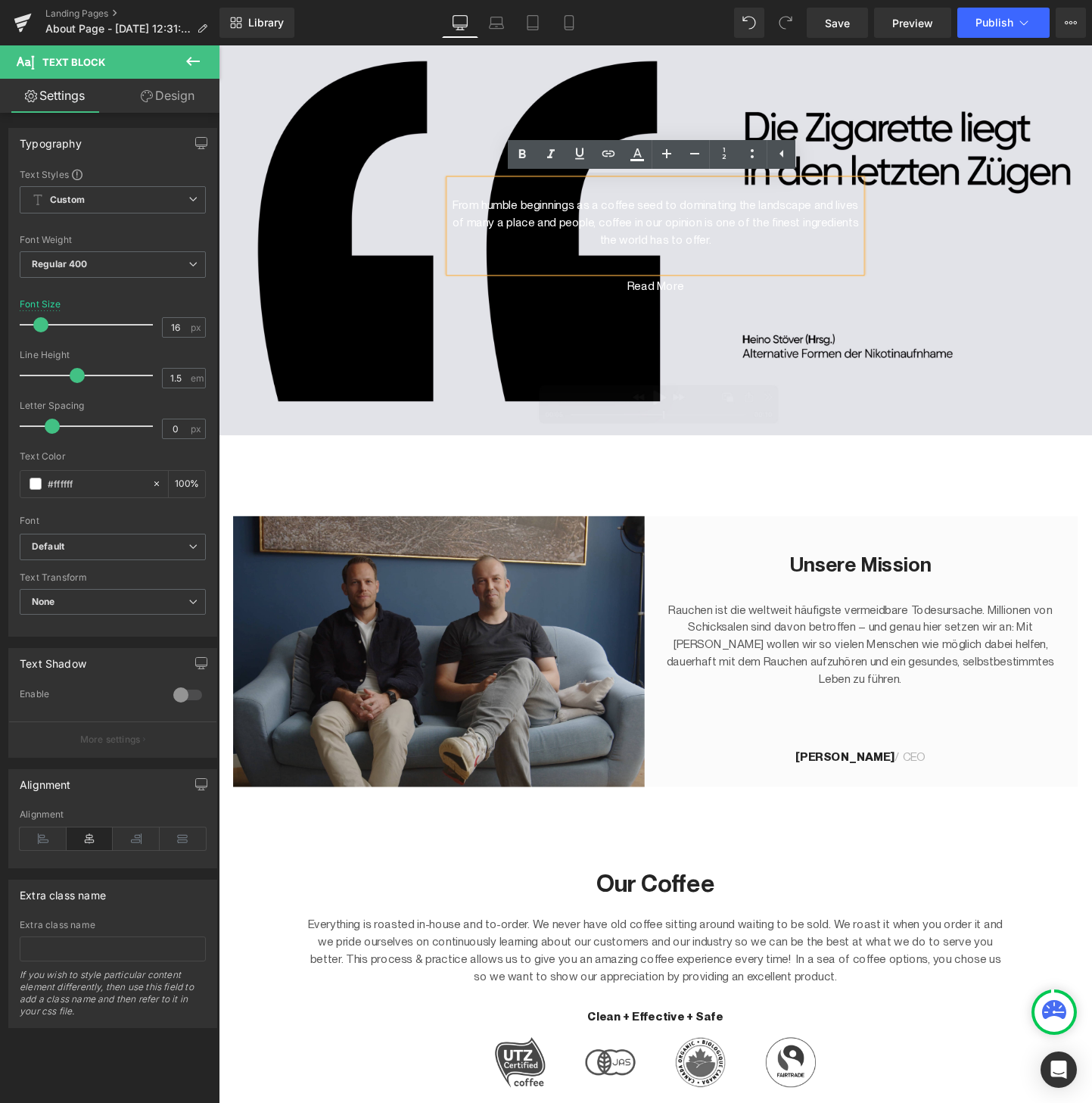
click at [597, 15] on div "Library Desktop Desktop Laptop Tablet Mobile Save Preview Publish Scheduled Vie…" at bounding box center [656, 22] width 873 height 30
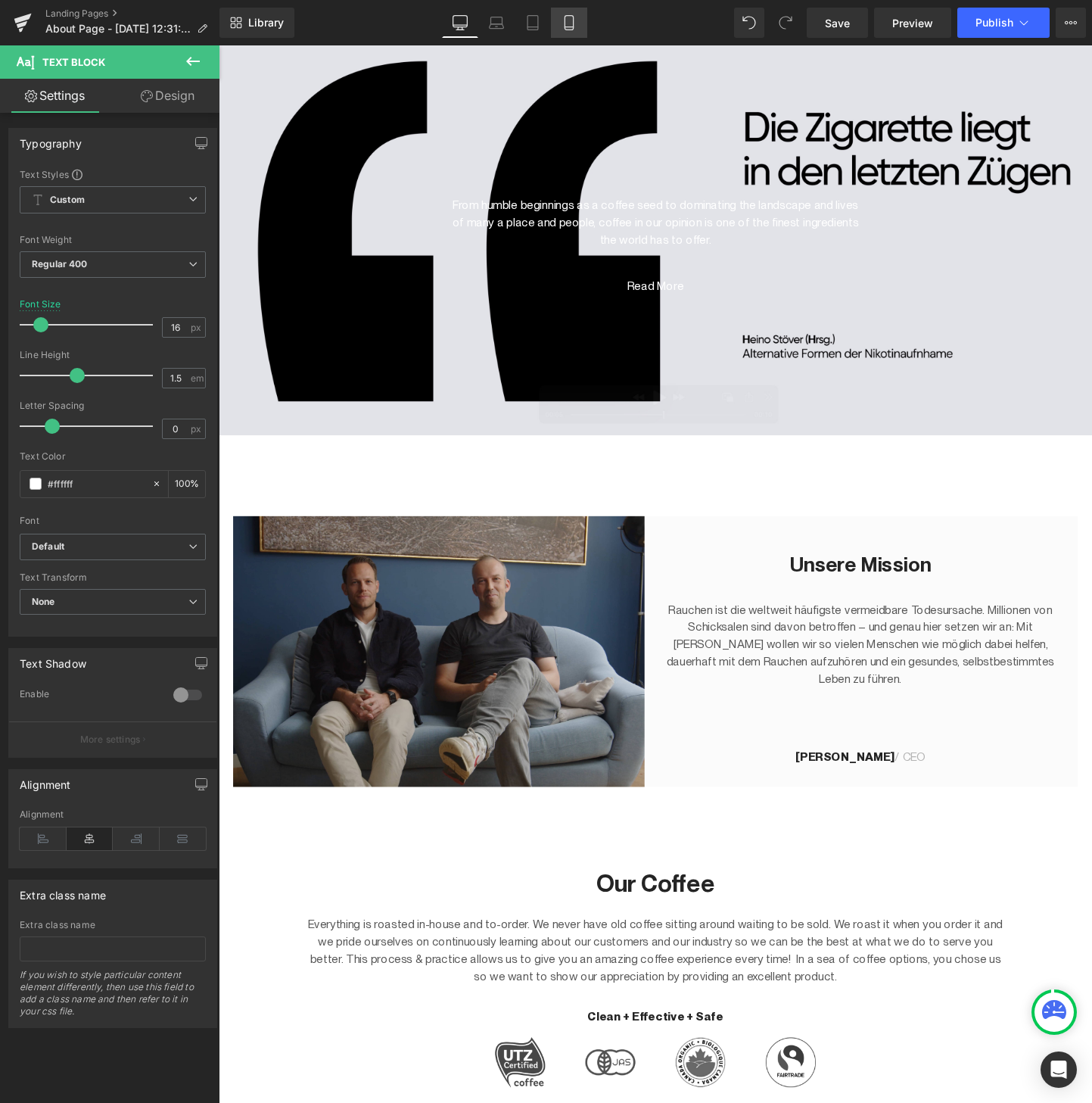
click at [575, 24] on icon at bounding box center [569, 23] width 15 height 15
type input "14"
type input "100"
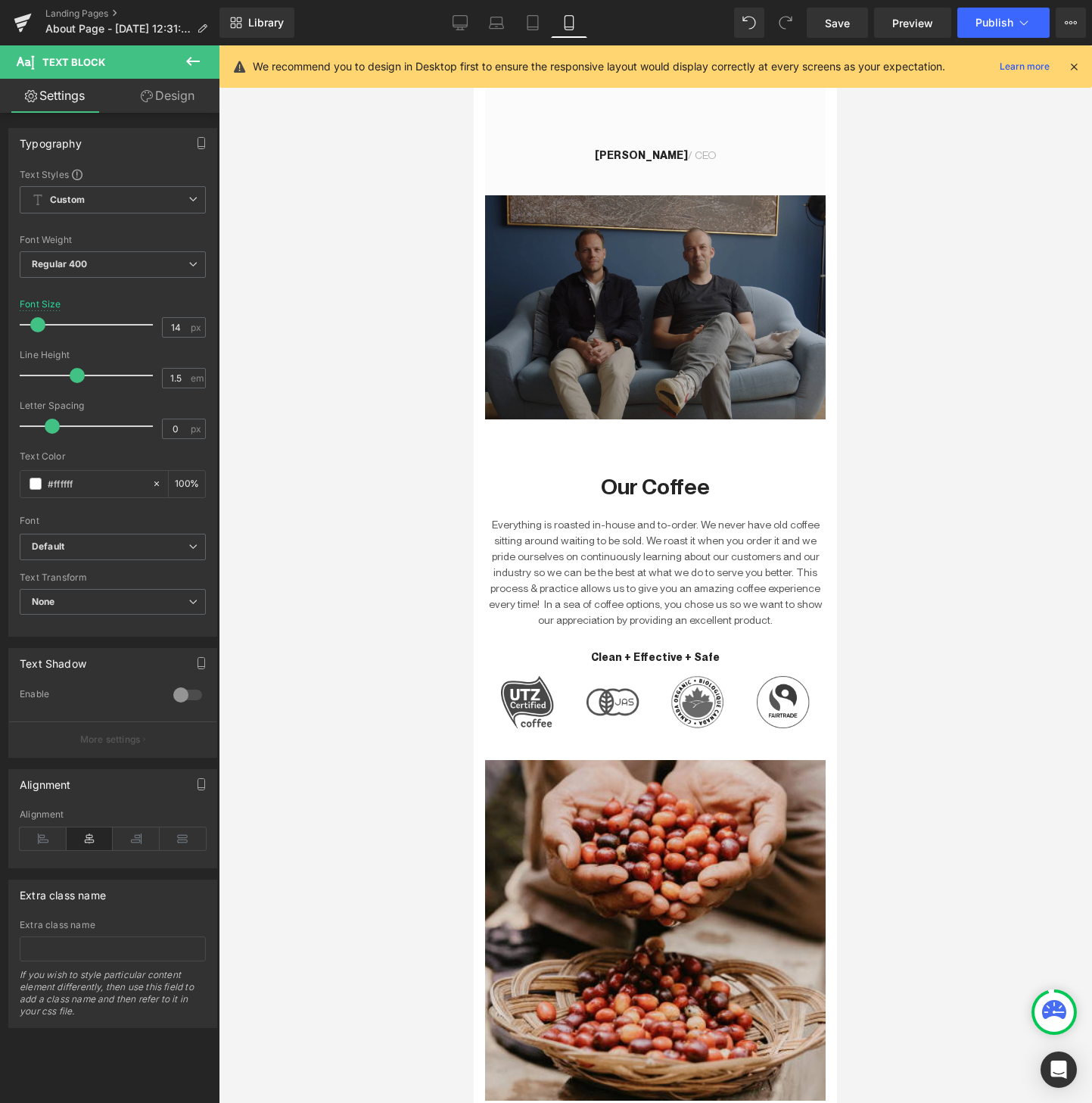
scroll to position [621, 0]
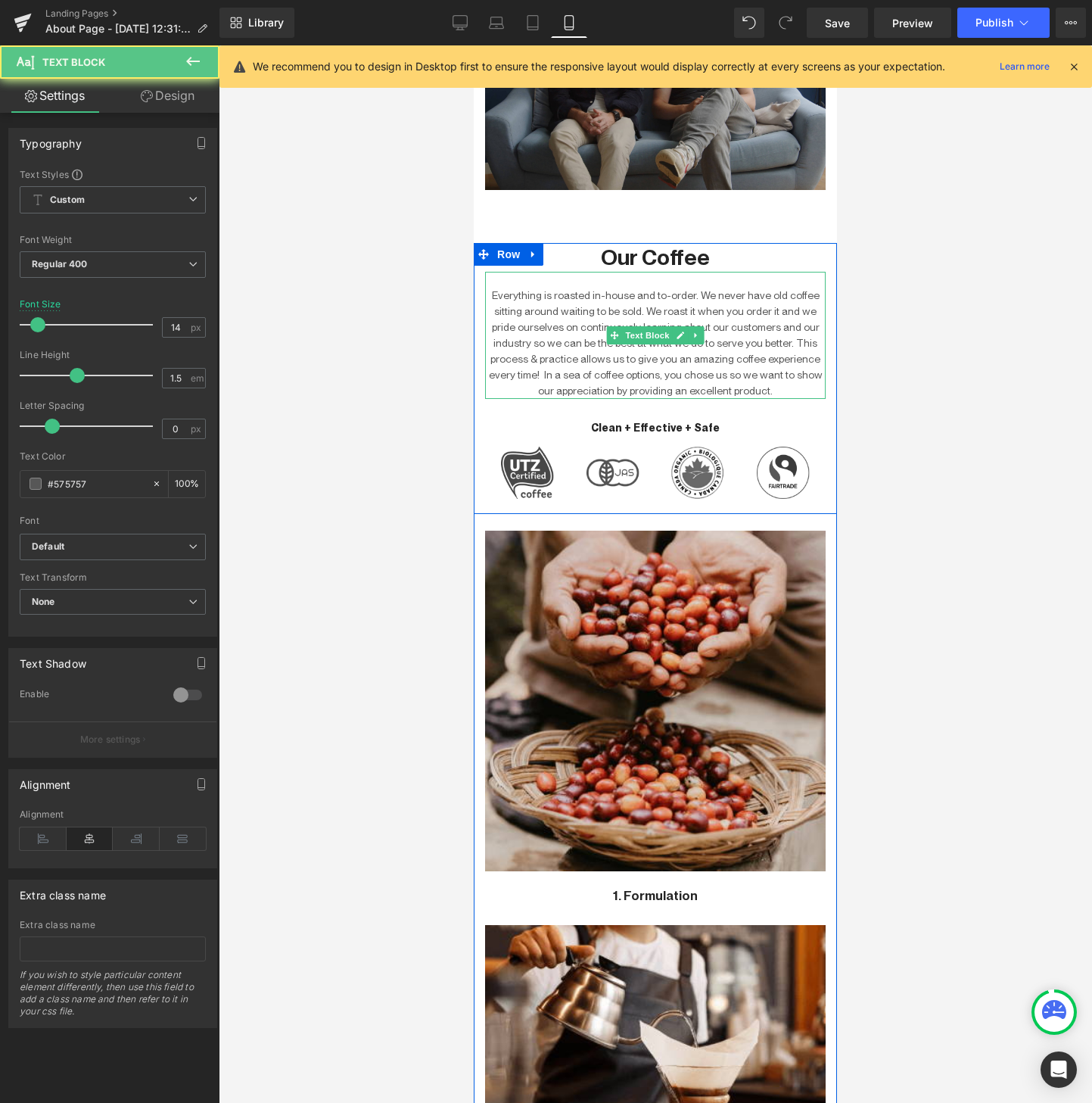
click at [631, 278] on div "Everything is roasted in-house and to-order. We never have old coffee sitting a…" at bounding box center [655, 335] width 341 height 127
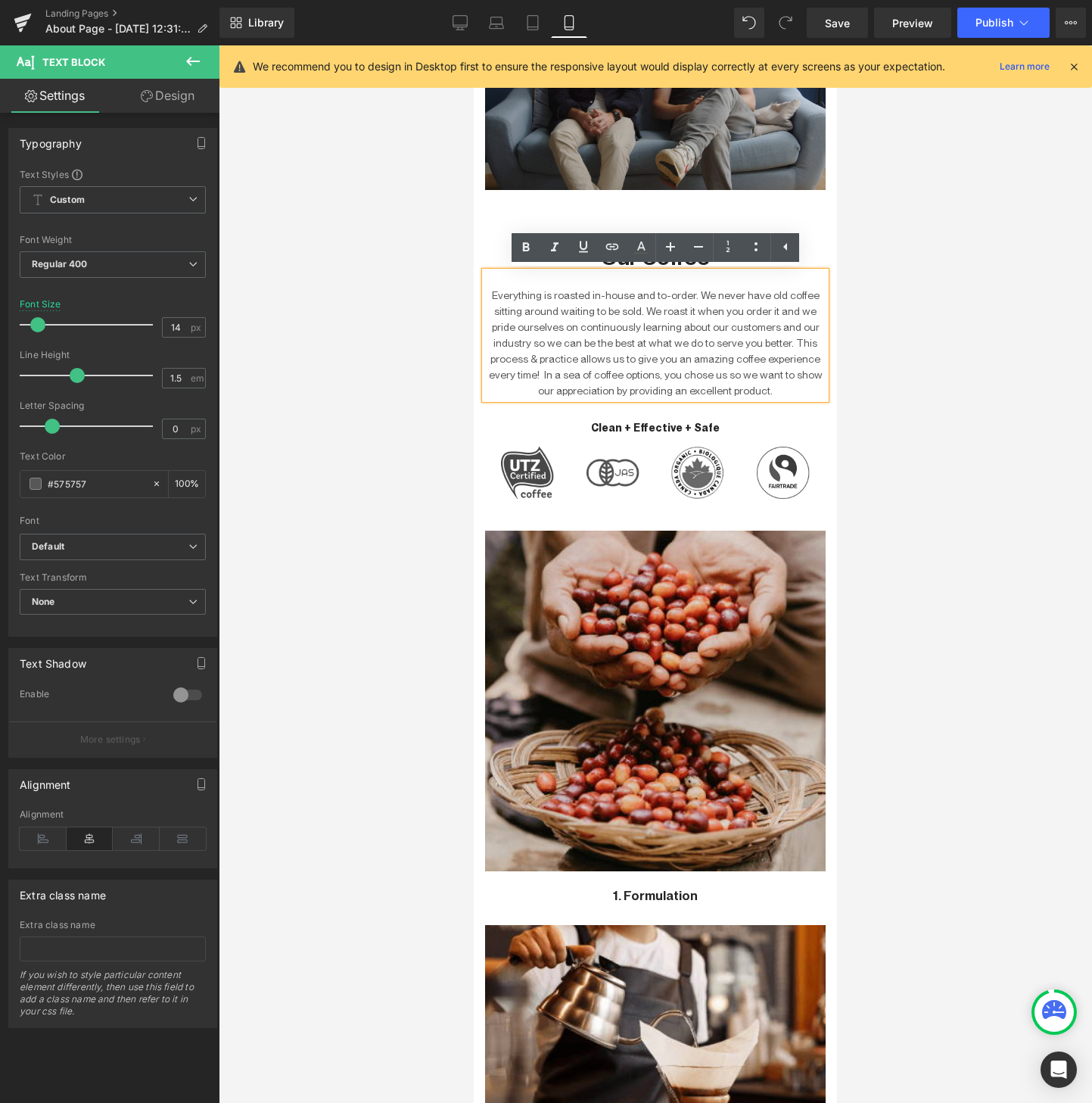
click at [639, 262] on ul "Text Color Highlight Color #333333" at bounding box center [655, 249] width 287 height 32
click at [678, 316] on p "Everything is roasted in-house and to-order. We never have old coffee sitting a…" at bounding box center [655, 343] width 341 height 111
click at [931, 259] on div at bounding box center [655, 574] width 873 height 1058
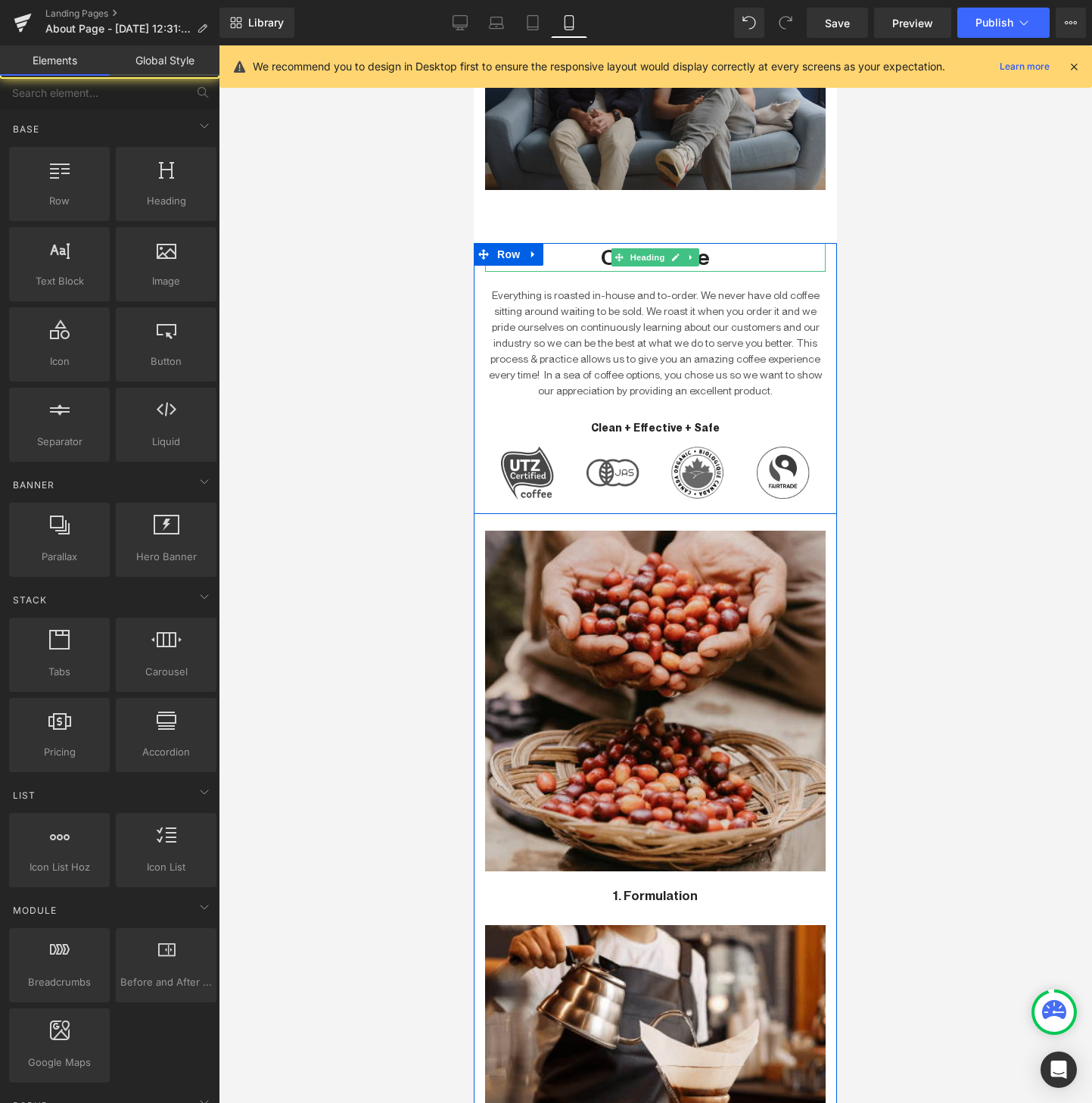
click at [597, 249] on h2 "Our Coffee" at bounding box center [655, 258] width 341 height 29
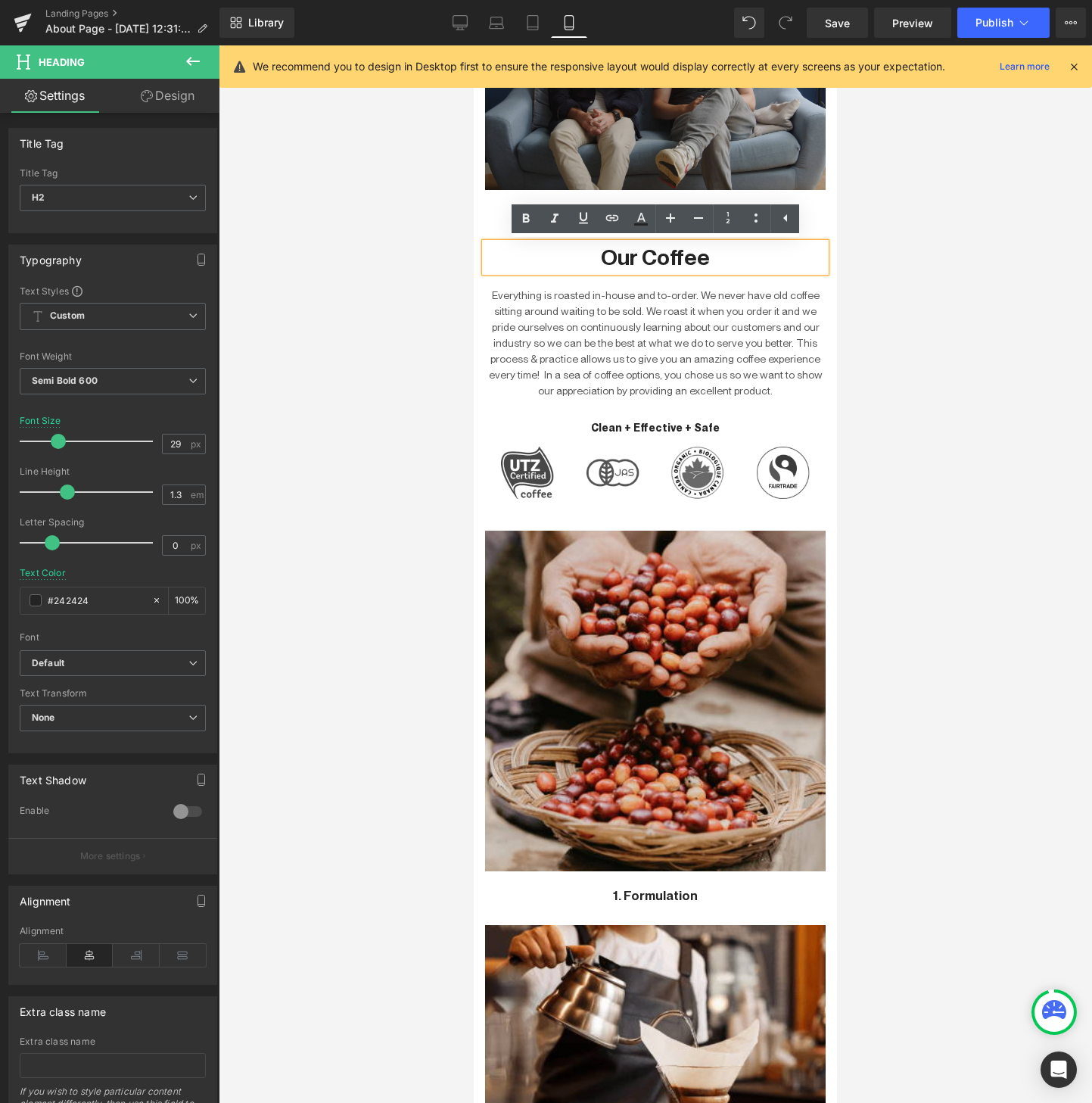
click at [644, 259] on h2 "Our Coffee" at bounding box center [655, 258] width 341 height 29
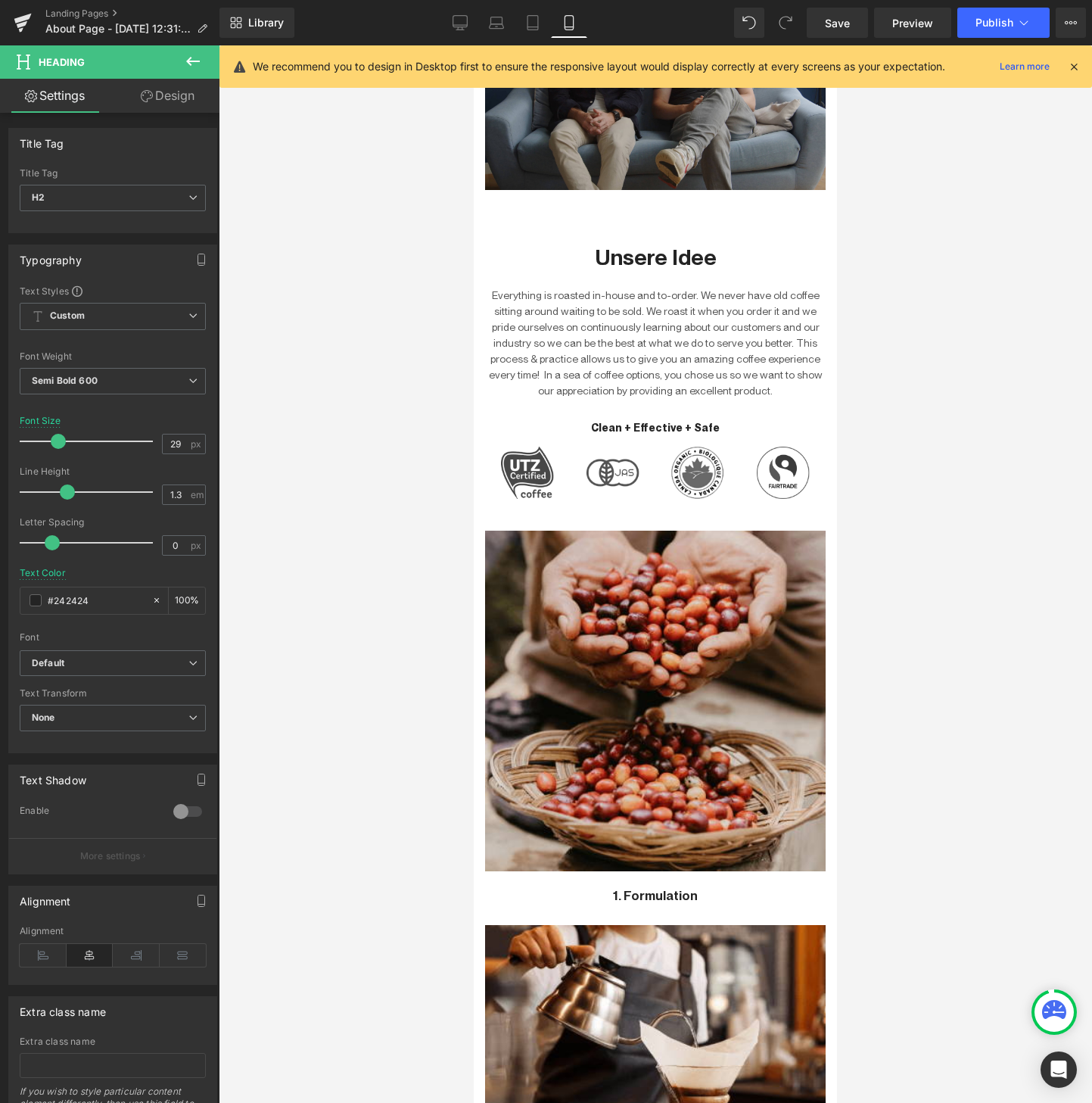
click at [592, 330] on p "Everything is roasted in-house and to-order. We never have old coffee sitting a…" at bounding box center [655, 343] width 341 height 111
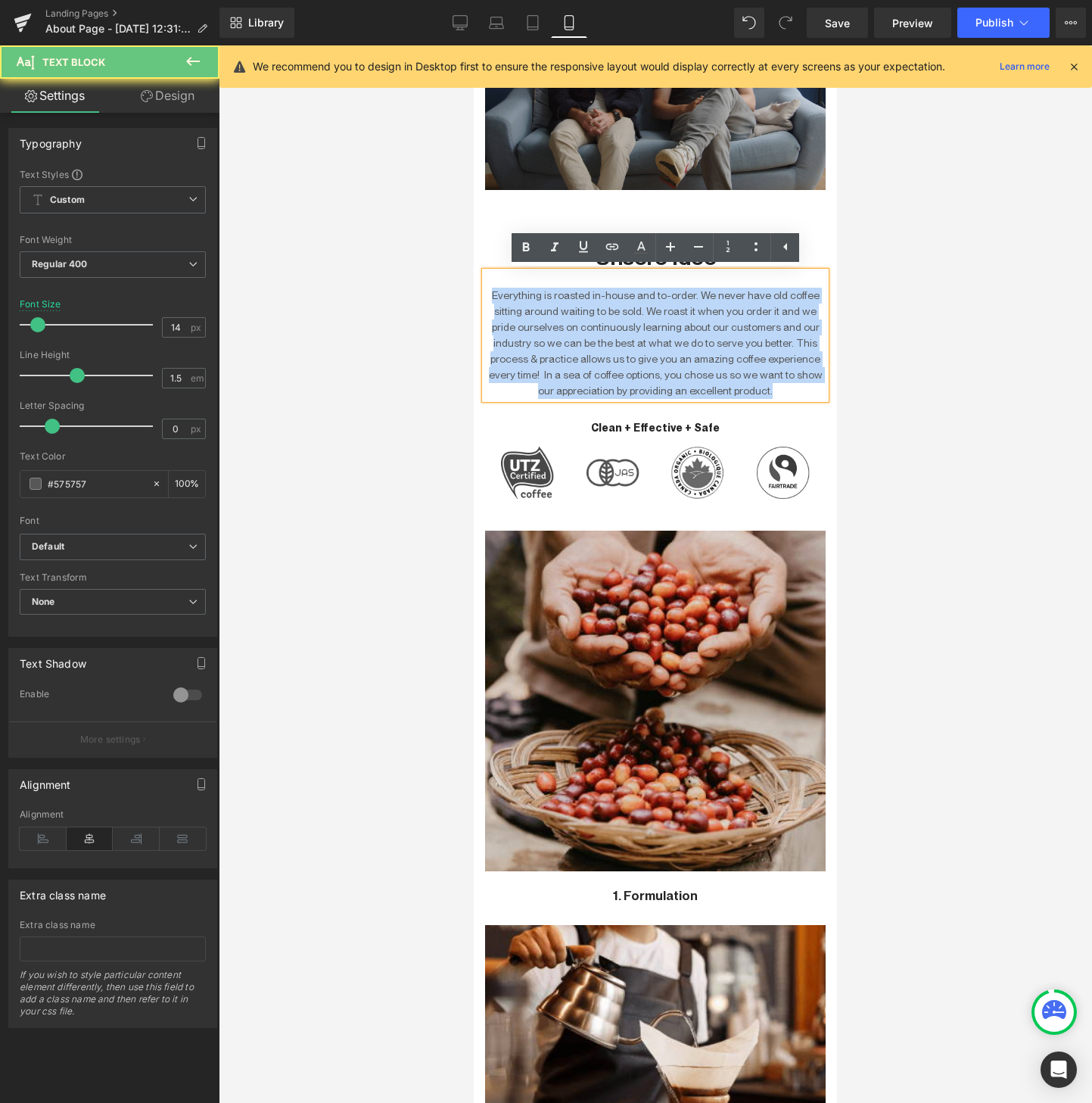
click at [592, 330] on p "Everything is roasted in-house and to-order. We never have old coffee sitting a…" at bounding box center [655, 343] width 341 height 111
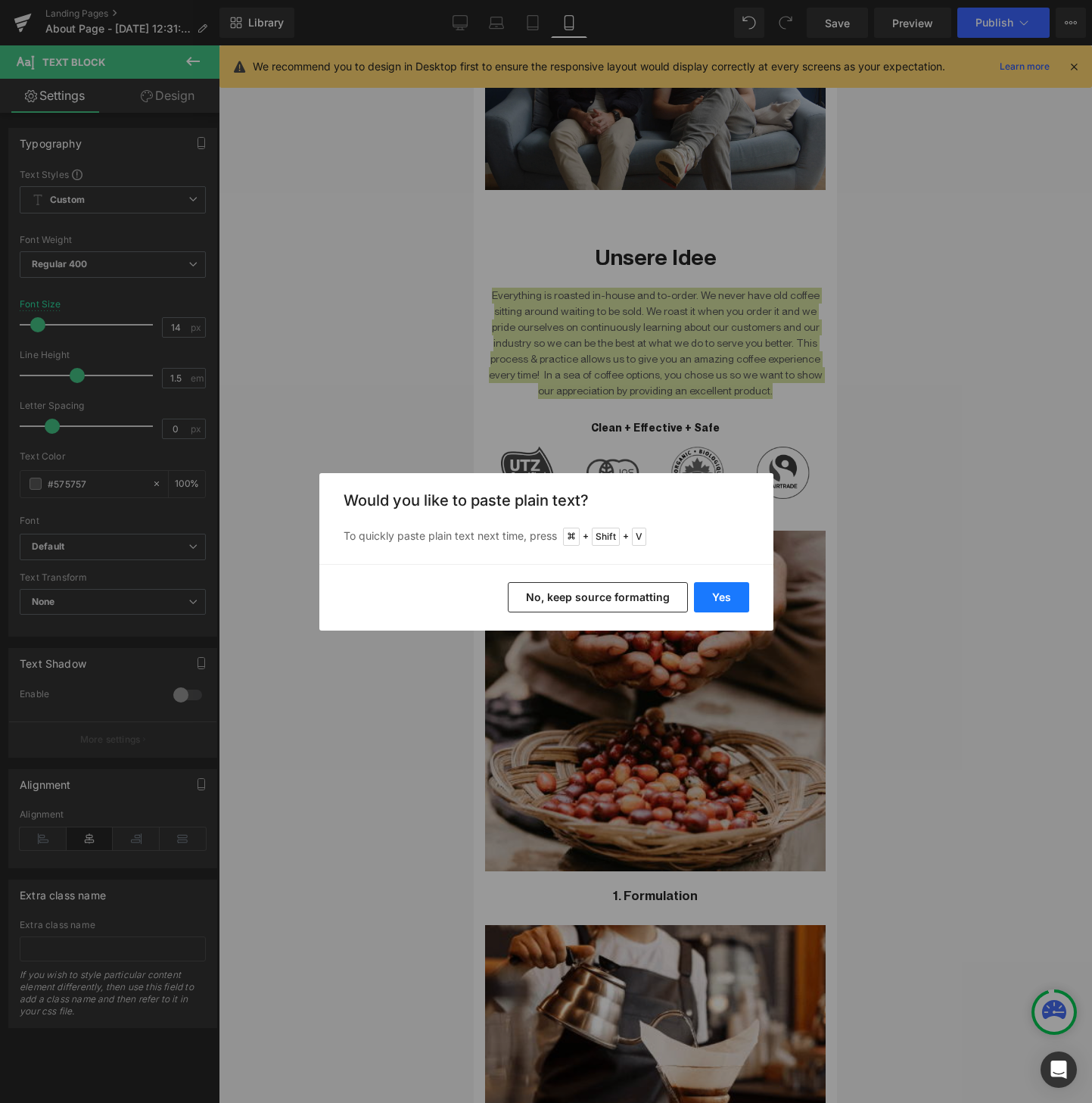
click at [721, 598] on button "Yes" at bounding box center [721, 597] width 55 height 30
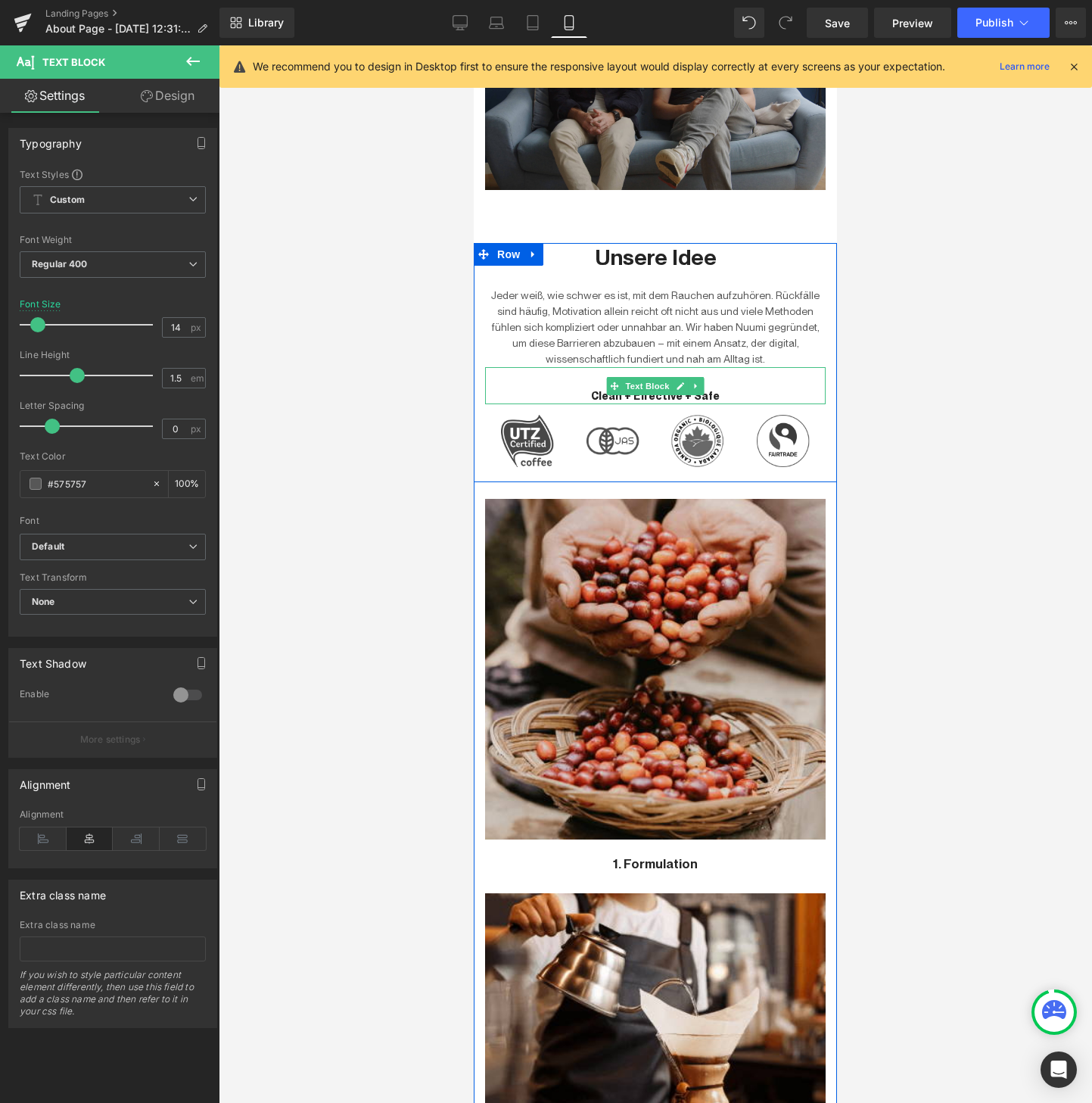
click at [726, 395] on p "Clean + Effective + Safe" at bounding box center [655, 397] width 341 height 16
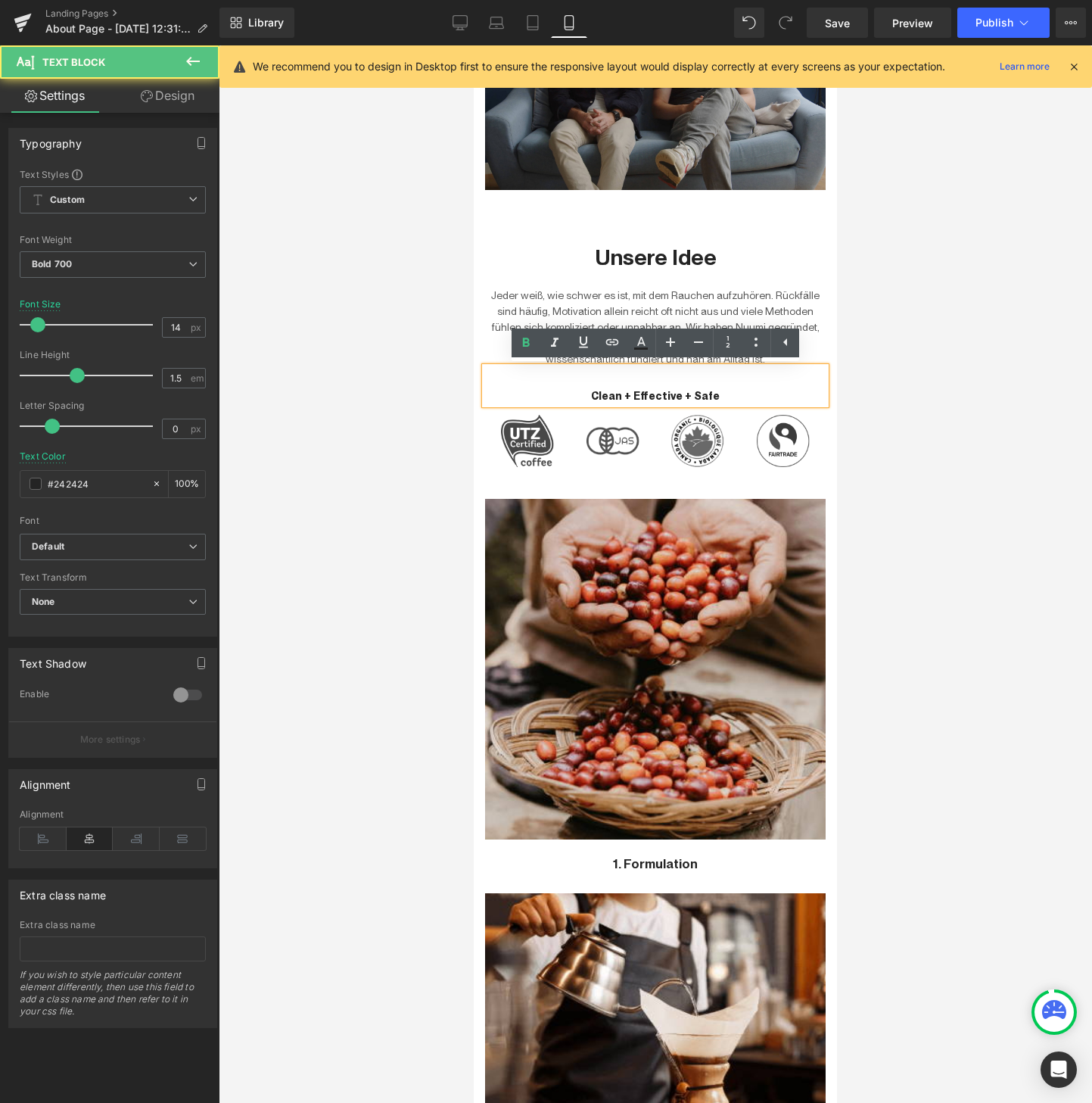
click at [741, 394] on p "Clean + Effective + Safe" at bounding box center [655, 397] width 341 height 16
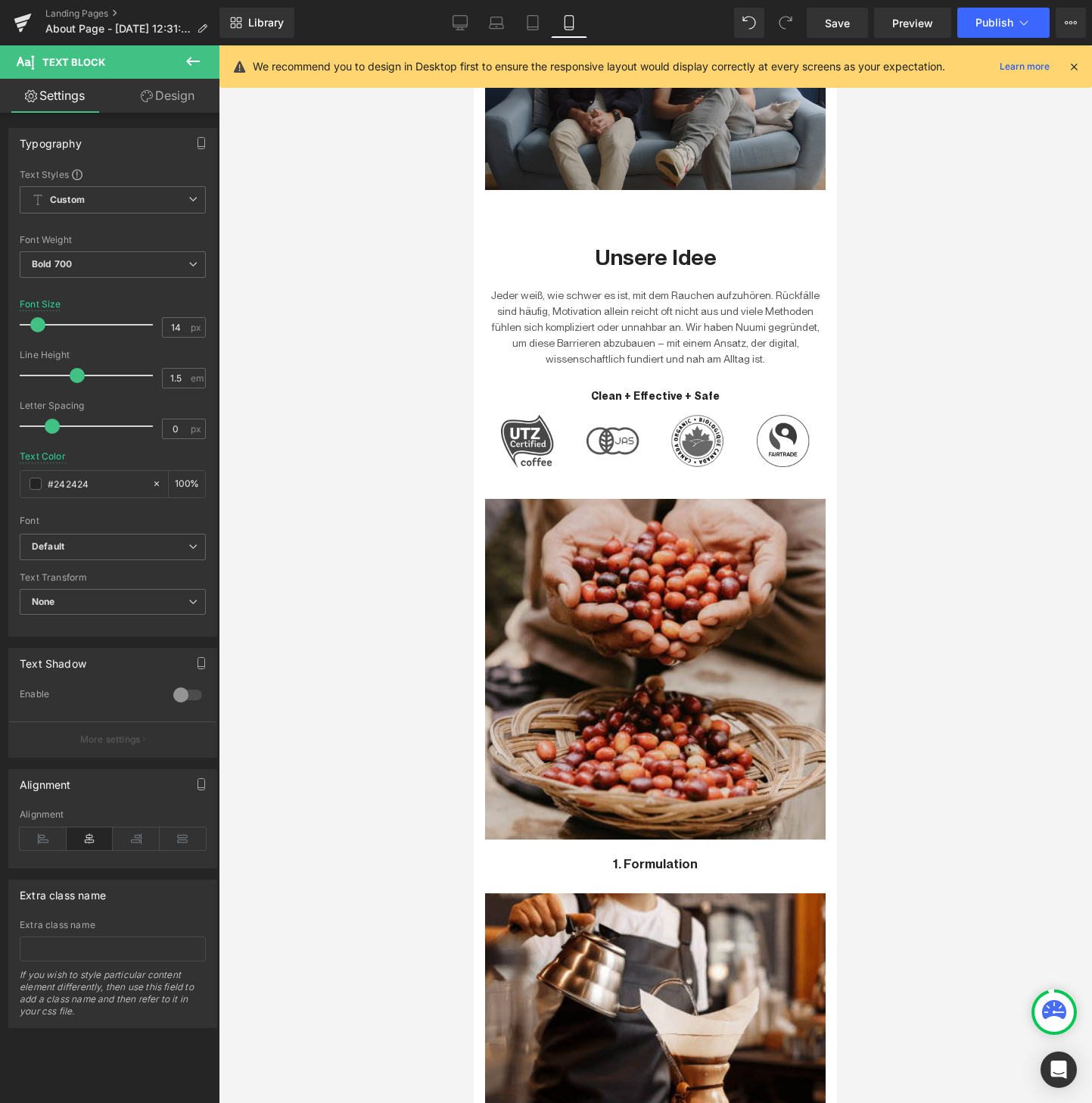
click at [641, 307] on p "Jeder weiß, wie schwer es ist, mit dem Rauchen aufzuhören. Rückfälle sind häufi…" at bounding box center [655, 327] width 341 height 79
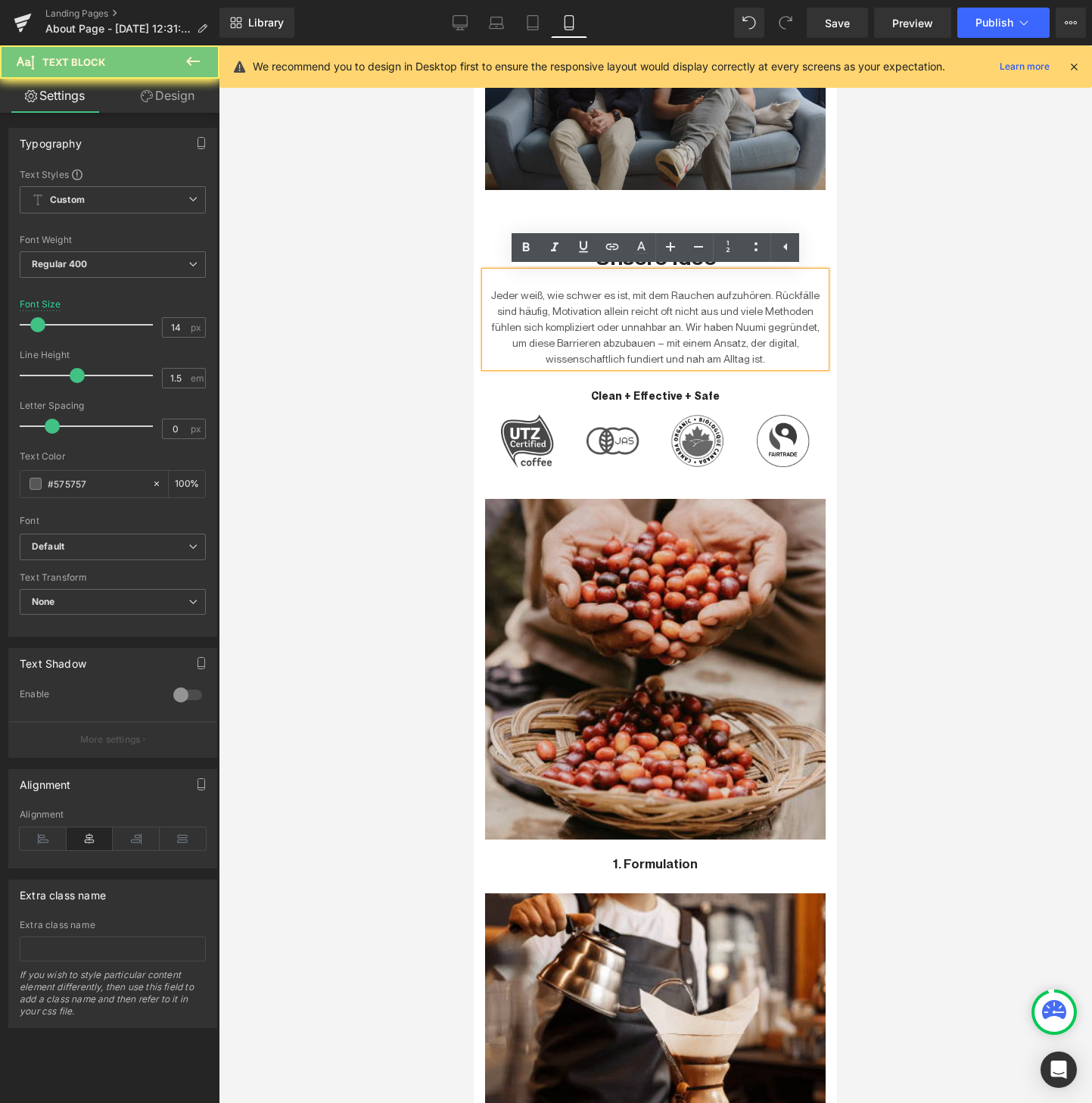
click at [611, 342] on p "Jeder weiß, wie schwer es ist, mit dem Rauchen aufzuhören. Rückfälle sind häufi…" at bounding box center [655, 327] width 341 height 79
click at [612, 342] on p "Jeder weiß, wie schwer es ist, mit dem Rauchen aufzuhören. Rückfälle sind häufi…" at bounding box center [655, 327] width 341 height 79
click at [603, 342] on p "Jeder weiß, wie schwer es ist, mit dem Rauchen aufzuhören. Rückfälle sind häufi…" at bounding box center [655, 327] width 341 height 79
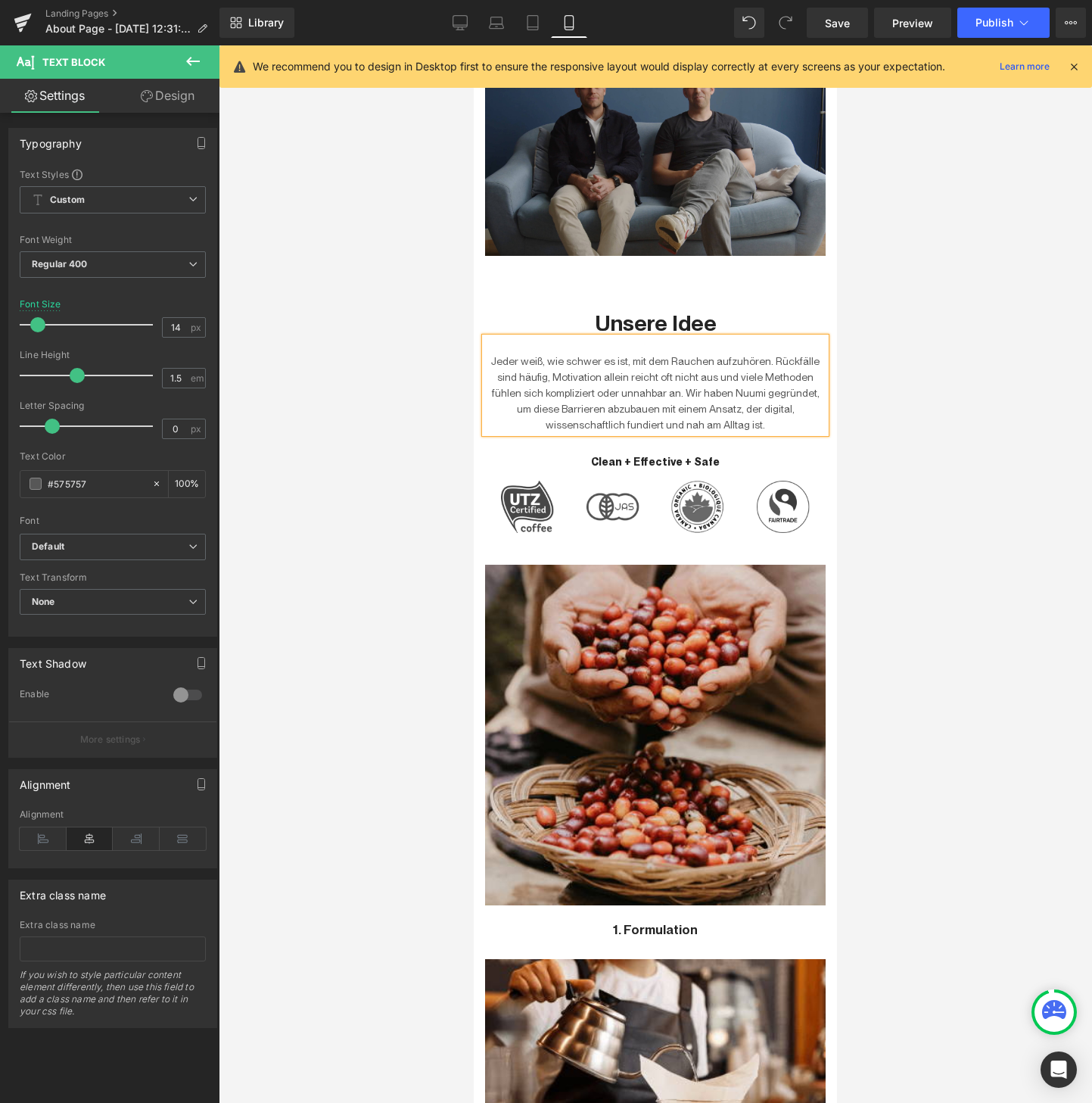
scroll to position [428, 0]
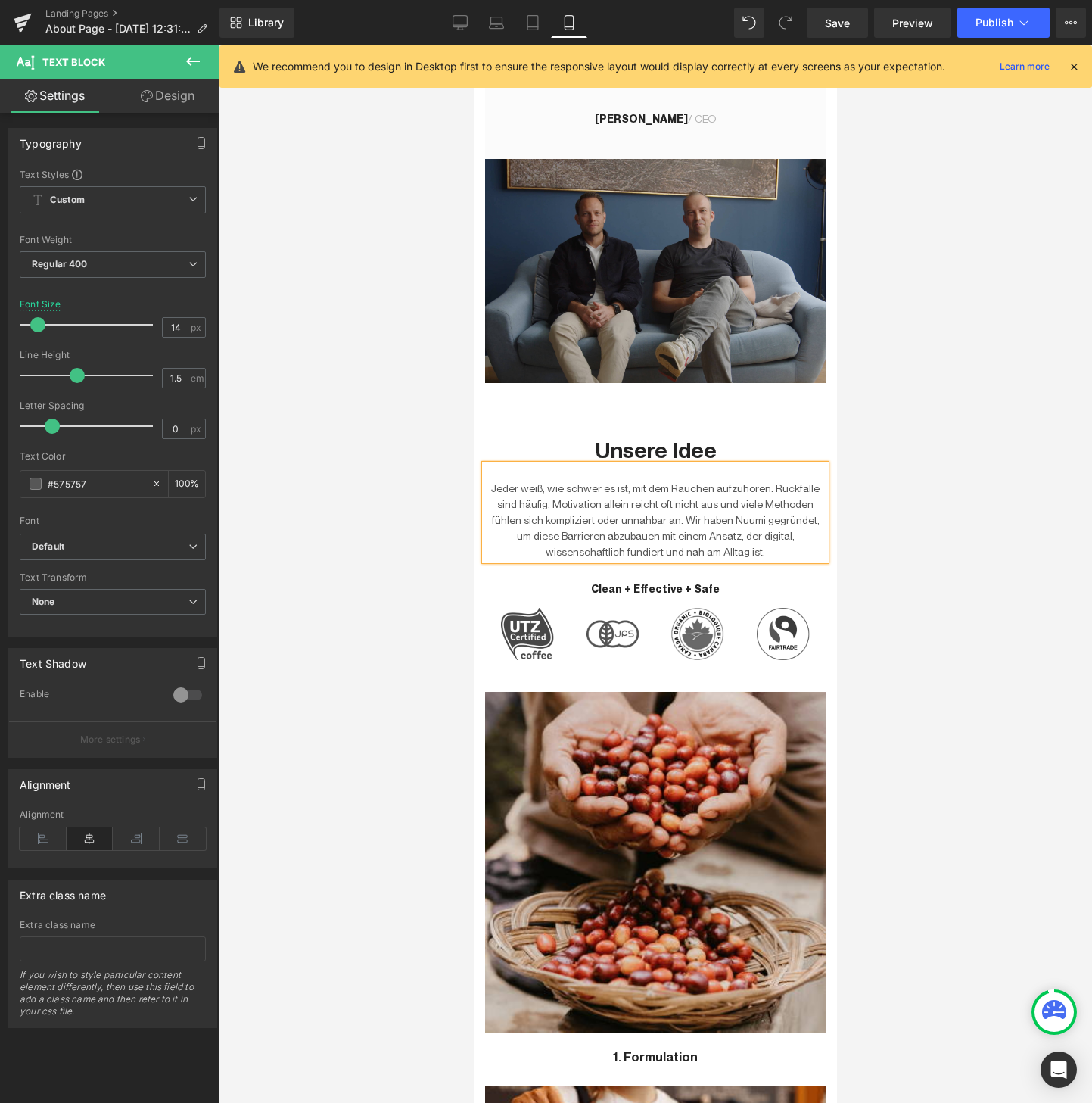
click at [343, 339] on div at bounding box center [655, 574] width 873 height 1058
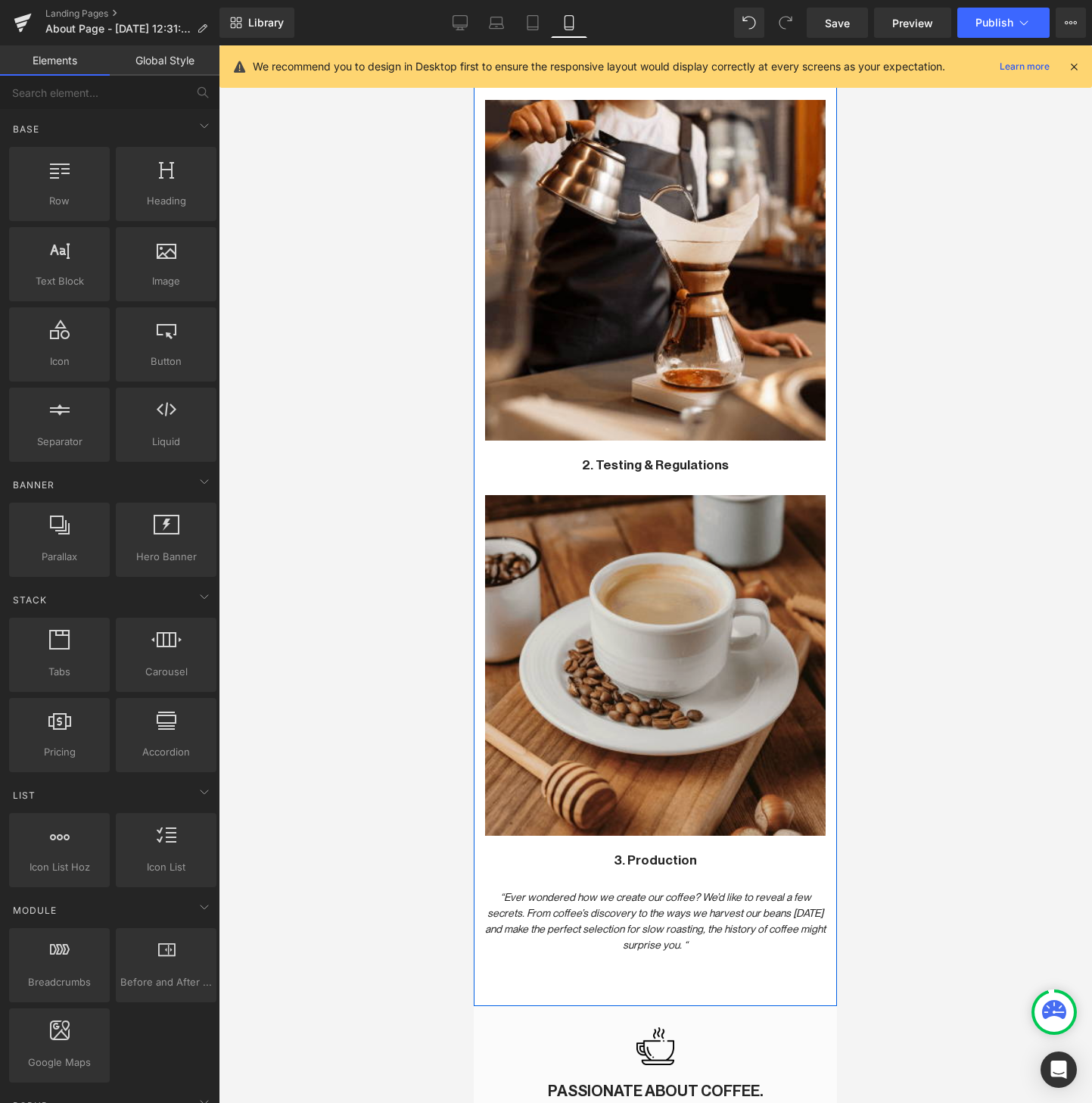
scroll to position [1425, 0]
